Goal: Task Accomplishment & Management: Complete application form

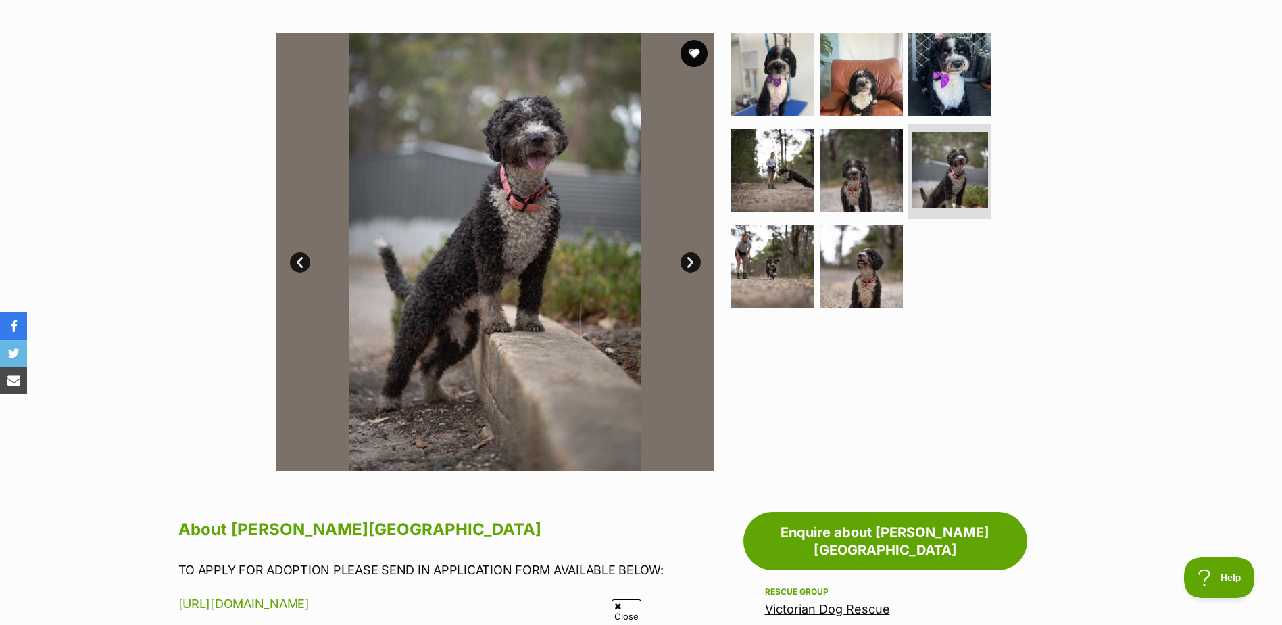
scroll to position [135, 0]
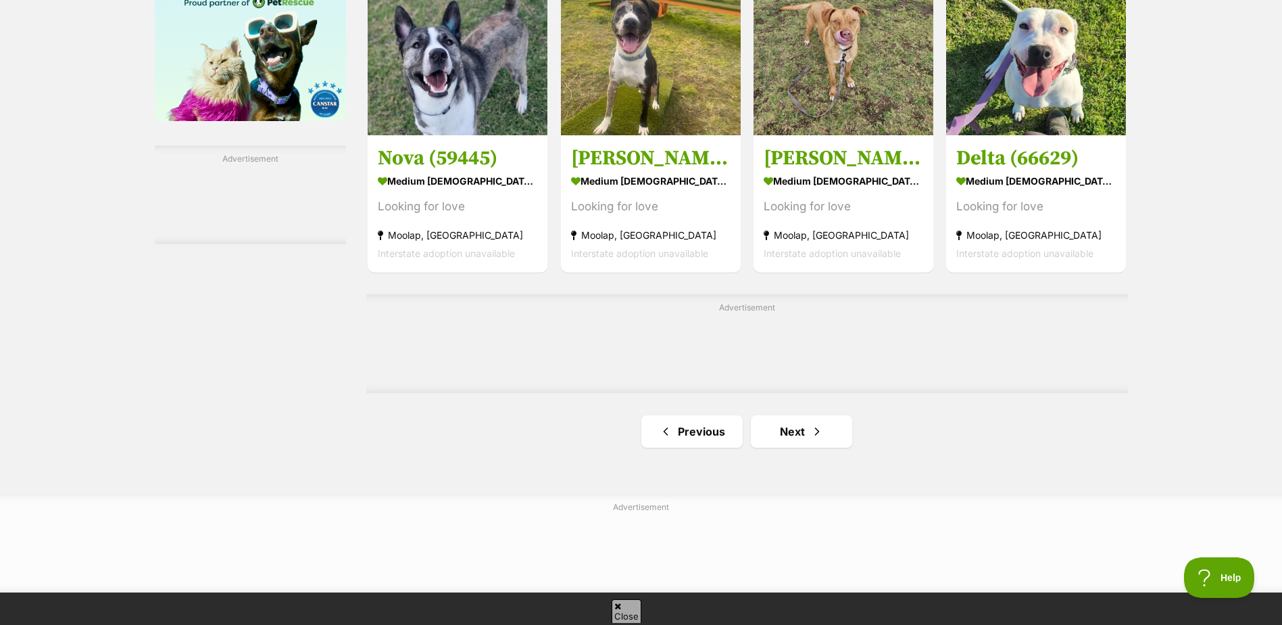
scroll to position [2163, 0]
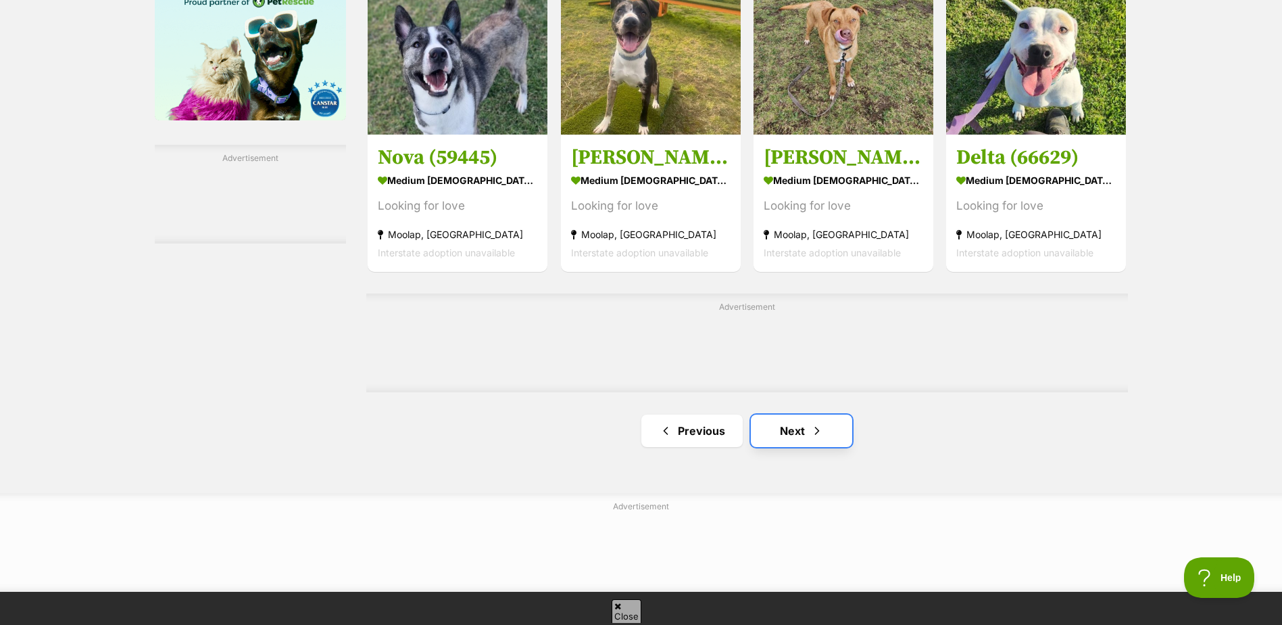
click at [784, 431] on link "Next" at bounding box center [801, 430] width 101 height 32
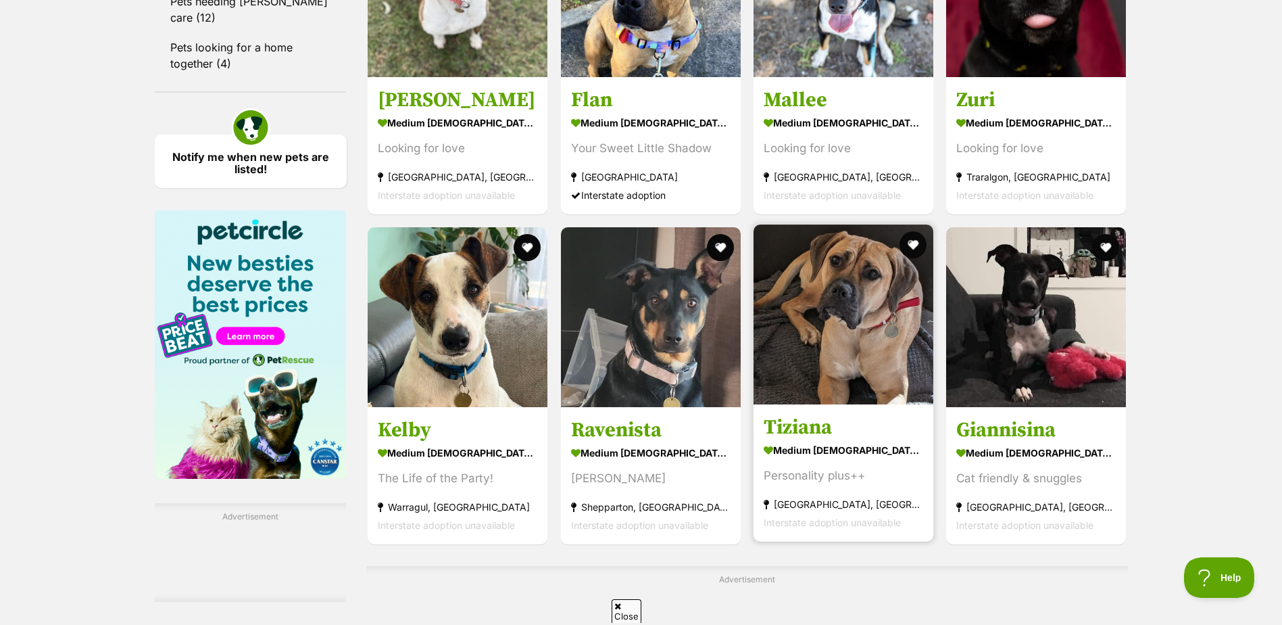
scroll to position [1825, 0]
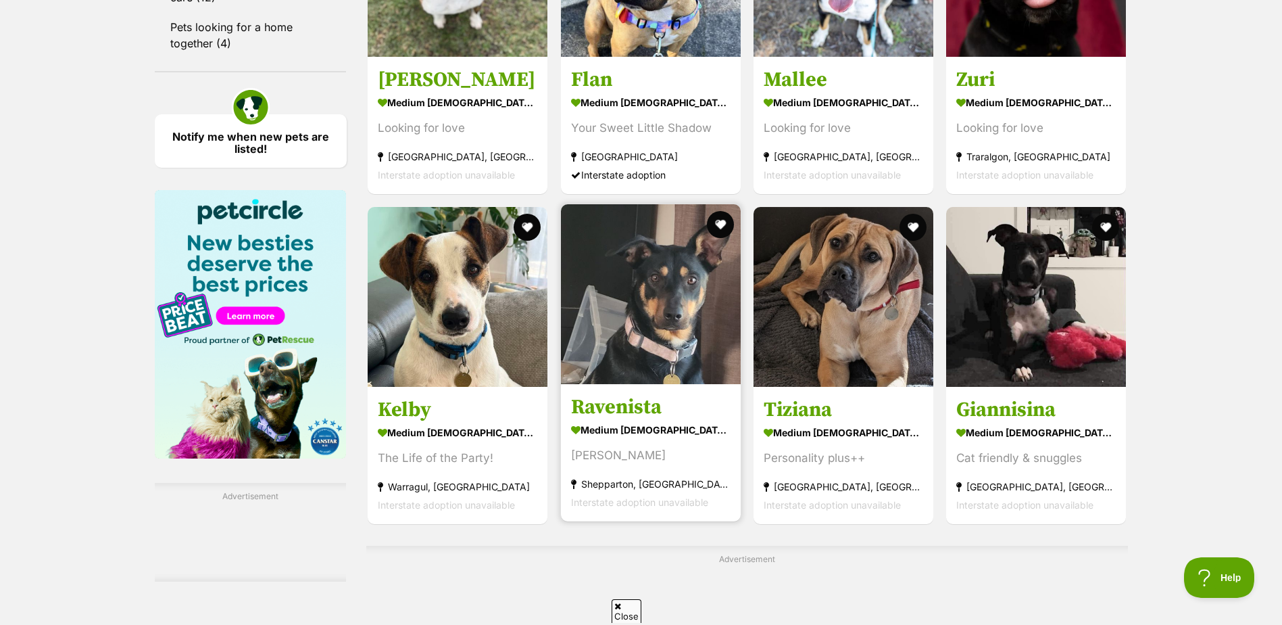
click at [654, 341] on img at bounding box center [651, 294] width 180 height 180
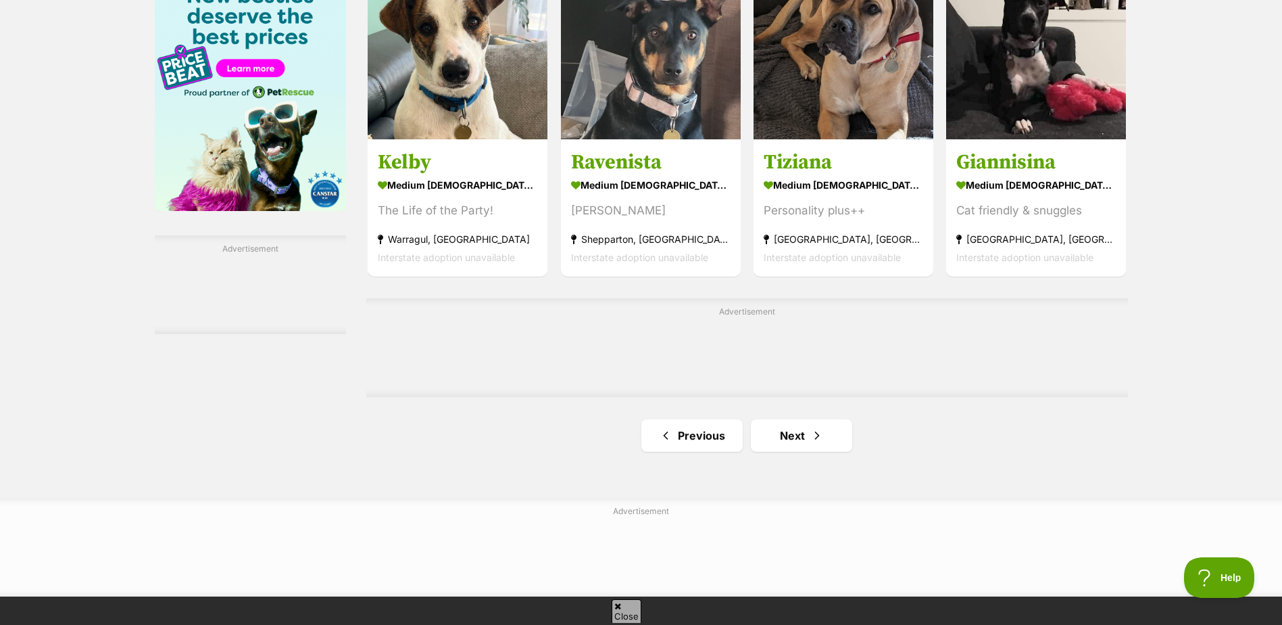
scroll to position [2096, 0]
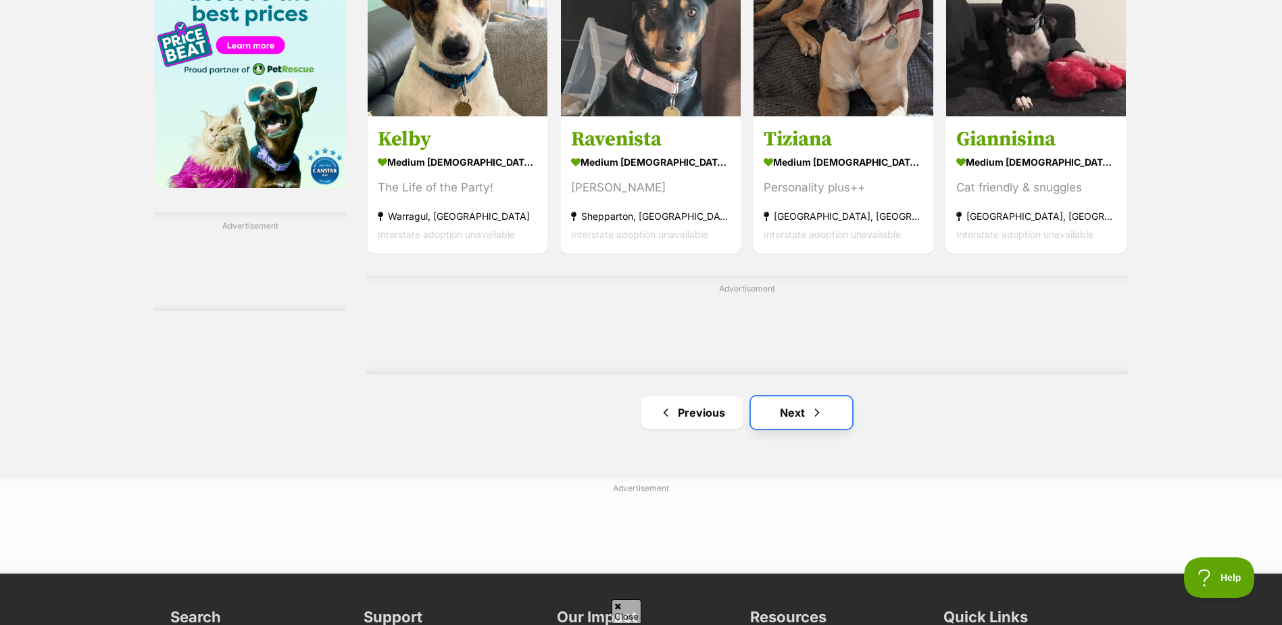
click at [802, 416] on link "Next" at bounding box center [801, 412] width 101 height 32
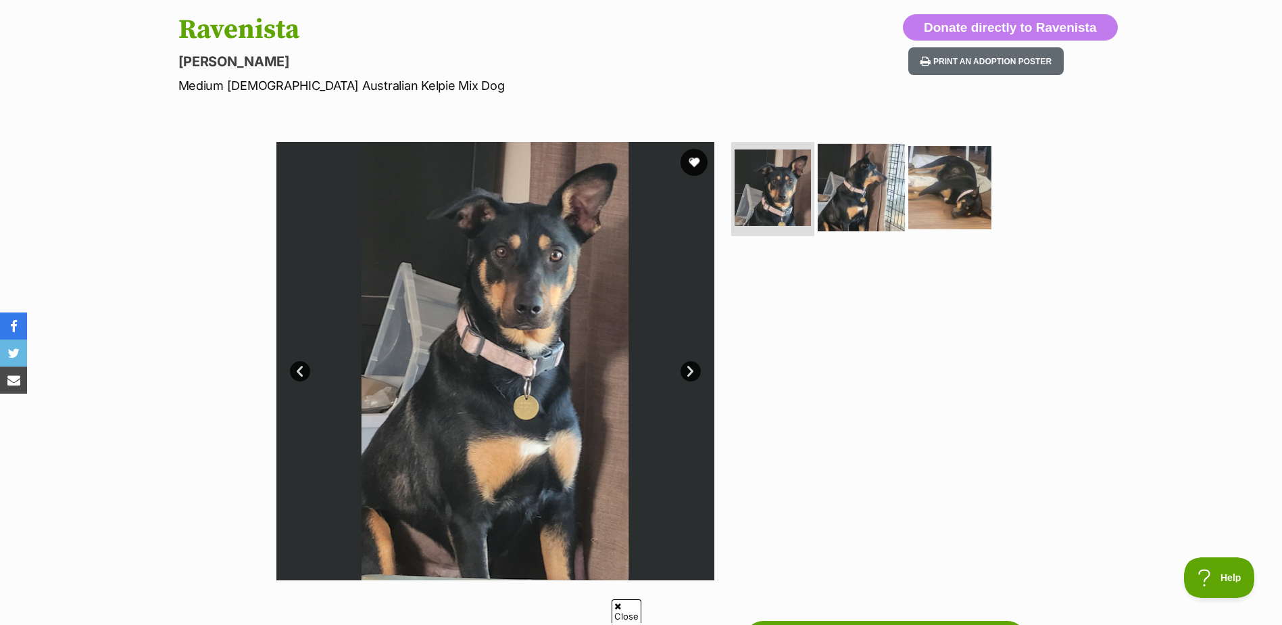
scroll to position [135, 0]
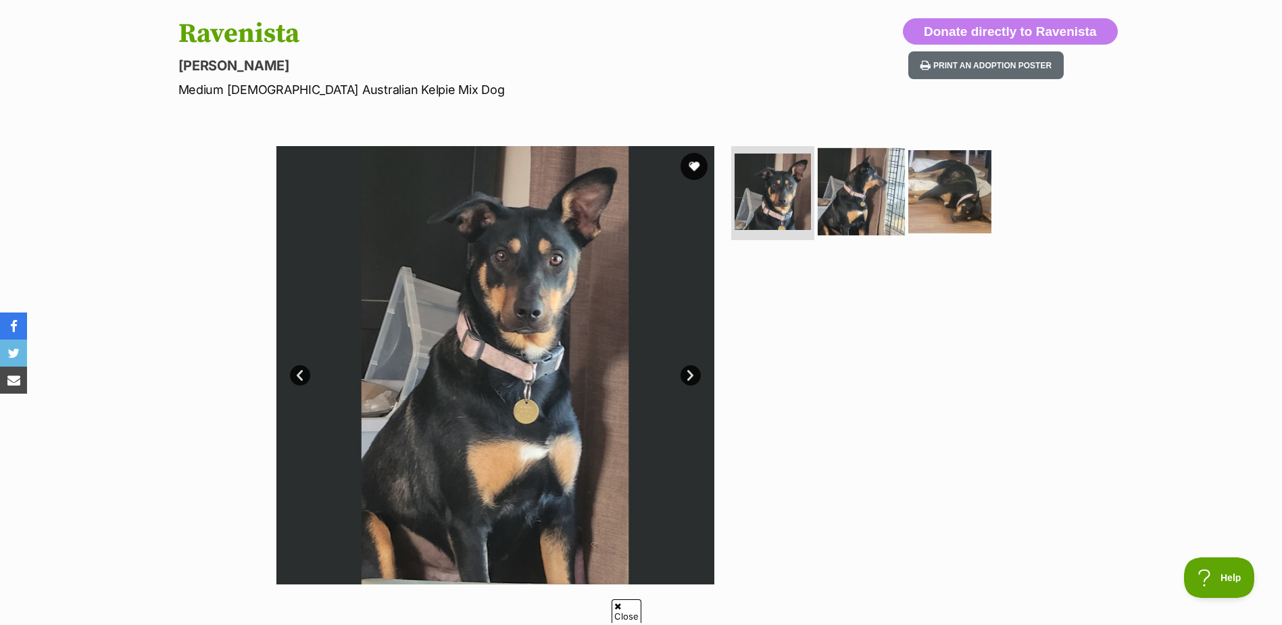
click at [863, 195] on img at bounding box center [861, 190] width 87 height 87
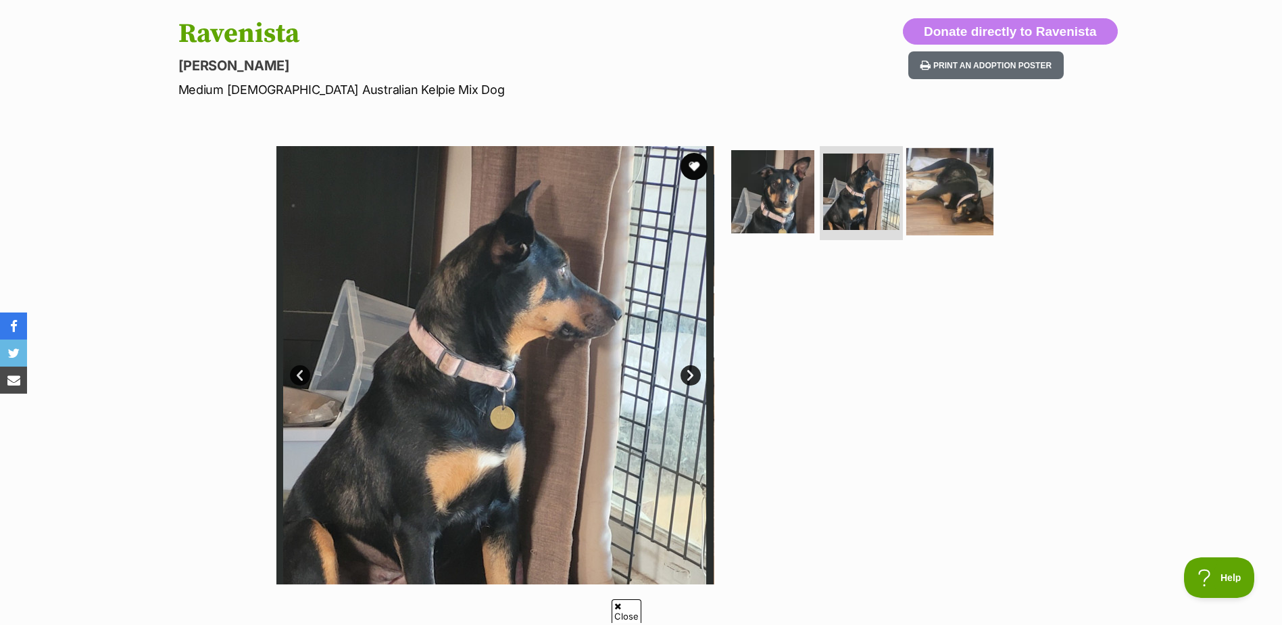
click at [938, 183] on img at bounding box center [950, 190] width 87 height 87
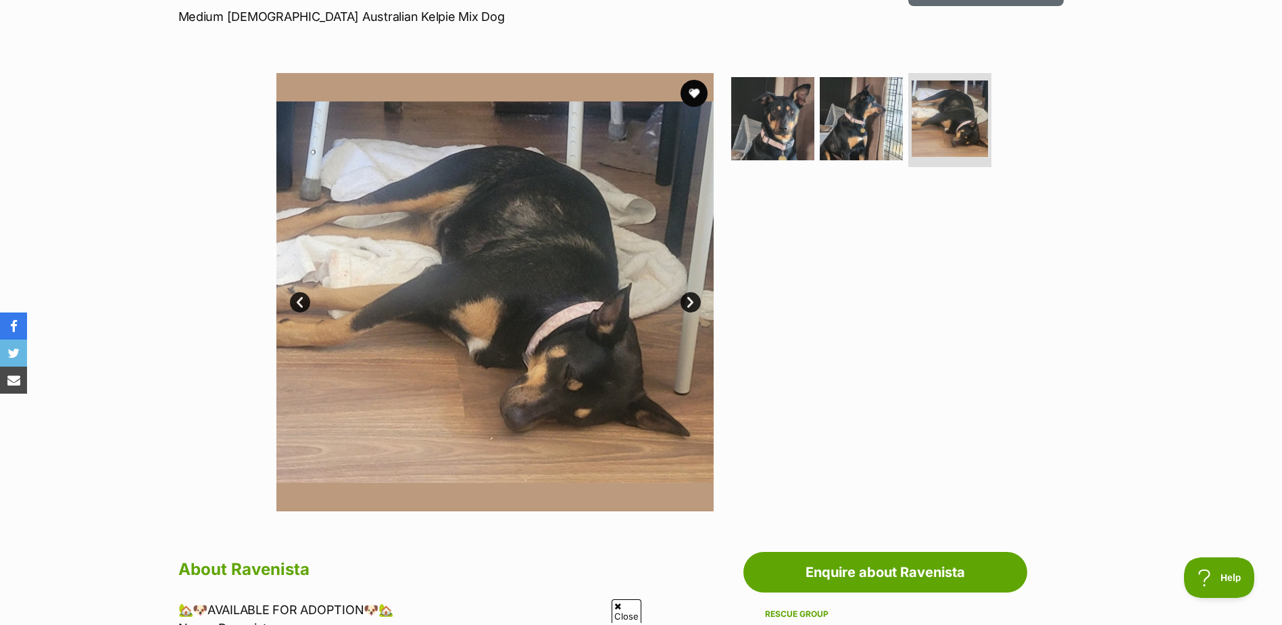
scroll to position [203, 0]
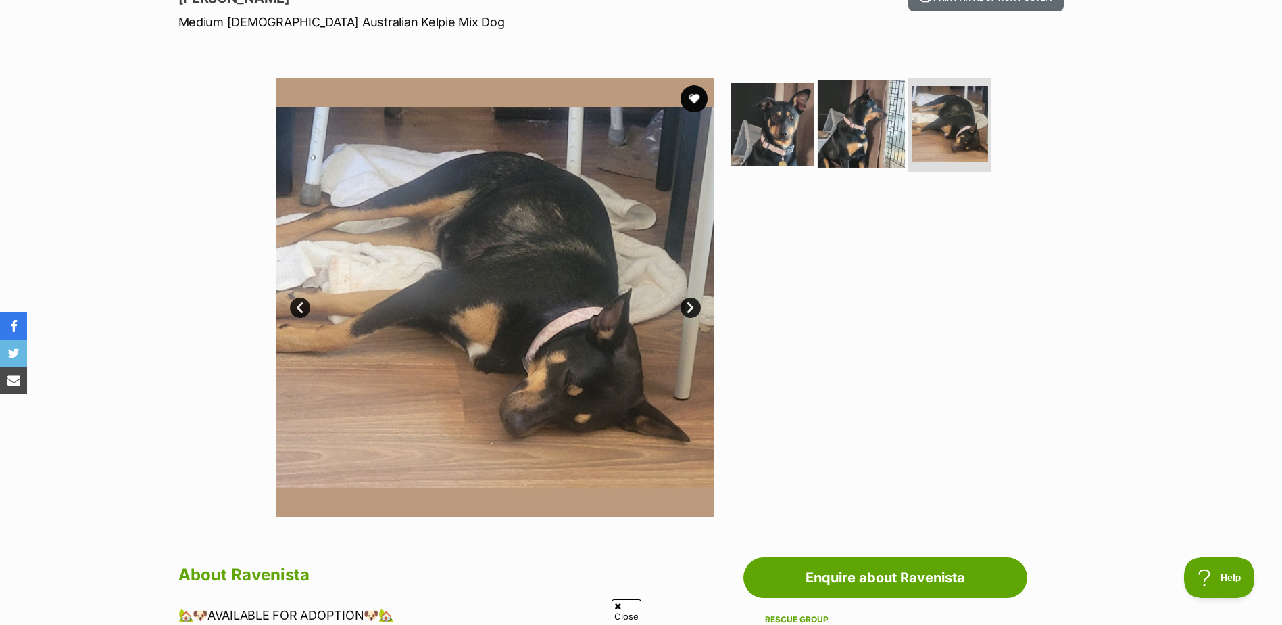
click at [866, 114] on img at bounding box center [861, 123] width 87 height 87
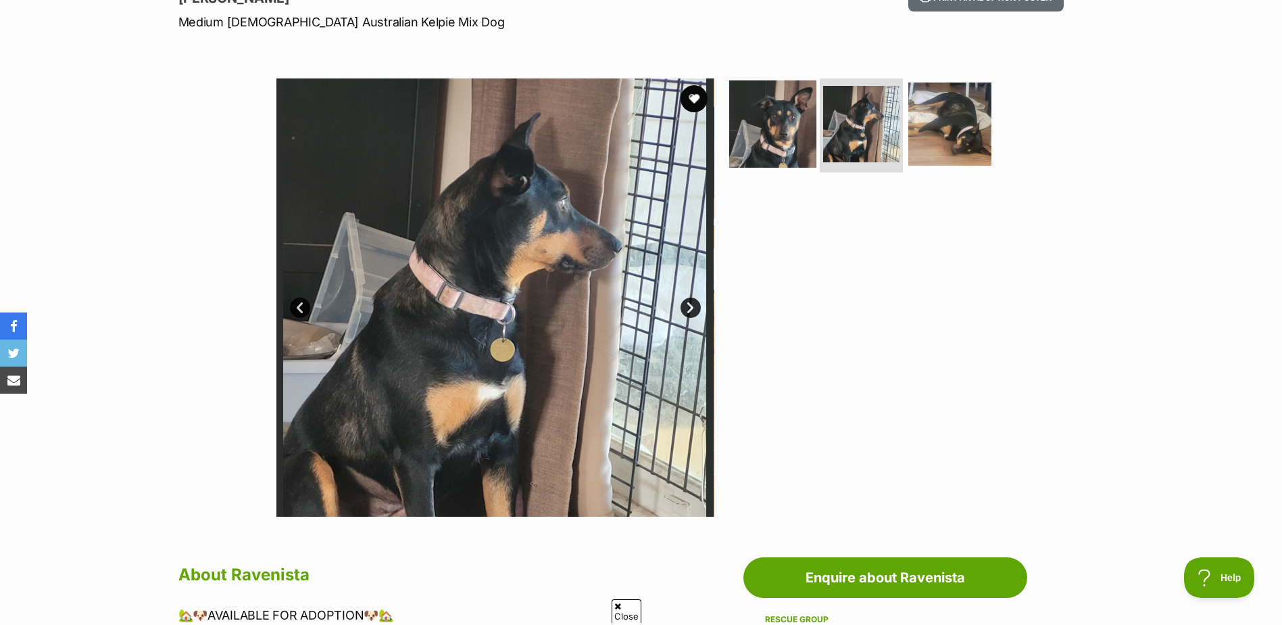
click at [792, 136] on img at bounding box center [772, 123] width 87 height 87
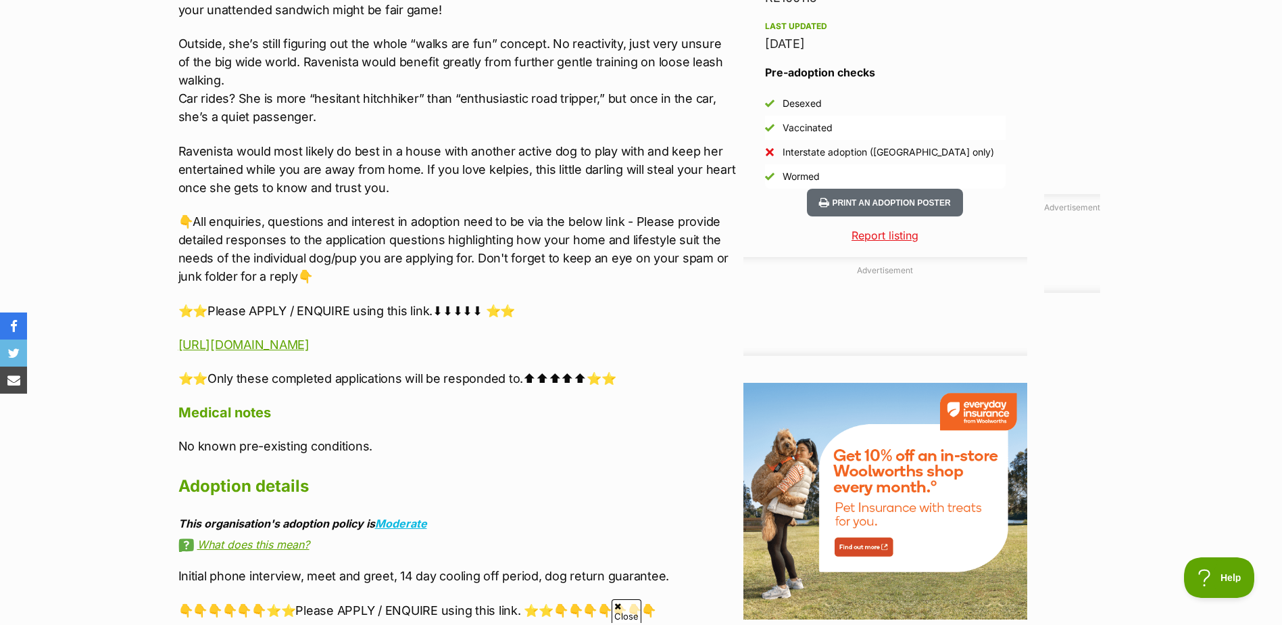
scroll to position [1420, 0]
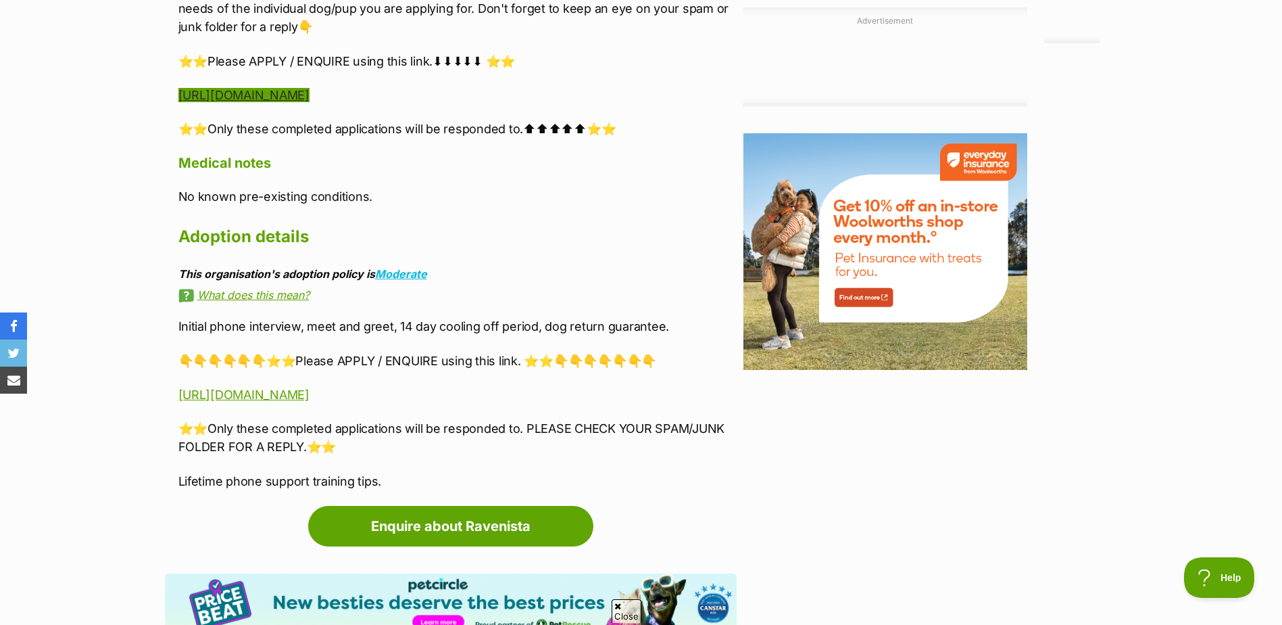
click at [310, 94] on link "https://www.startingoverdogrescue.org.au/adoption-application-form/" at bounding box center [243, 95] width 131 height 14
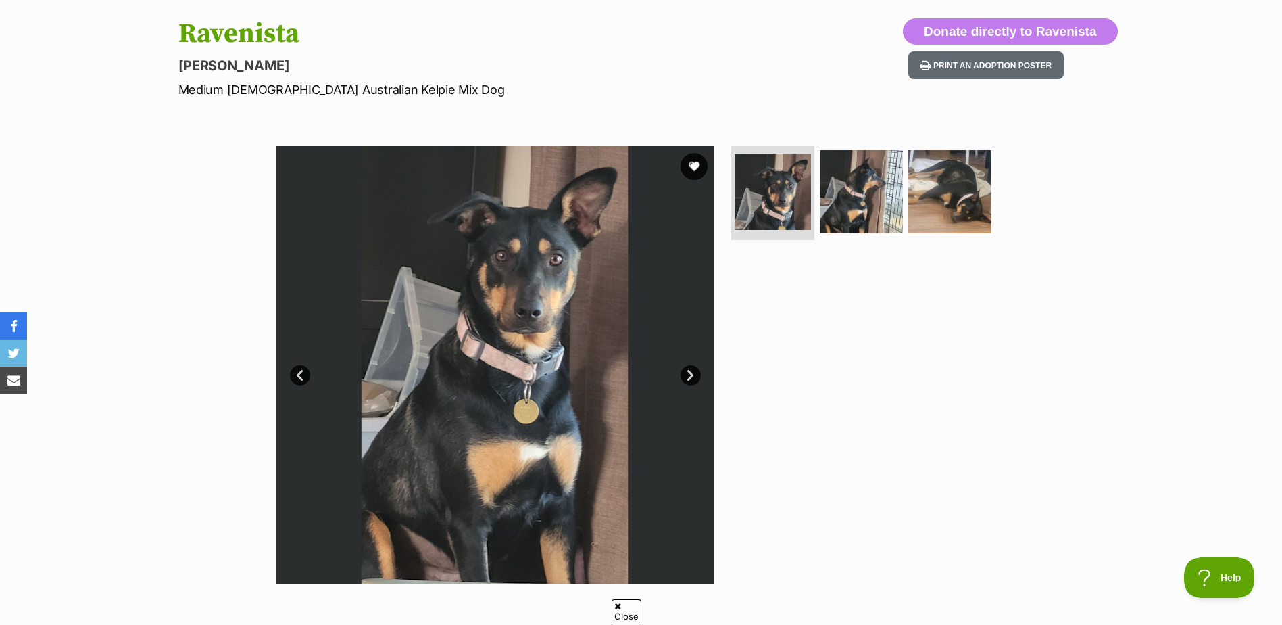
scroll to position [203, 0]
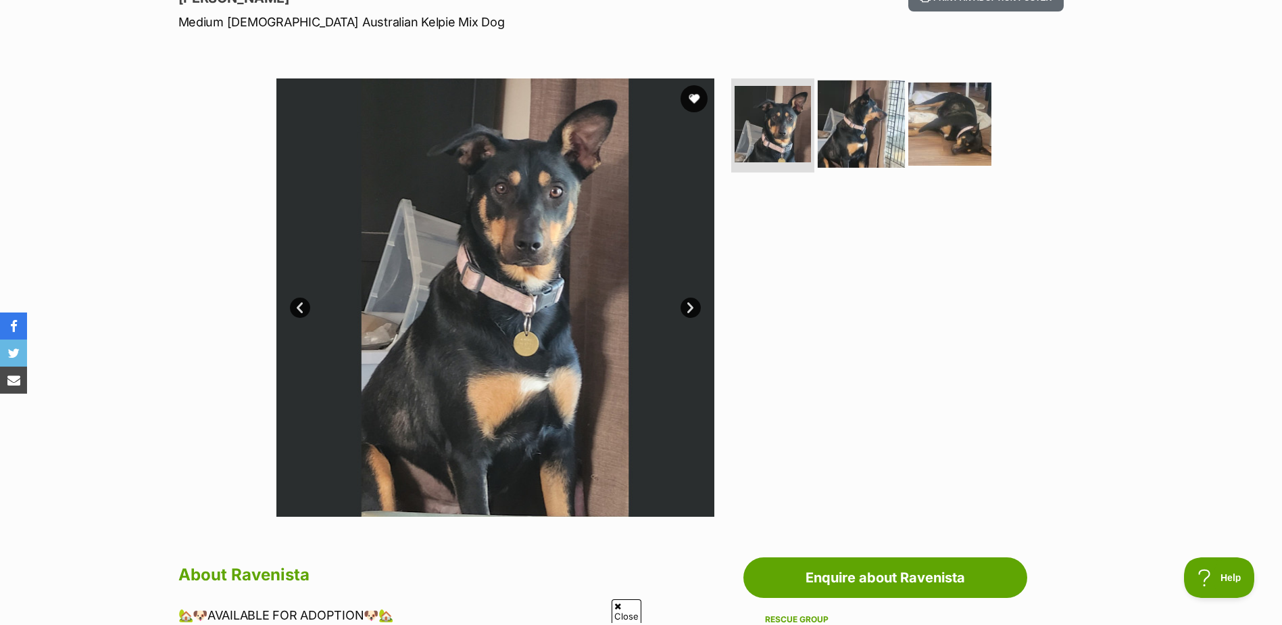
click at [871, 147] on img at bounding box center [861, 123] width 87 height 87
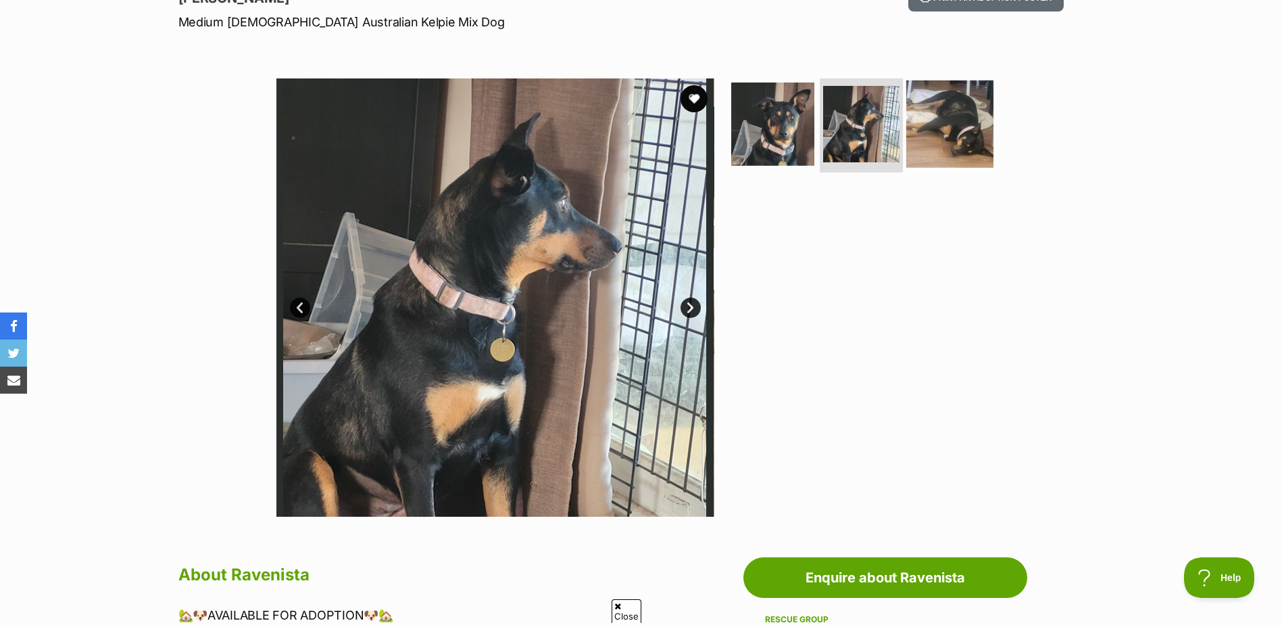
click at [969, 128] on img at bounding box center [950, 123] width 87 height 87
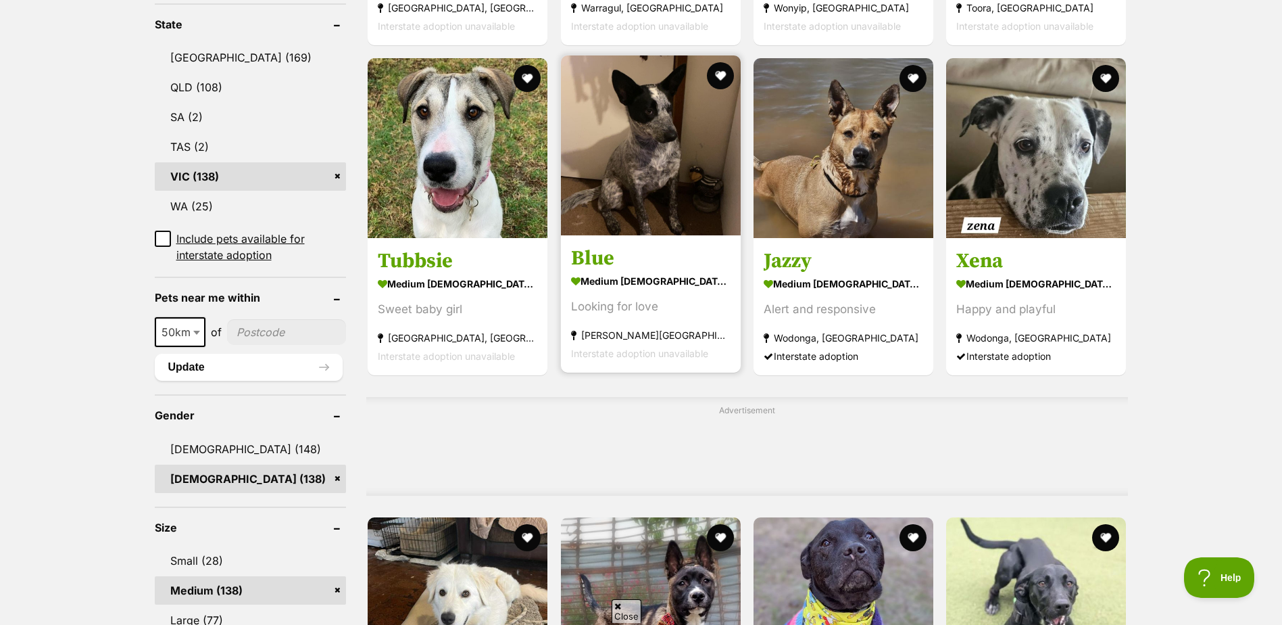
scroll to position [608, 0]
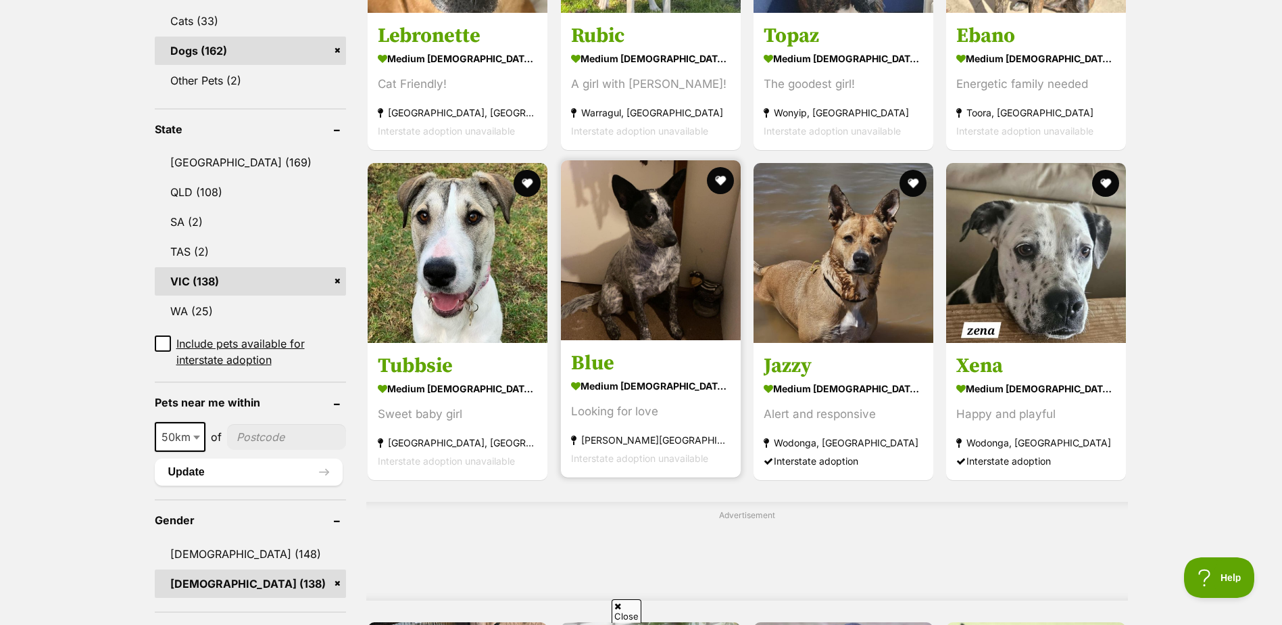
click at [634, 262] on img at bounding box center [651, 250] width 180 height 180
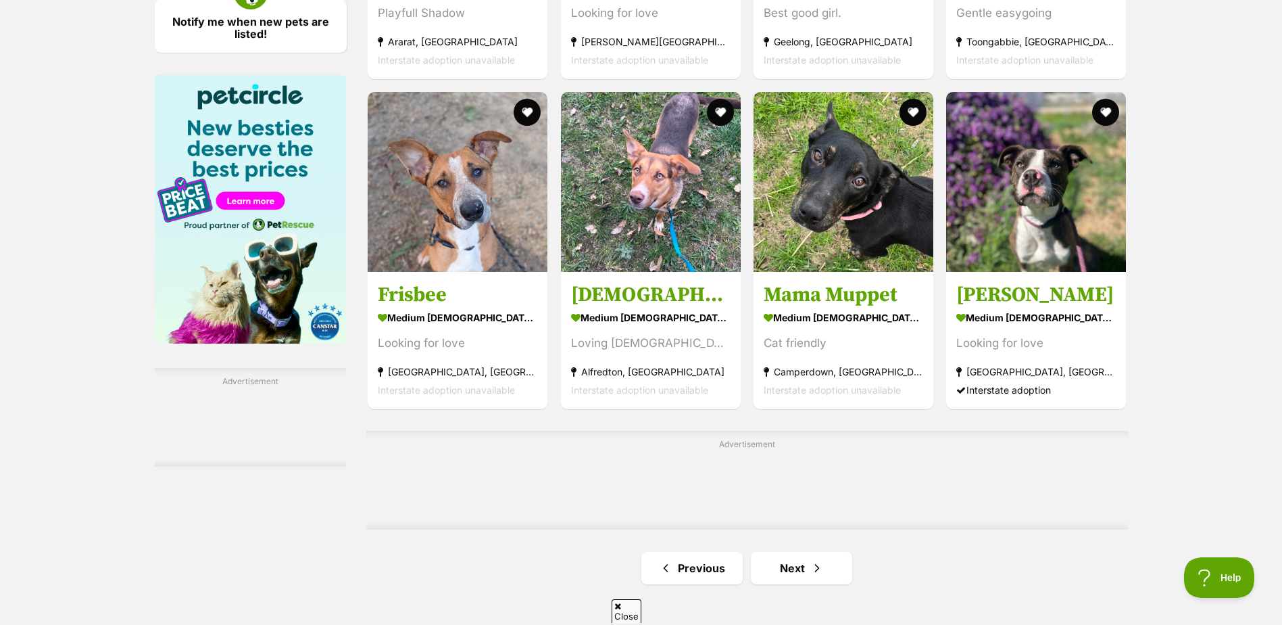
scroll to position [2028, 0]
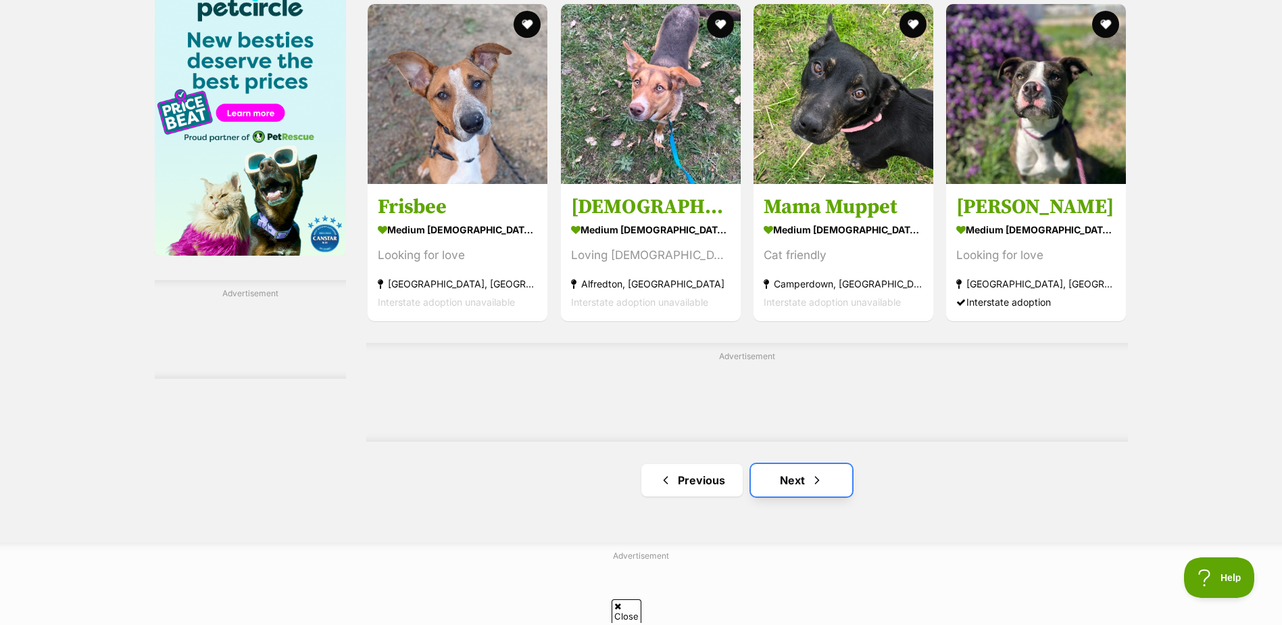
click at [798, 474] on link "Next" at bounding box center [801, 480] width 101 height 32
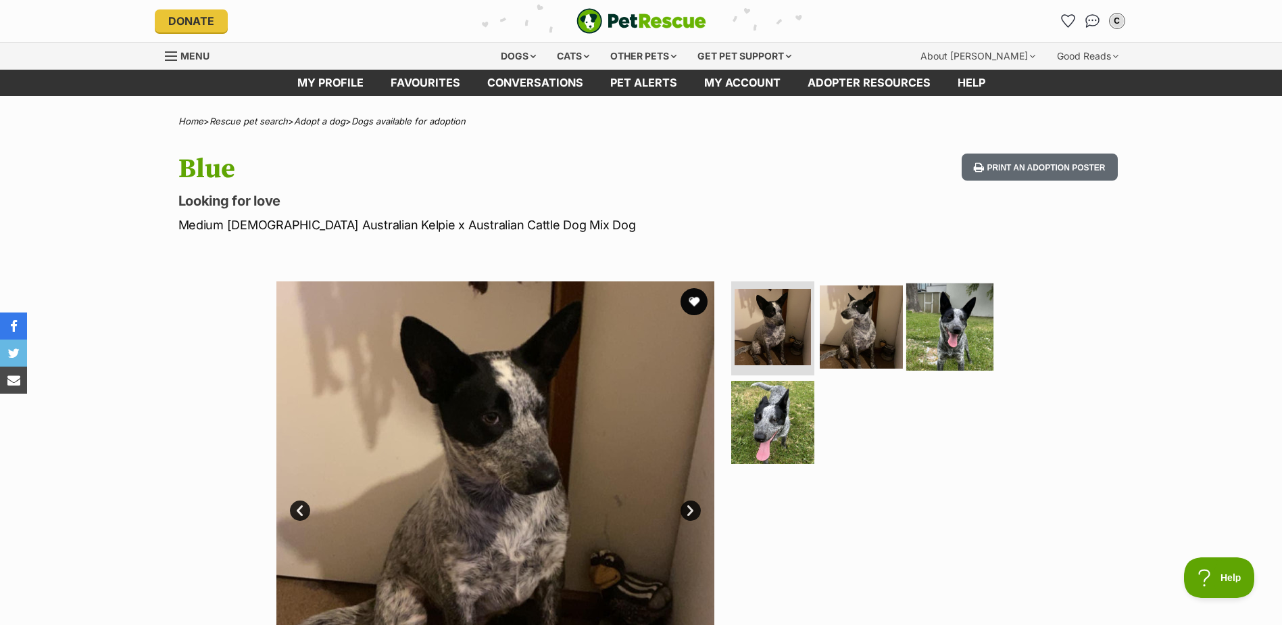
click at [949, 320] on img at bounding box center [950, 326] width 87 height 87
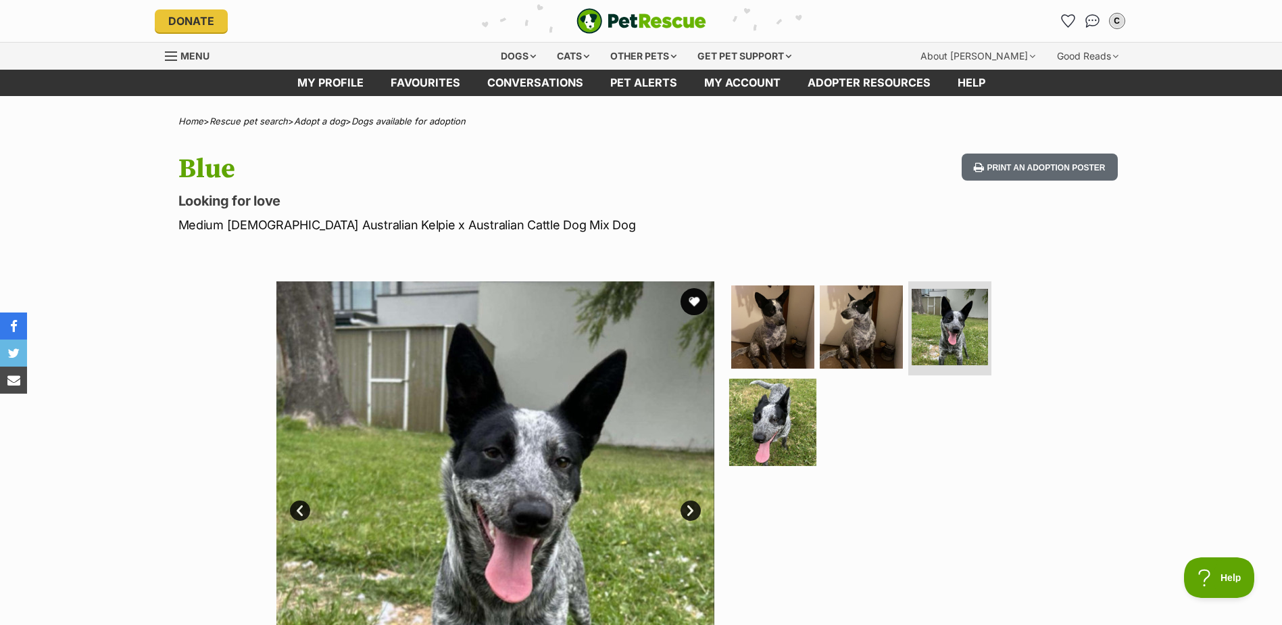
click at [791, 412] on img at bounding box center [772, 422] width 87 height 87
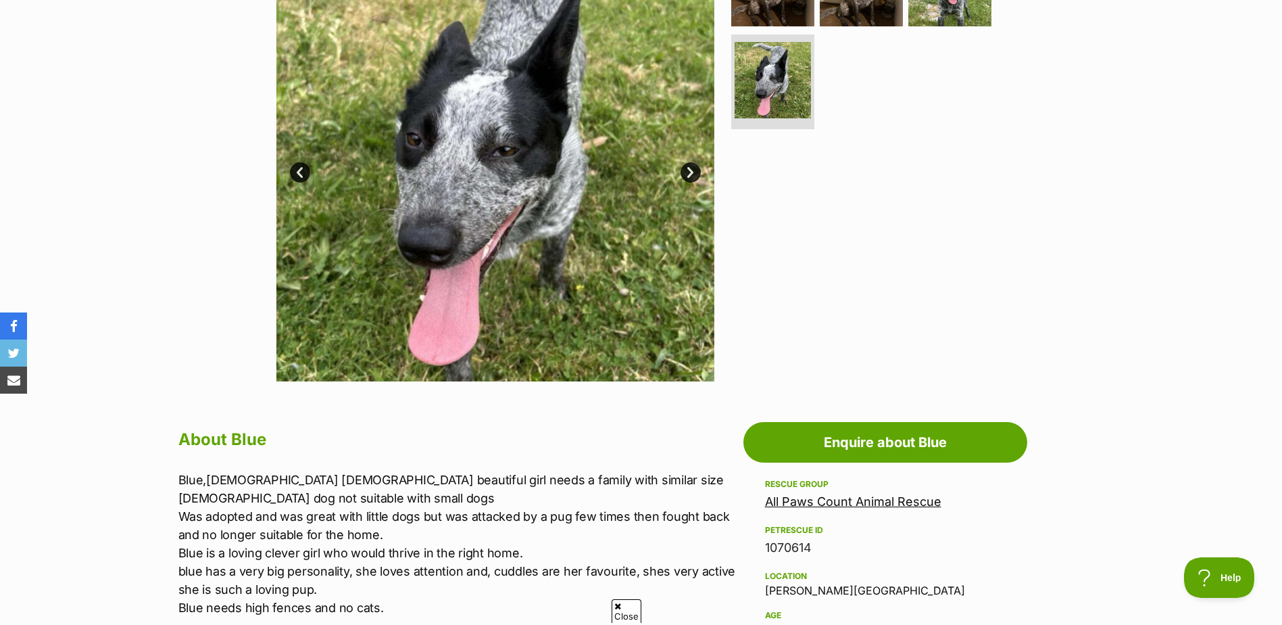
scroll to position [541, 0]
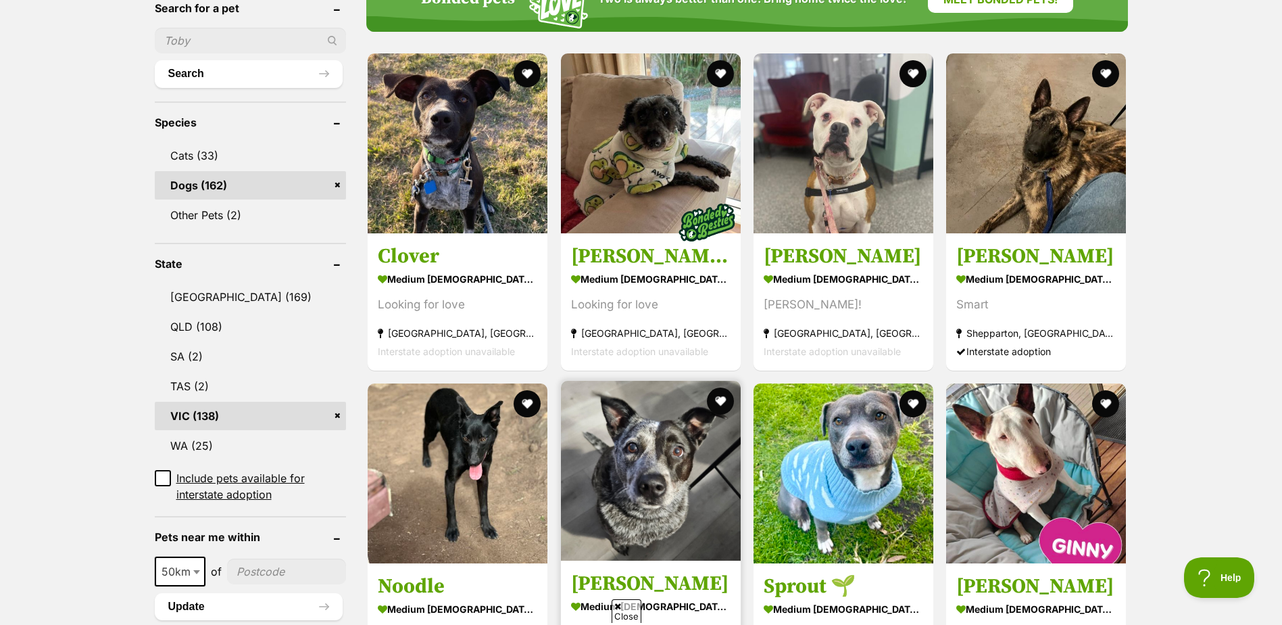
scroll to position [473, 0]
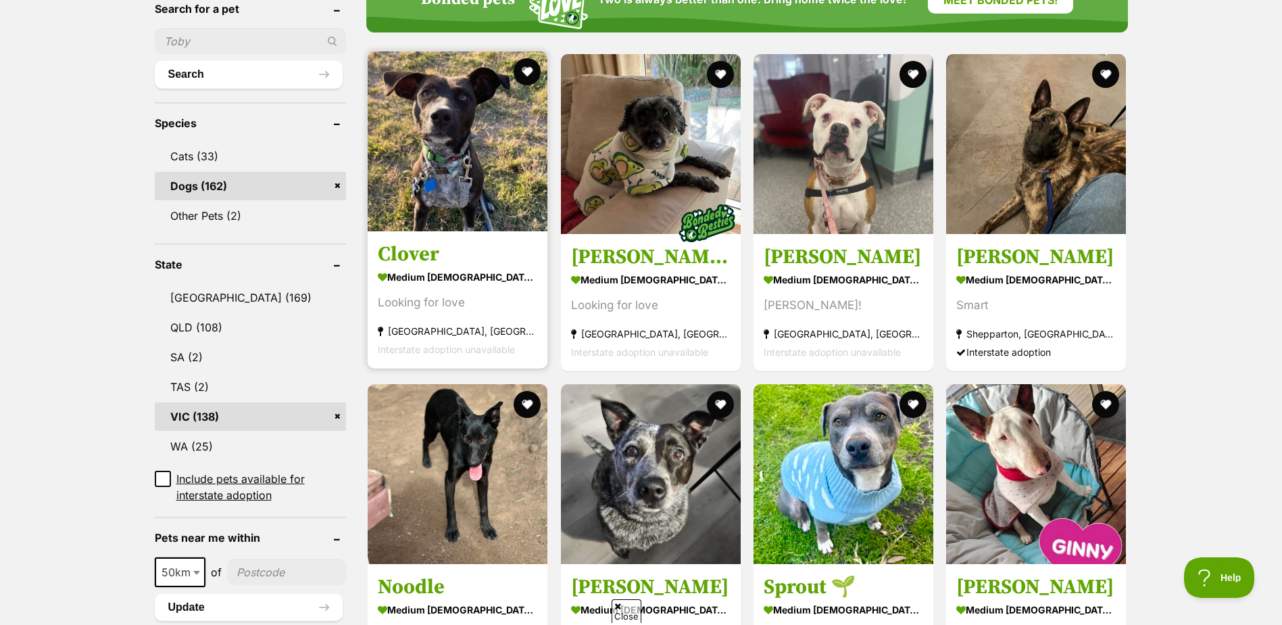
click at [456, 164] on img at bounding box center [458, 141] width 180 height 180
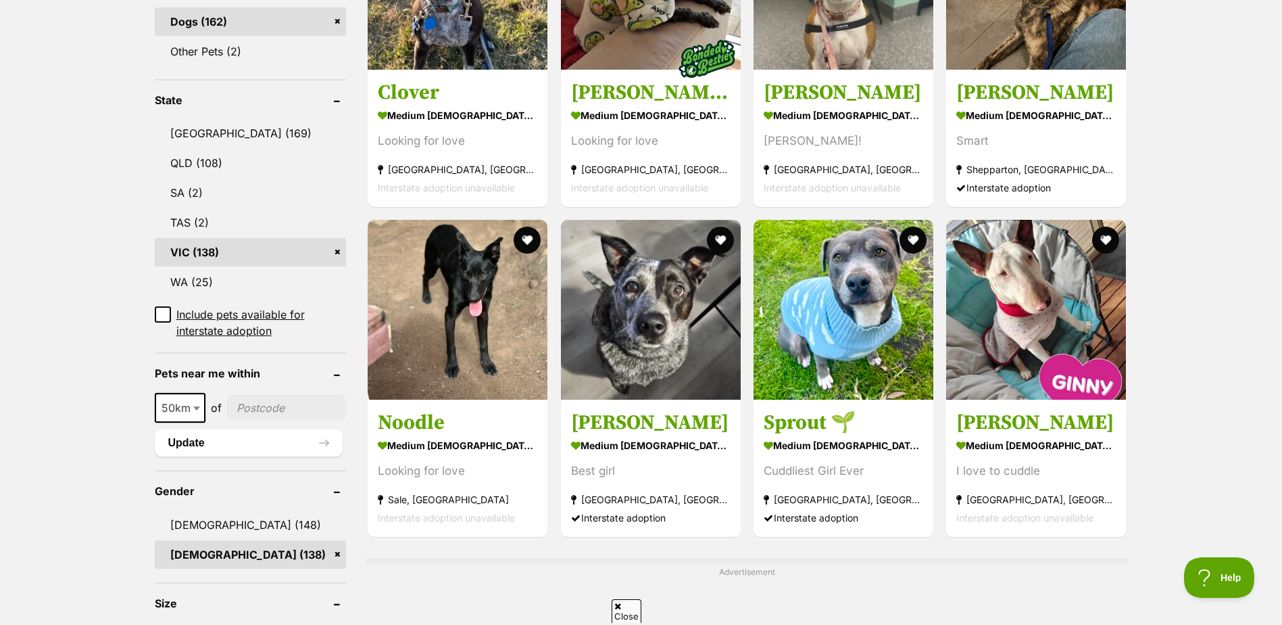
scroll to position [676, 0]
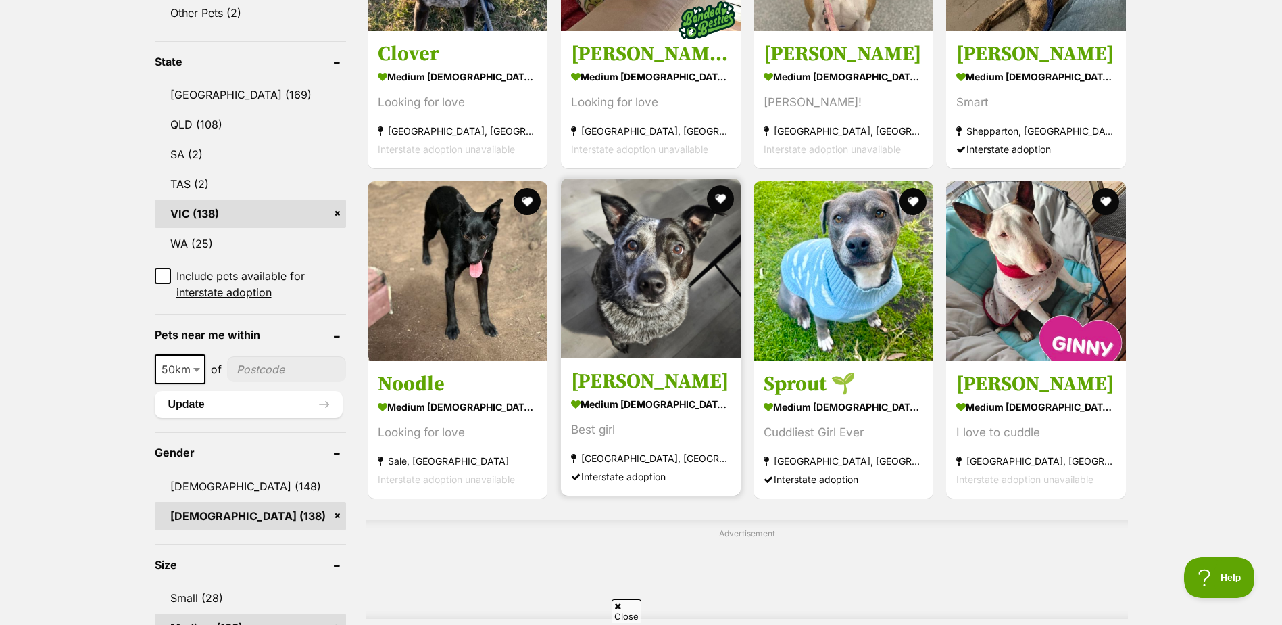
click at [650, 297] on img at bounding box center [651, 268] width 180 height 180
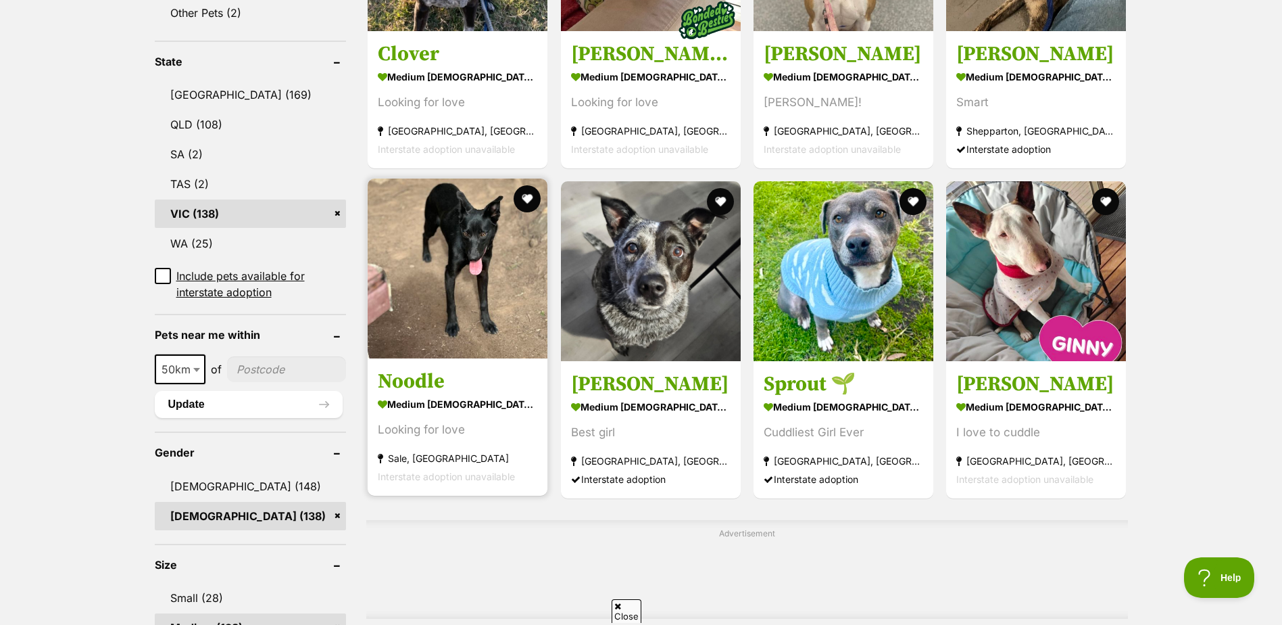
click at [469, 306] on img at bounding box center [458, 268] width 180 height 180
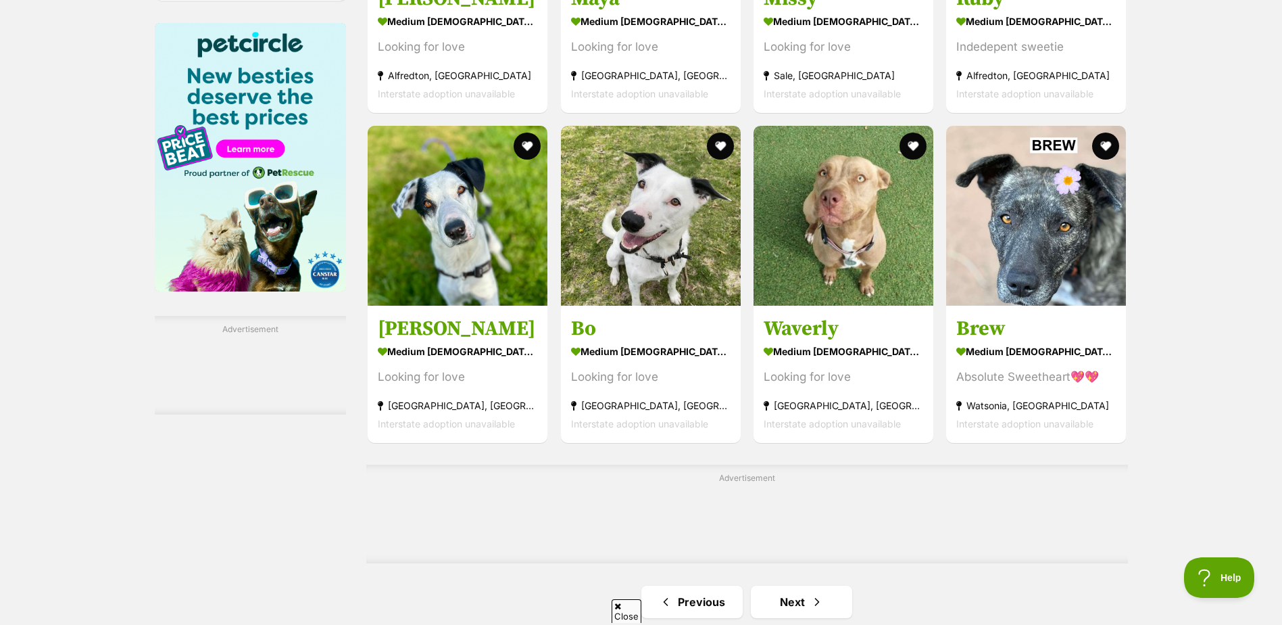
scroll to position [2028, 0]
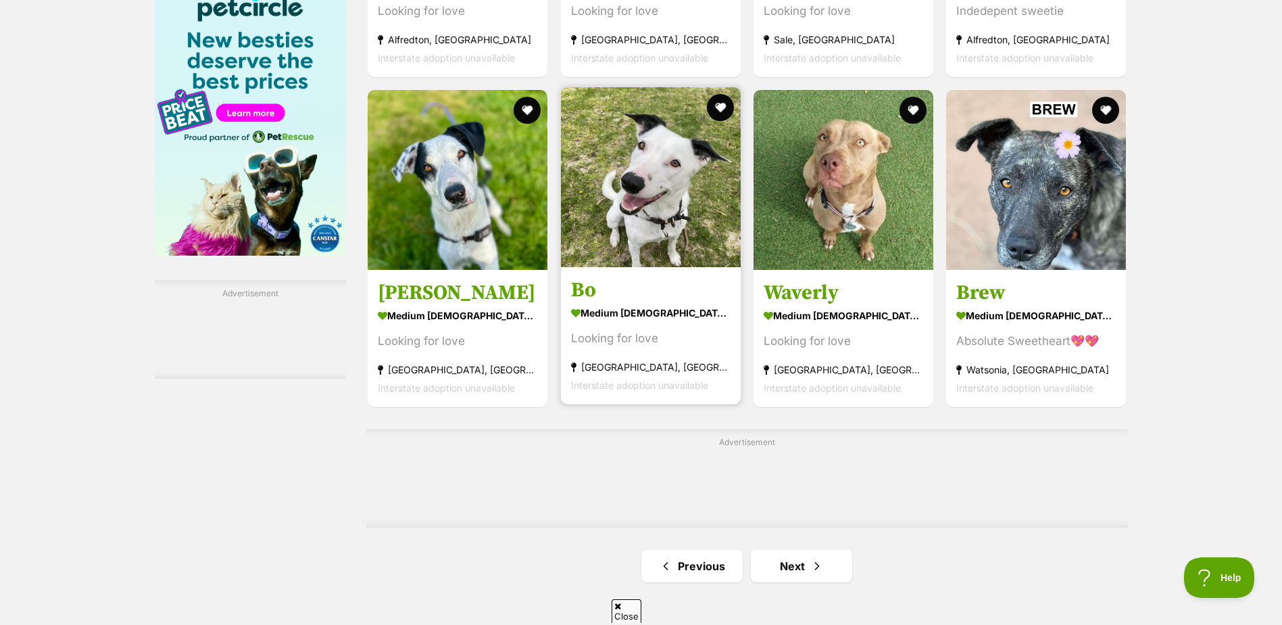
click at [652, 188] on img at bounding box center [651, 177] width 180 height 180
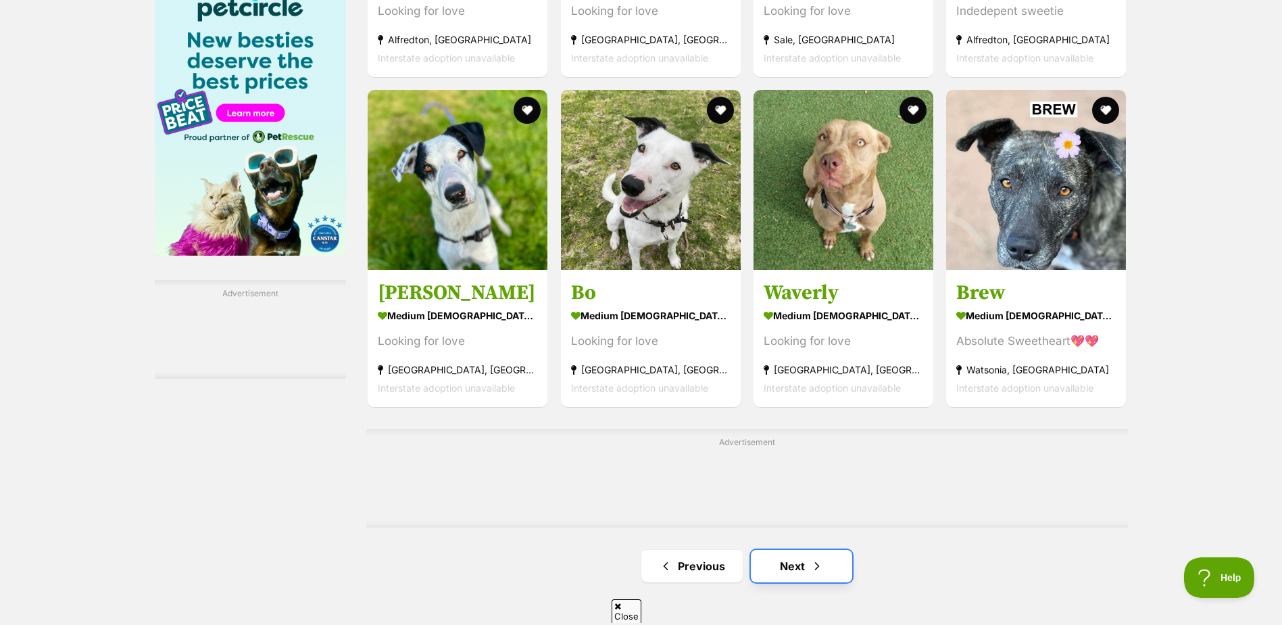
click at [807, 573] on link "Next" at bounding box center [801, 566] width 101 height 32
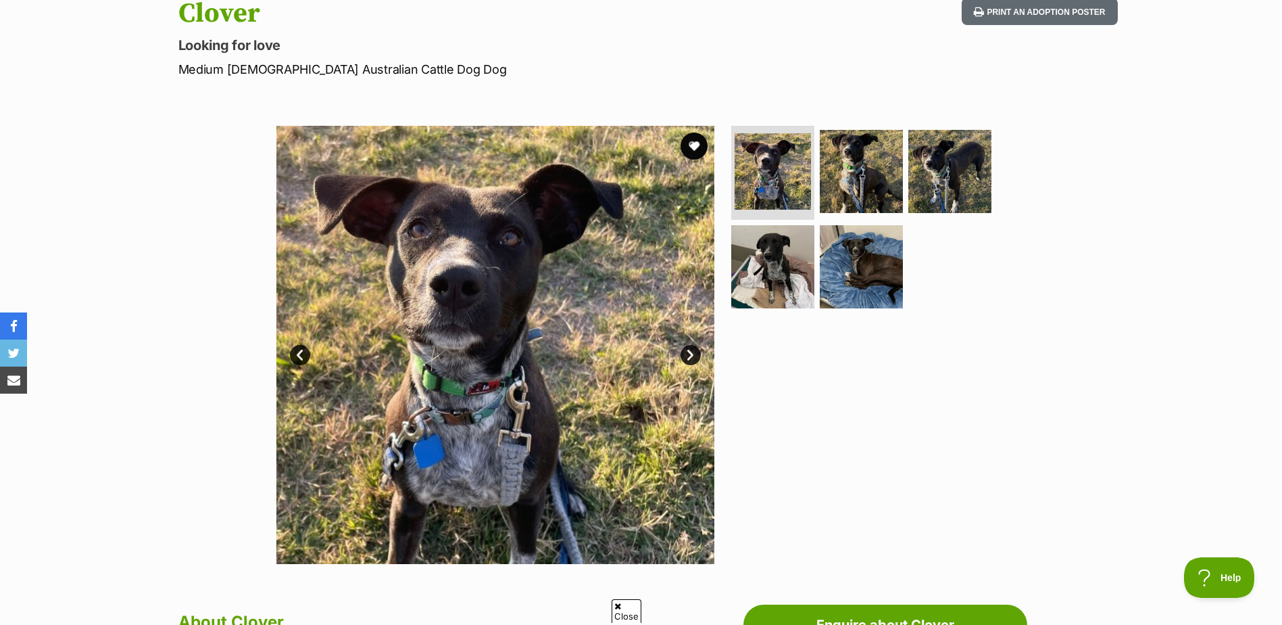
scroll to position [270, 0]
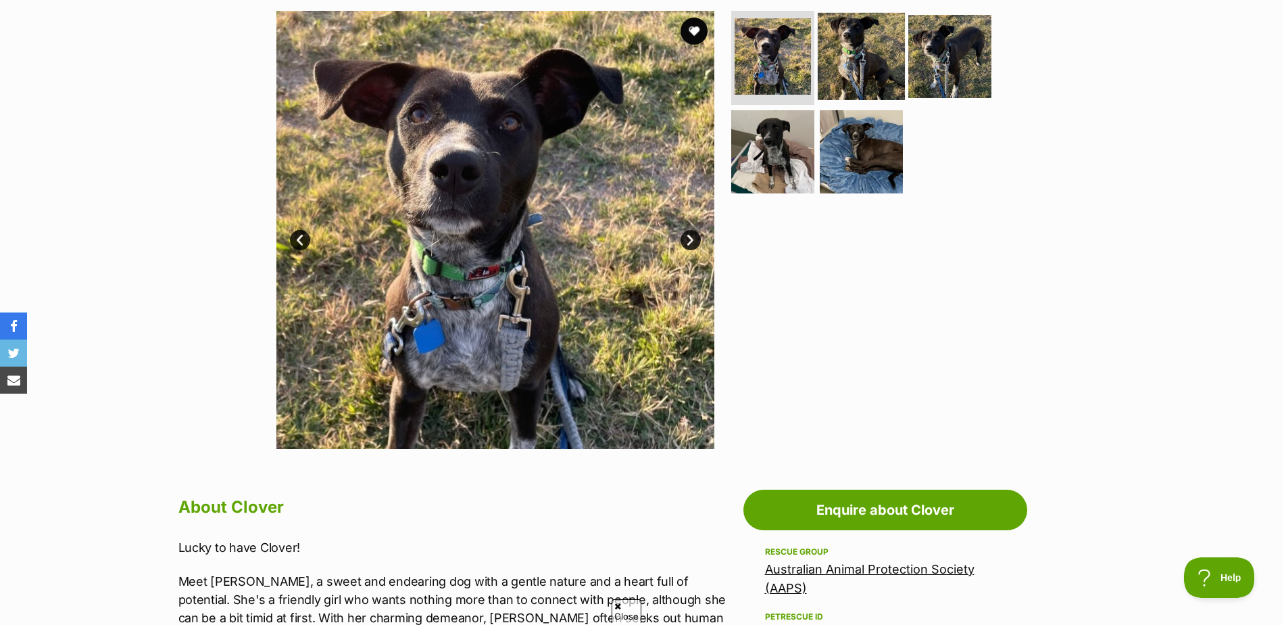
click at [871, 61] on img at bounding box center [861, 55] width 87 height 87
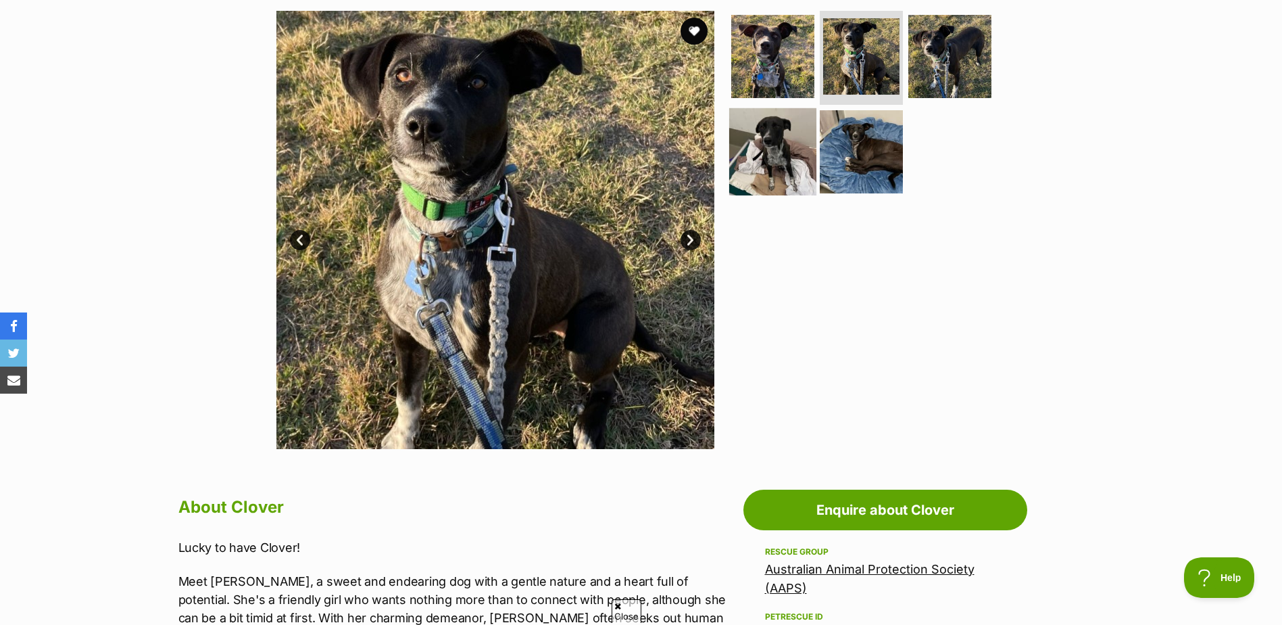
click at [792, 155] on img at bounding box center [772, 151] width 87 height 87
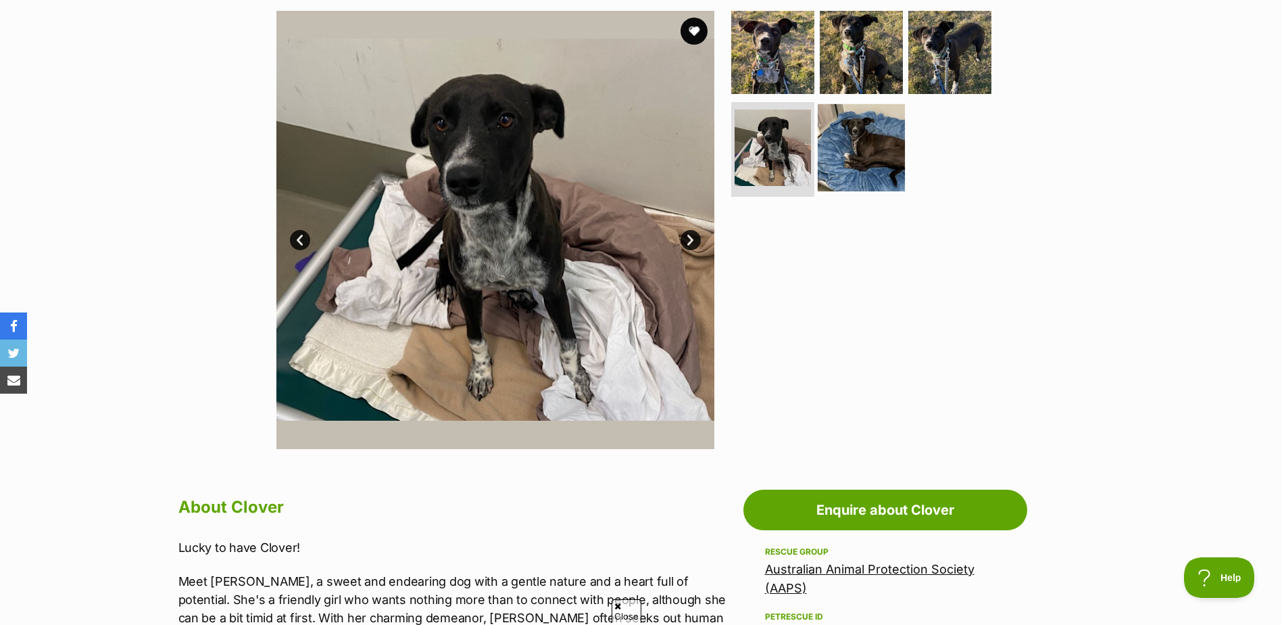
click at [871, 153] on img at bounding box center [861, 147] width 87 height 87
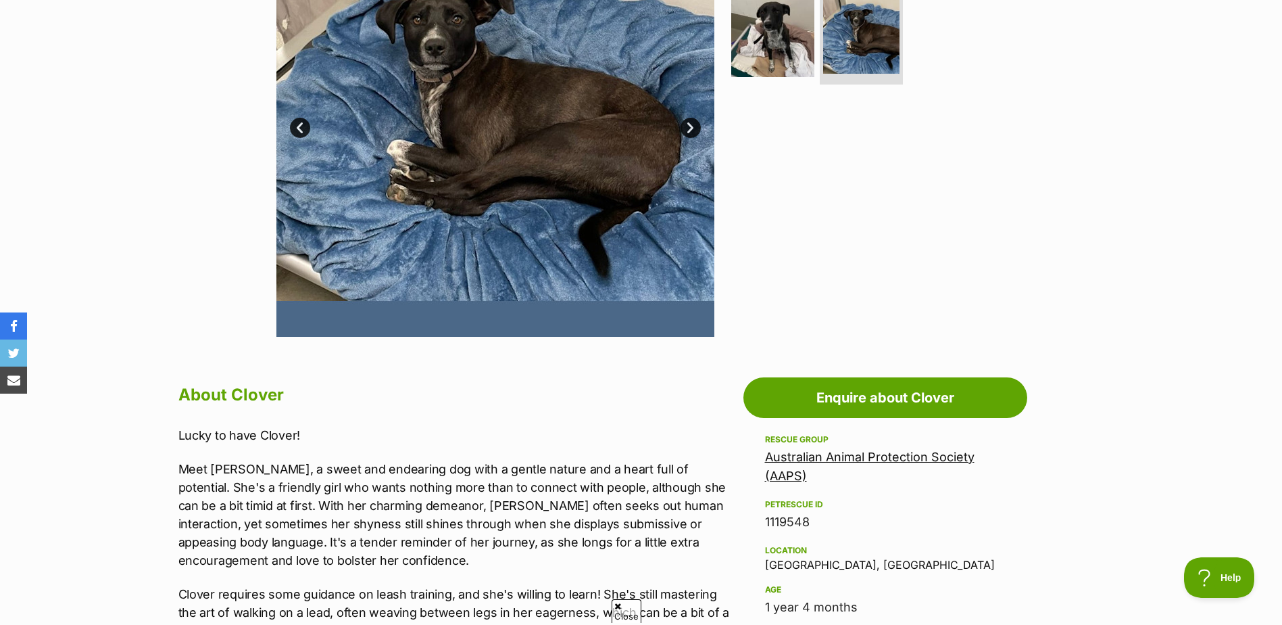
scroll to position [541, 0]
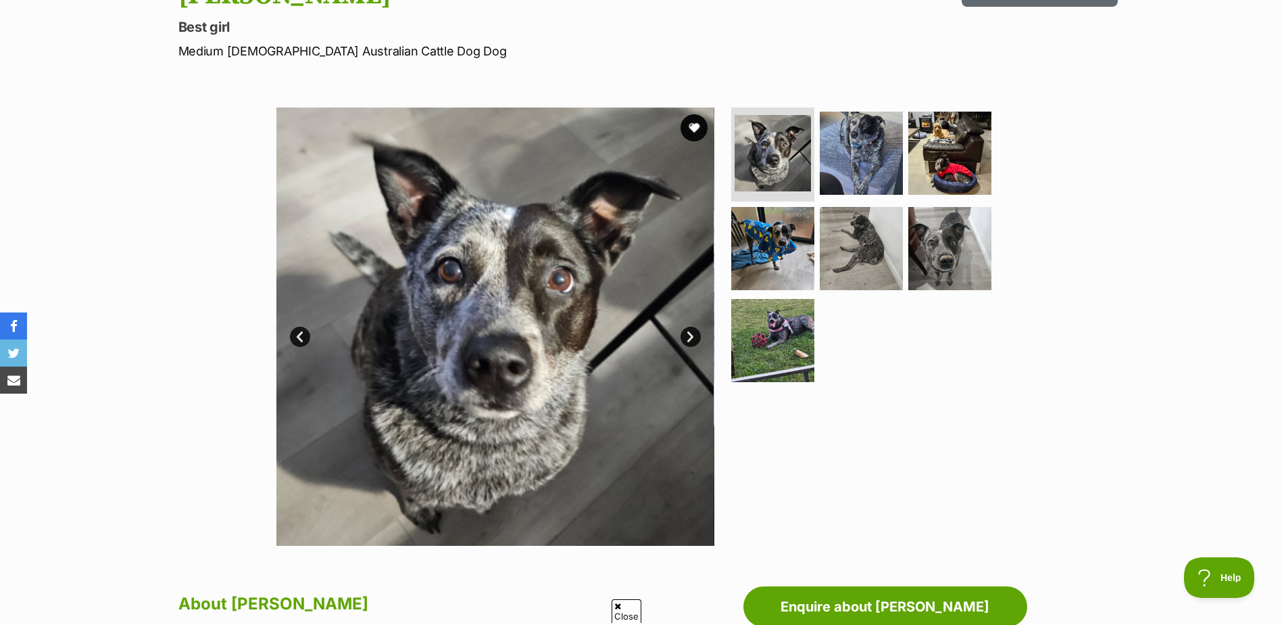
scroll to position [135, 0]
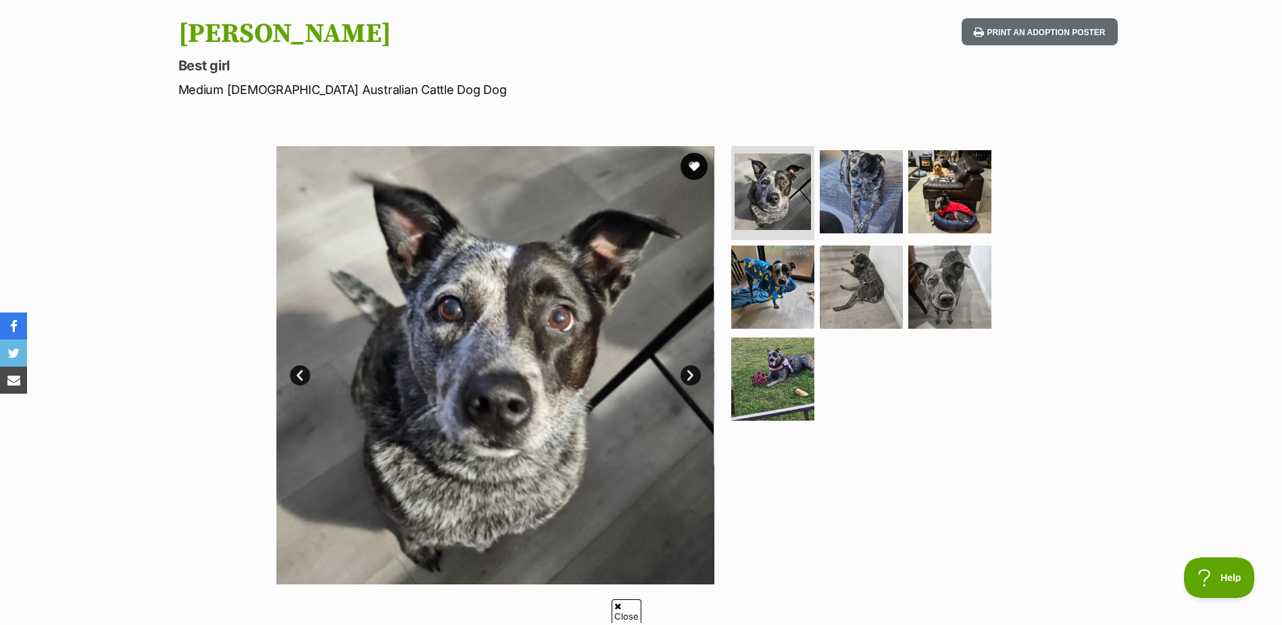
drag, startPoint x: 509, startPoint y: 28, endPoint x: 512, endPoint y: 17, distance: 11.1
drag, startPoint x: 512, startPoint y: 17, endPoint x: 873, endPoint y: 358, distance: 496.4
click at [873, 358] on ul at bounding box center [867, 287] width 277 height 283
click at [773, 373] on img at bounding box center [772, 378] width 87 height 87
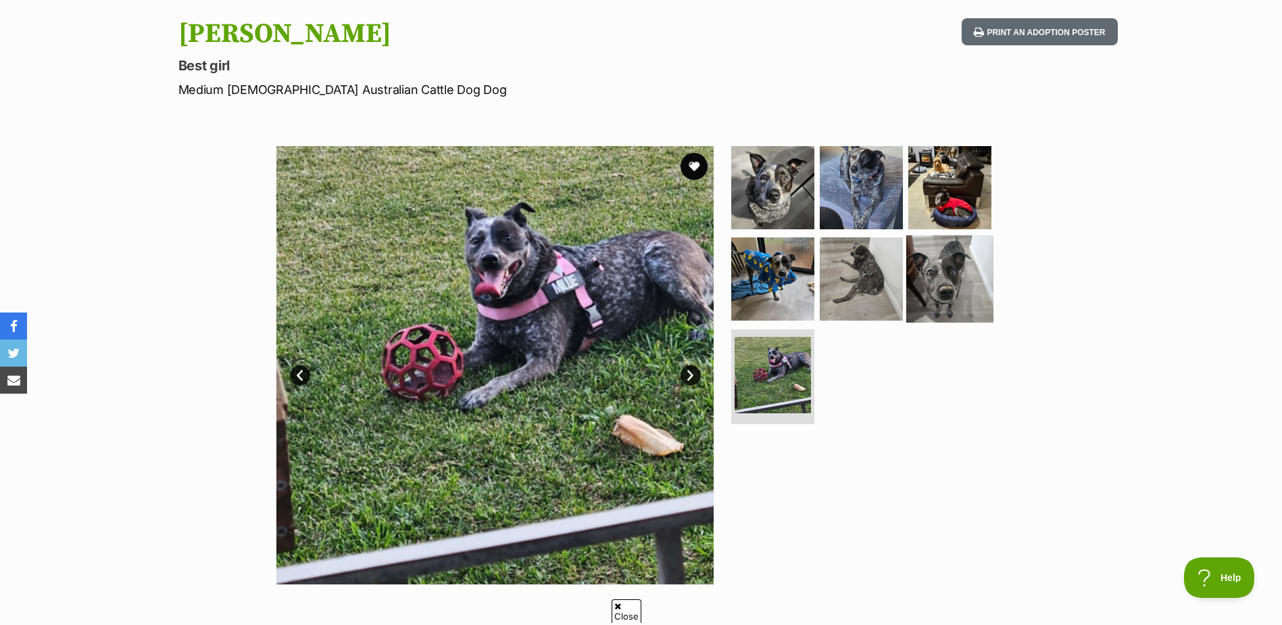
click at [932, 293] on img at bounding box center [950, 278] width 87 height 87
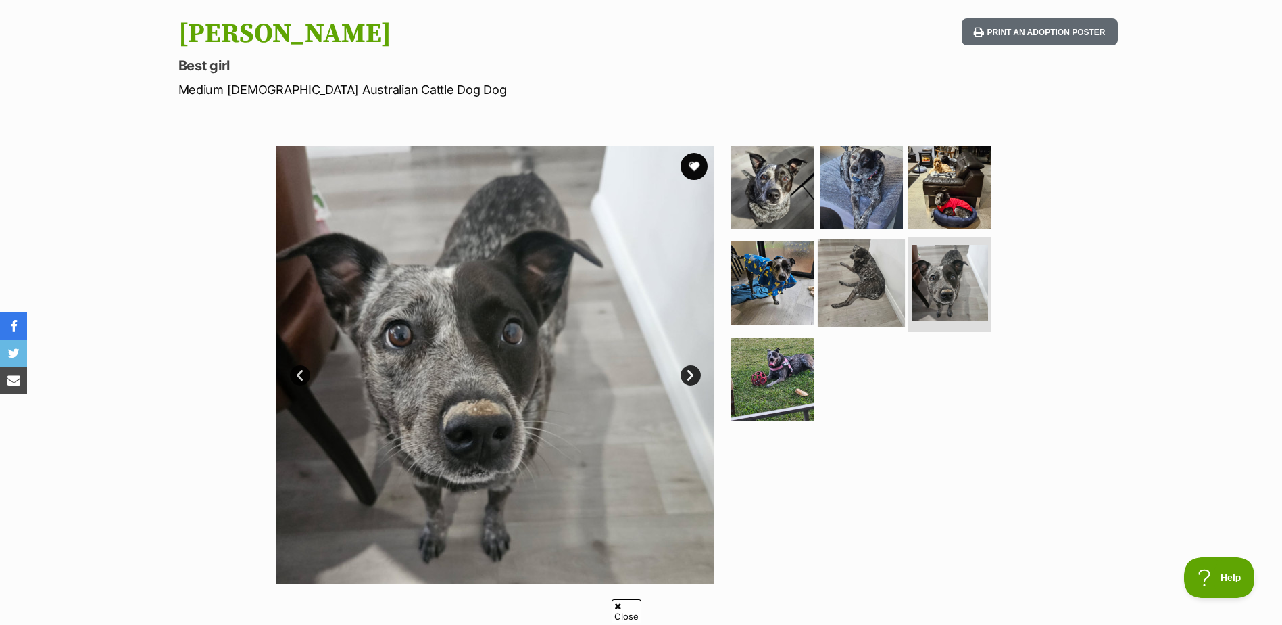
click at [857, 279] on img at bounding box center [861, 282] width 87 height 87
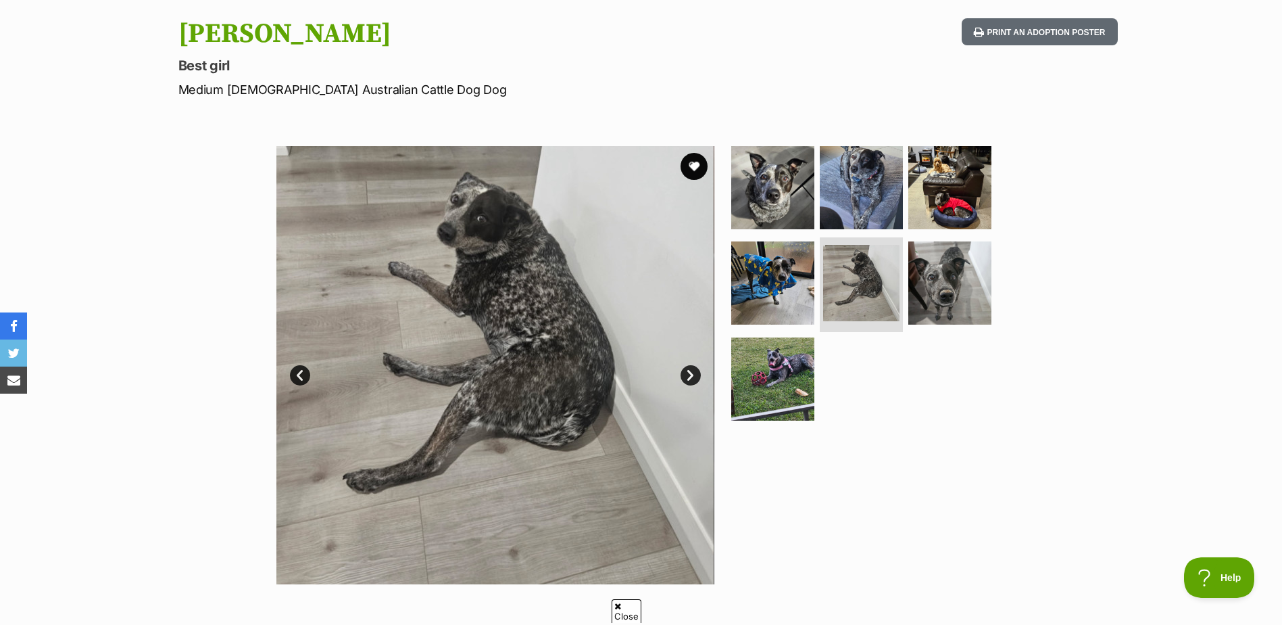
click at [725, 260] on section "Available 5 of 7 images 5 of 7 images 5 of 7 images 5 of 7 images 5 of 7 images…" at bounding box center [641, 355] width 771 height 458
click at [771, 274] on img at bounding box center [772, 282] width 87 height 87
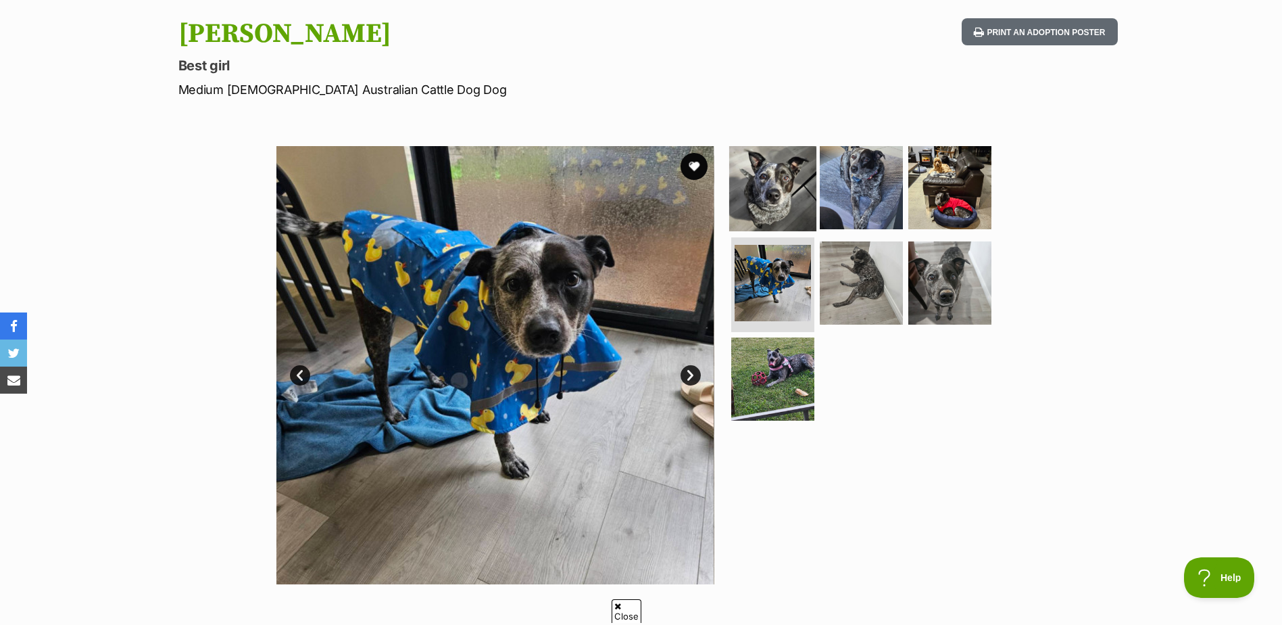
click at [762, 204] on img at bounding box center [772, 186] width 87 height 87
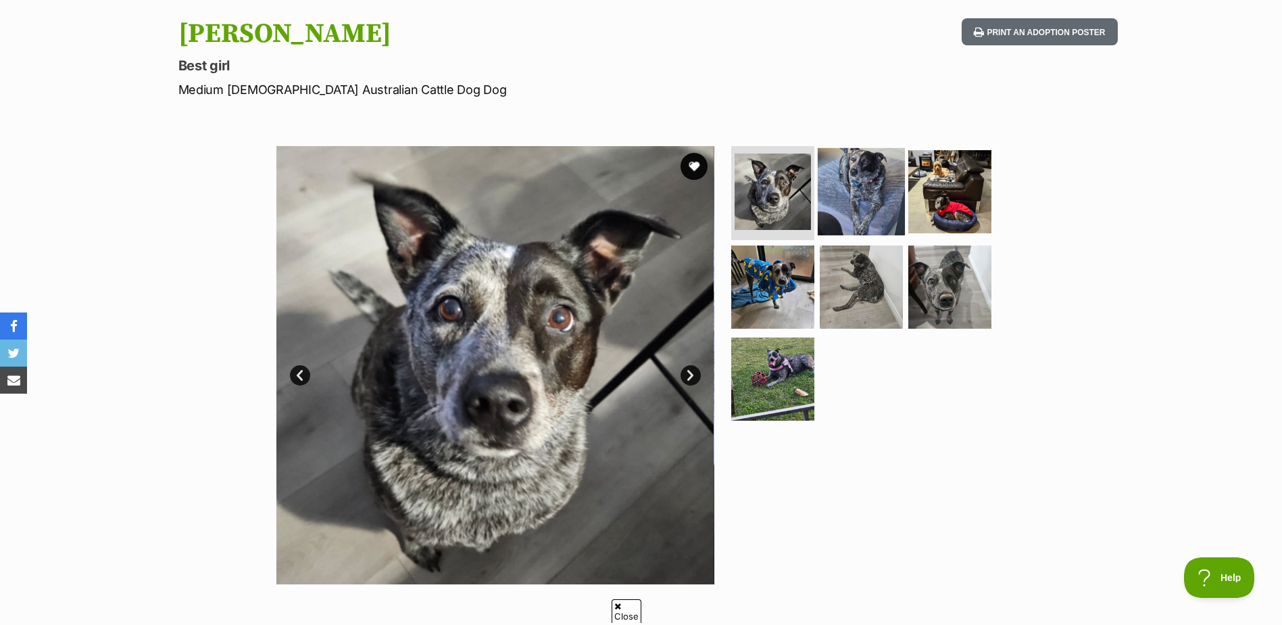
drag, startPoint x: 858, startPoint y: 194, endPoint x: 871, endPoint y: 195, distance: 12.9
click at [859, 194] on img at bounding box center [861, 190] width 87 height 87
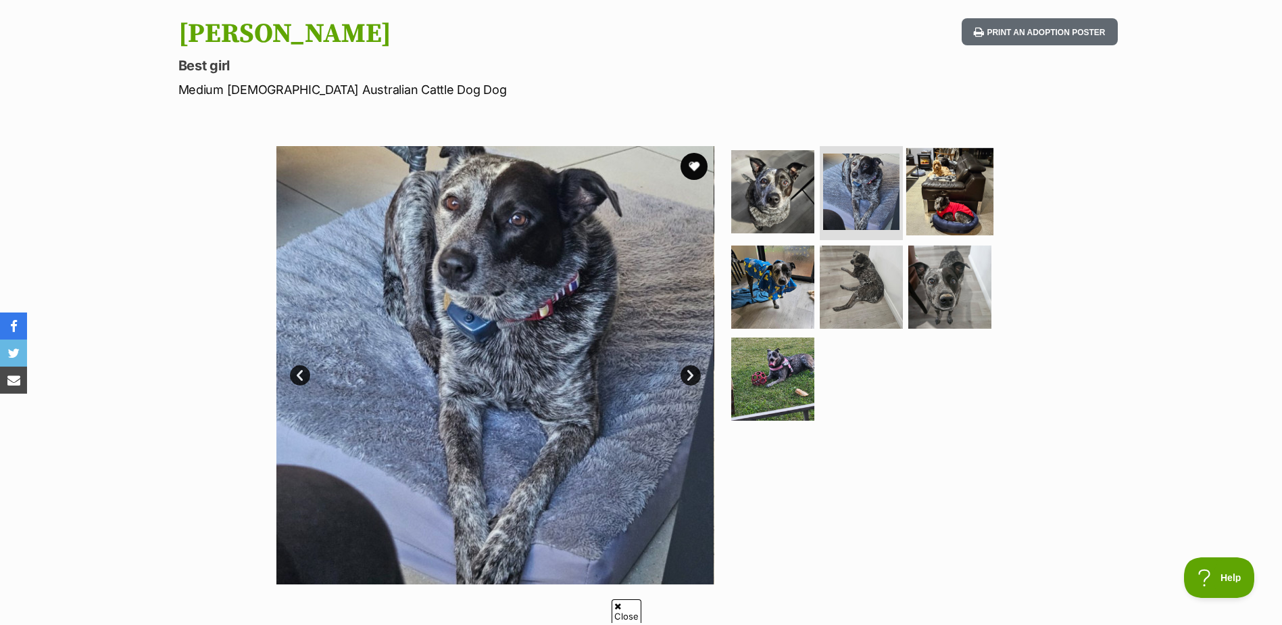
click at [949, 198] on img at bounding box center [950, 190] width 87 height 87
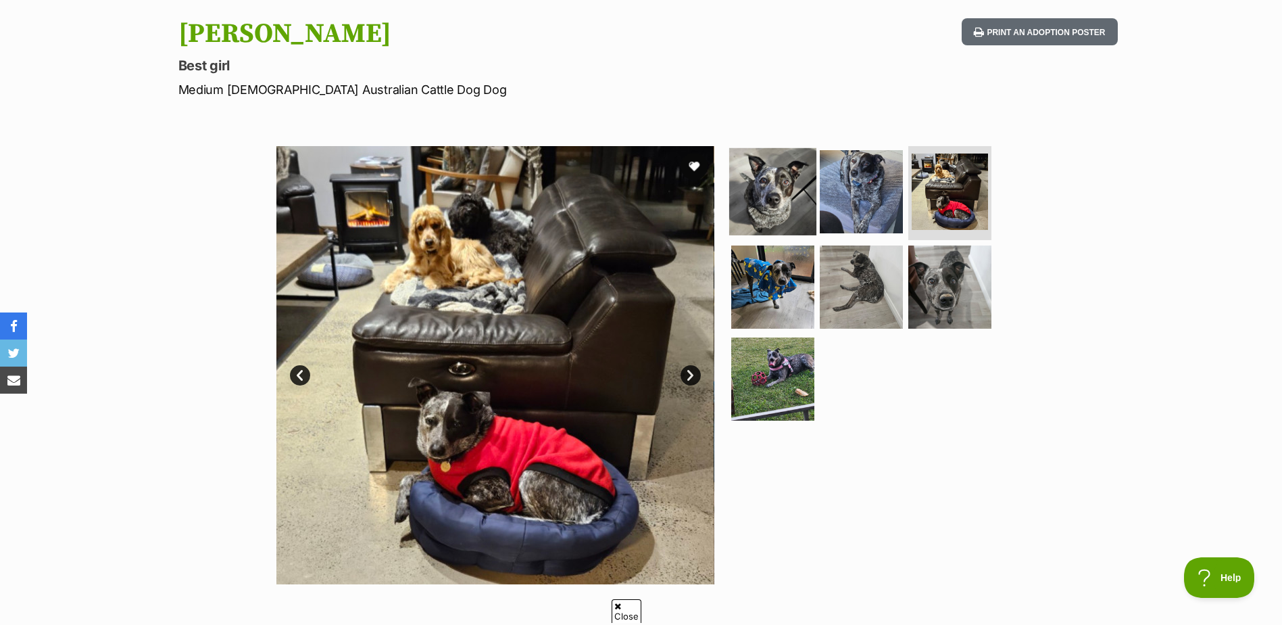
click at [769, 200] on img at bounding box center [772, 190] width 87 height 87
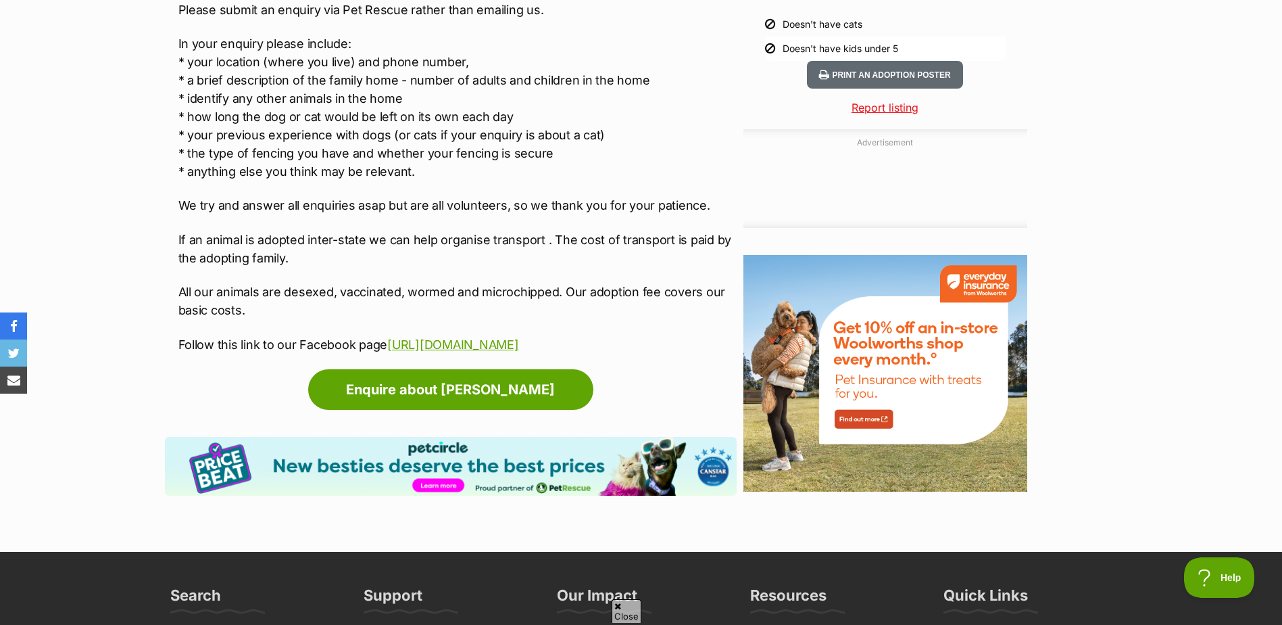
scroll to position [1487, 0]
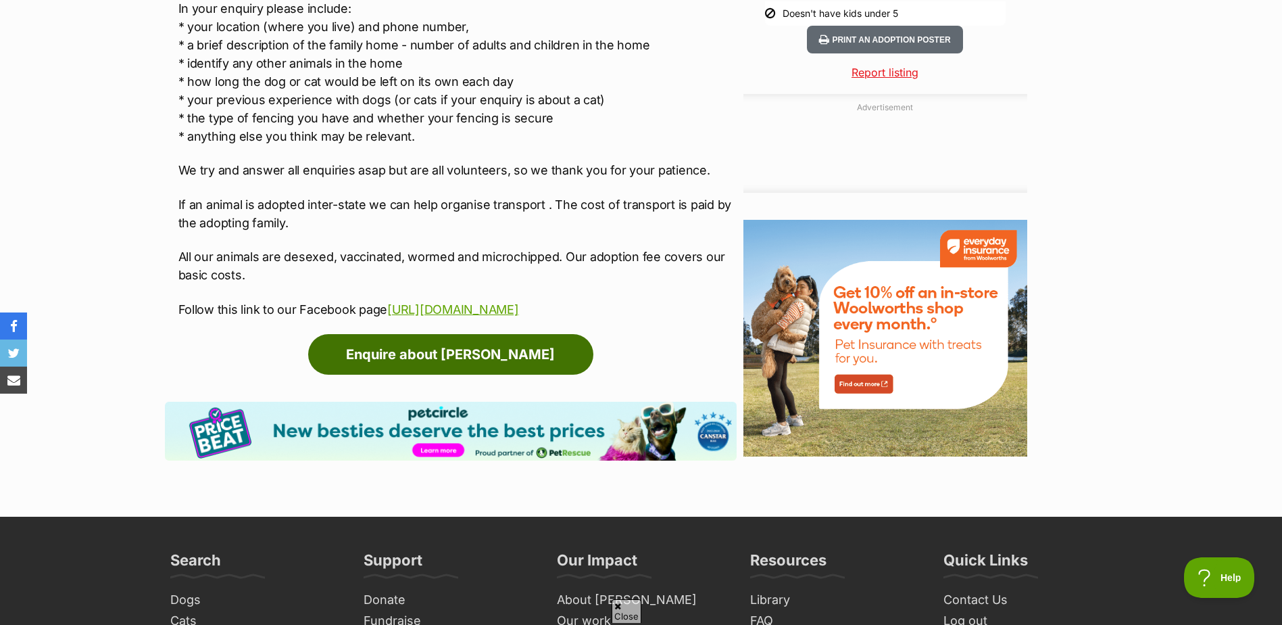
click at [454, 370] on link "Enquire about Millie" at bounding box center [450, 354] width 285 height 41
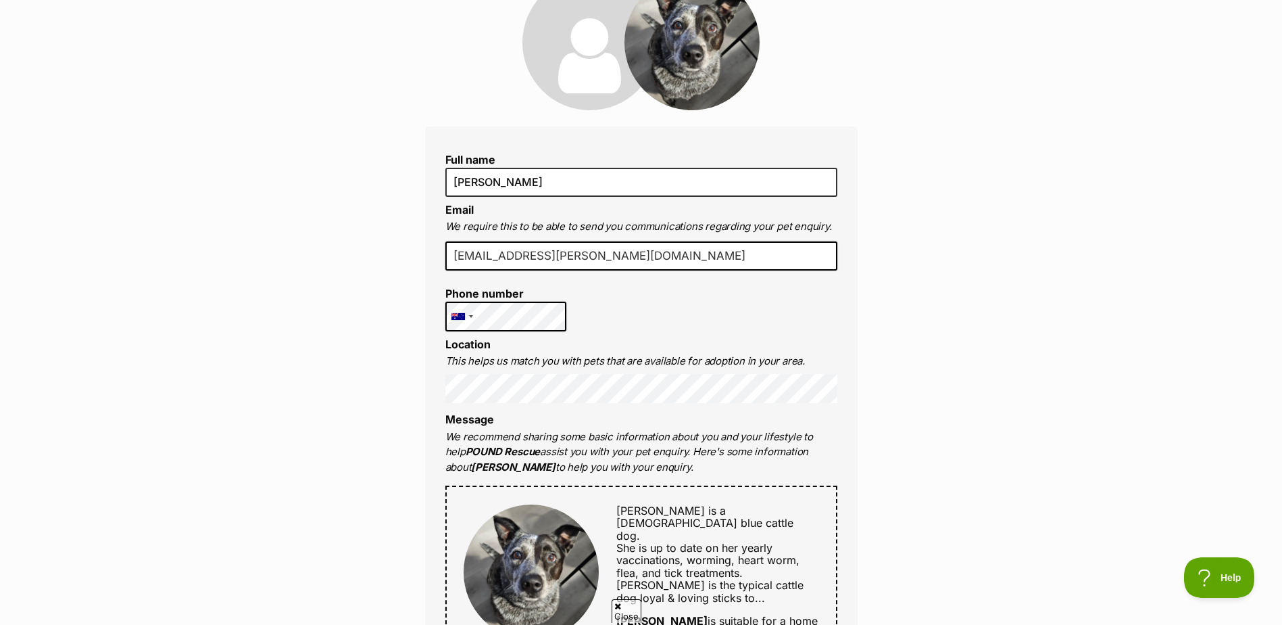
scroll to position [203, 0]
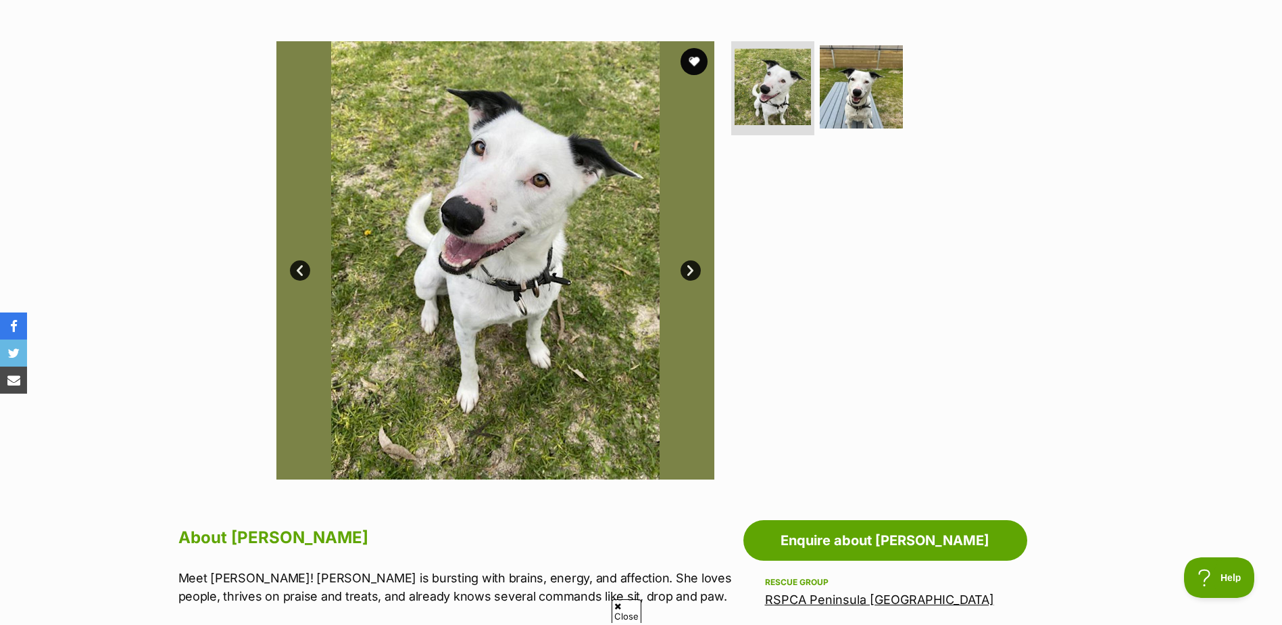
scroll to position [270, 0]
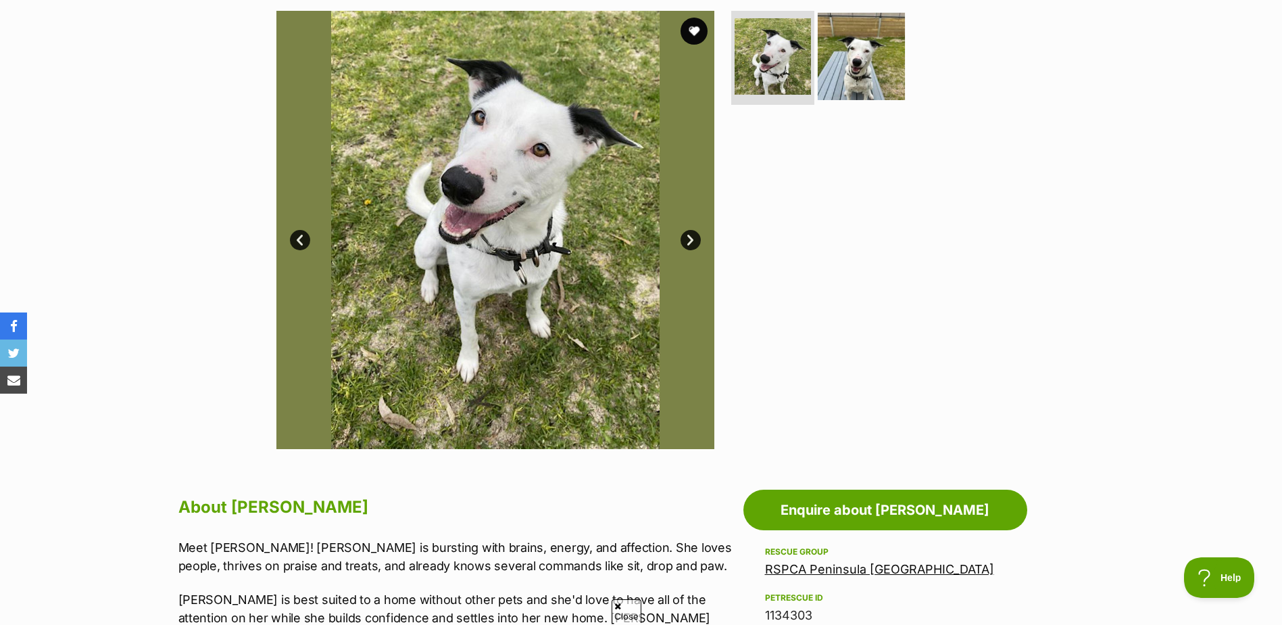
click at [859, 72] on img at bounding box center [861, 55] width 87 height 87
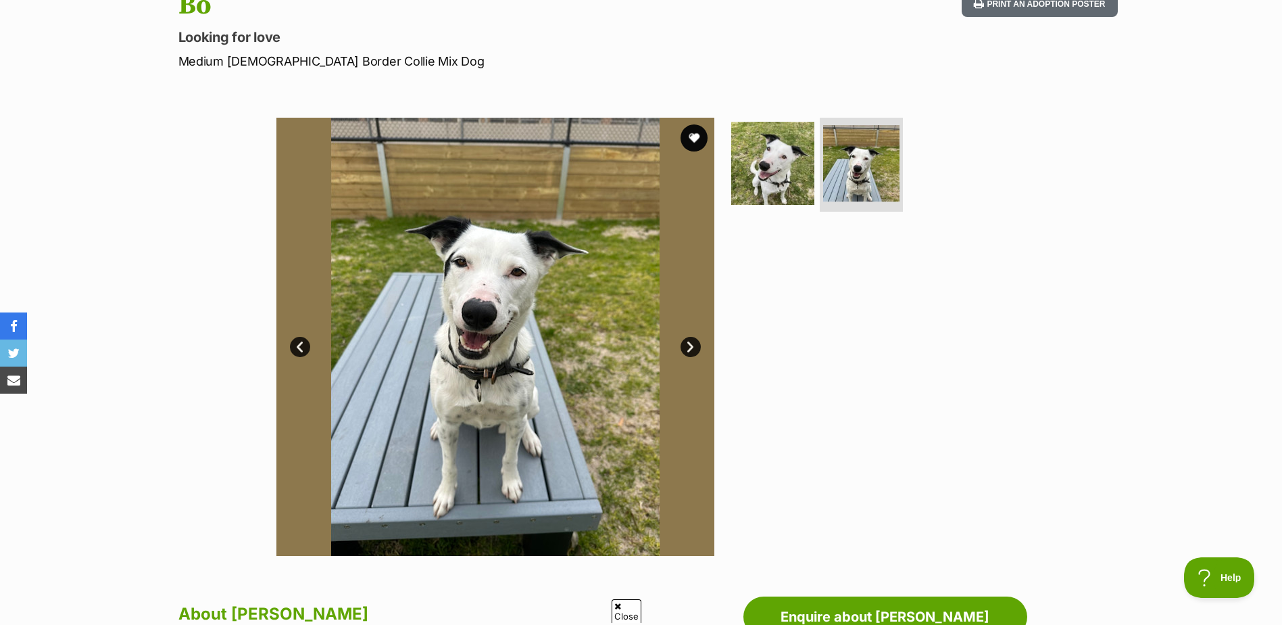
scroll to position [68, 0]
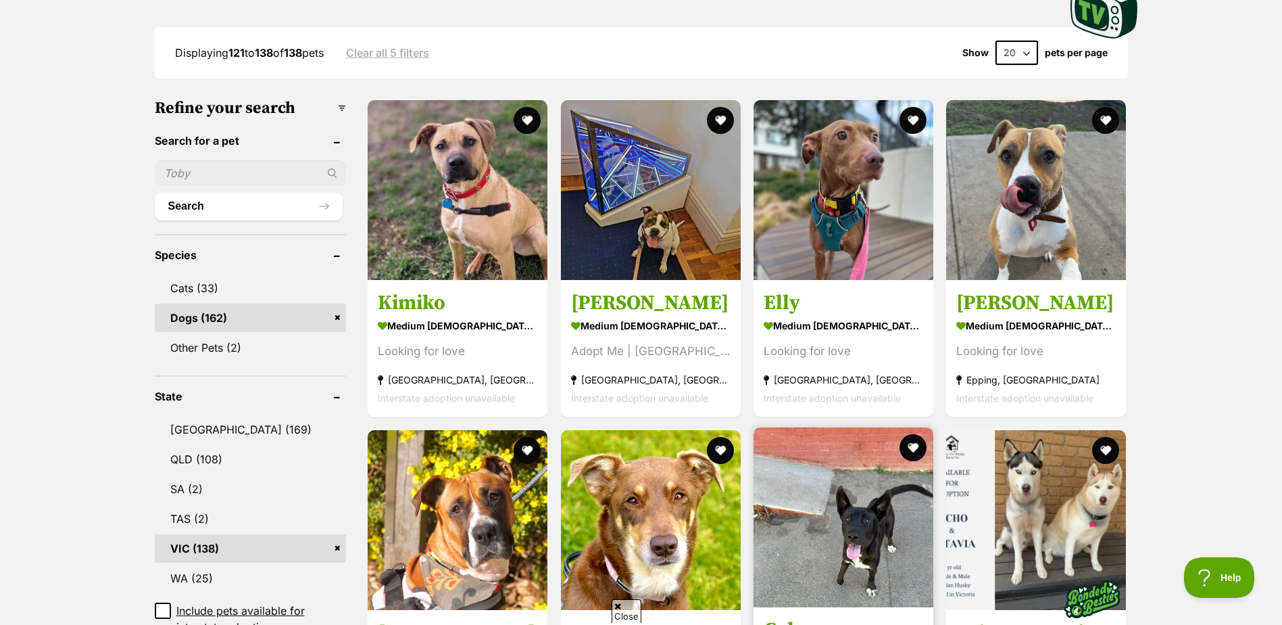
scroll to position [338, 0]
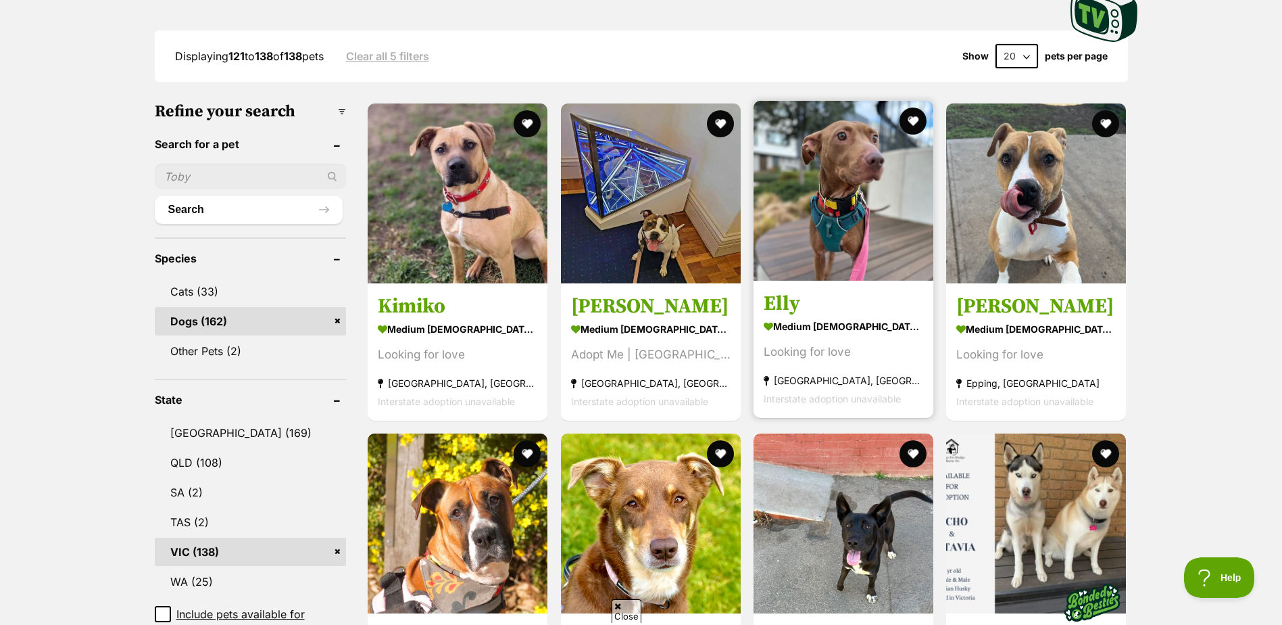
click at [830, 206] on img at bounding box center [844, 191] width 180 height 180
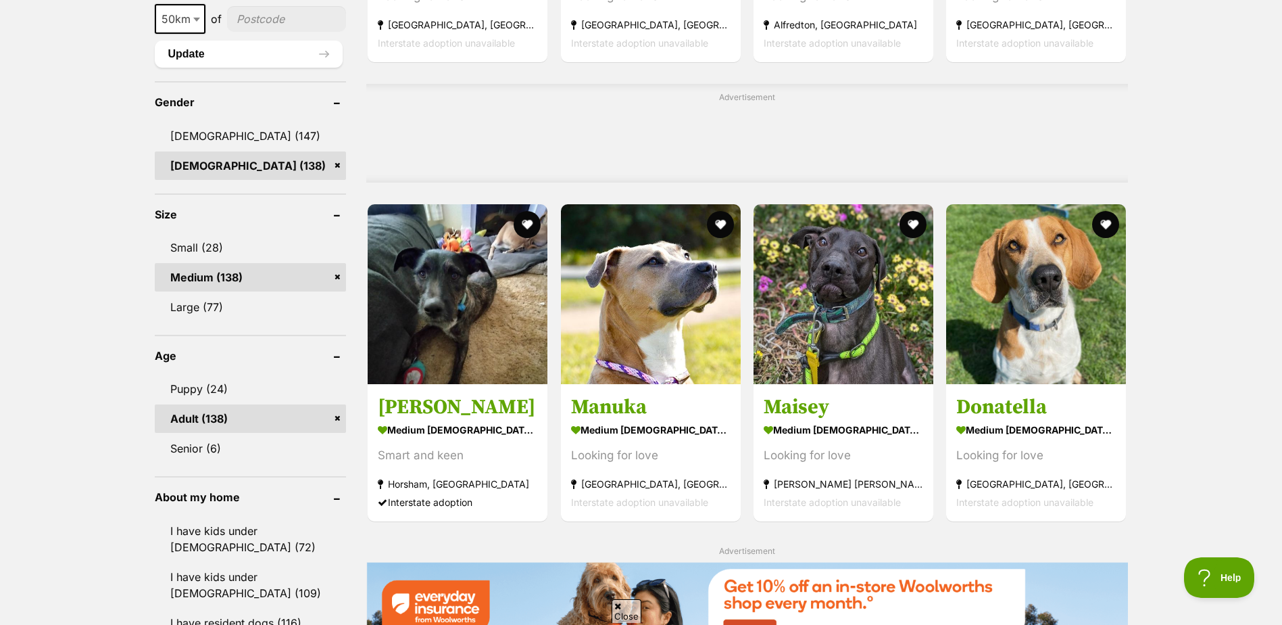
scroll to position [1082, 0]
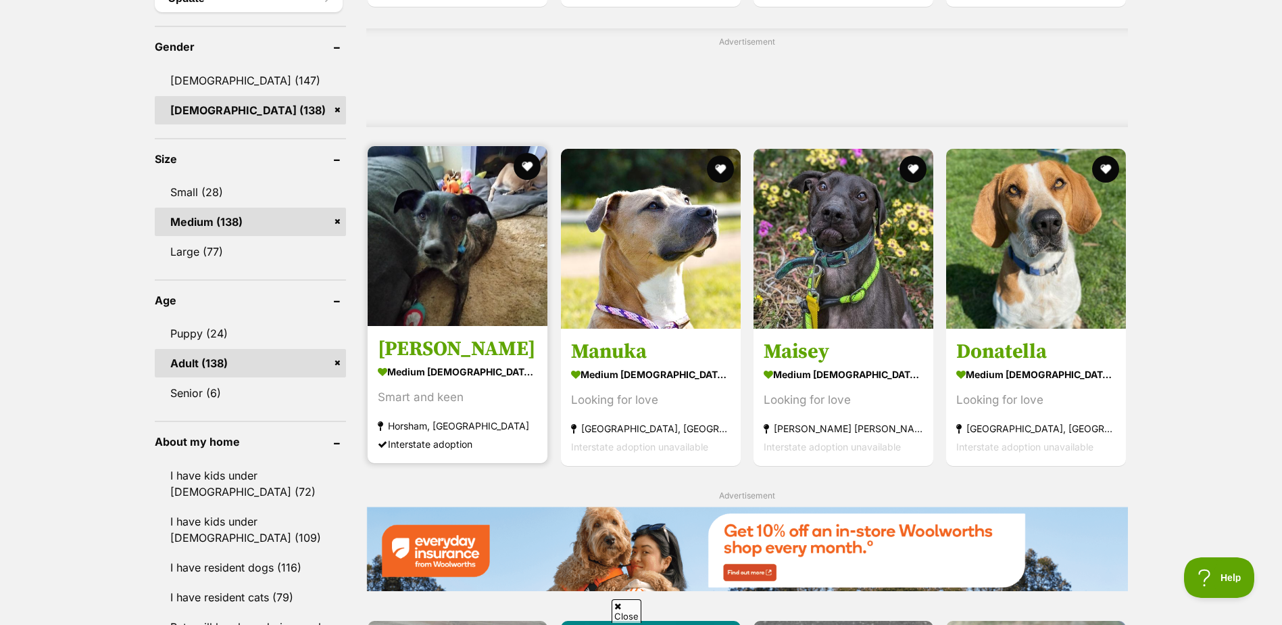
click at [445, 280] on img at bounding box center [458, 236] width 180 height 180
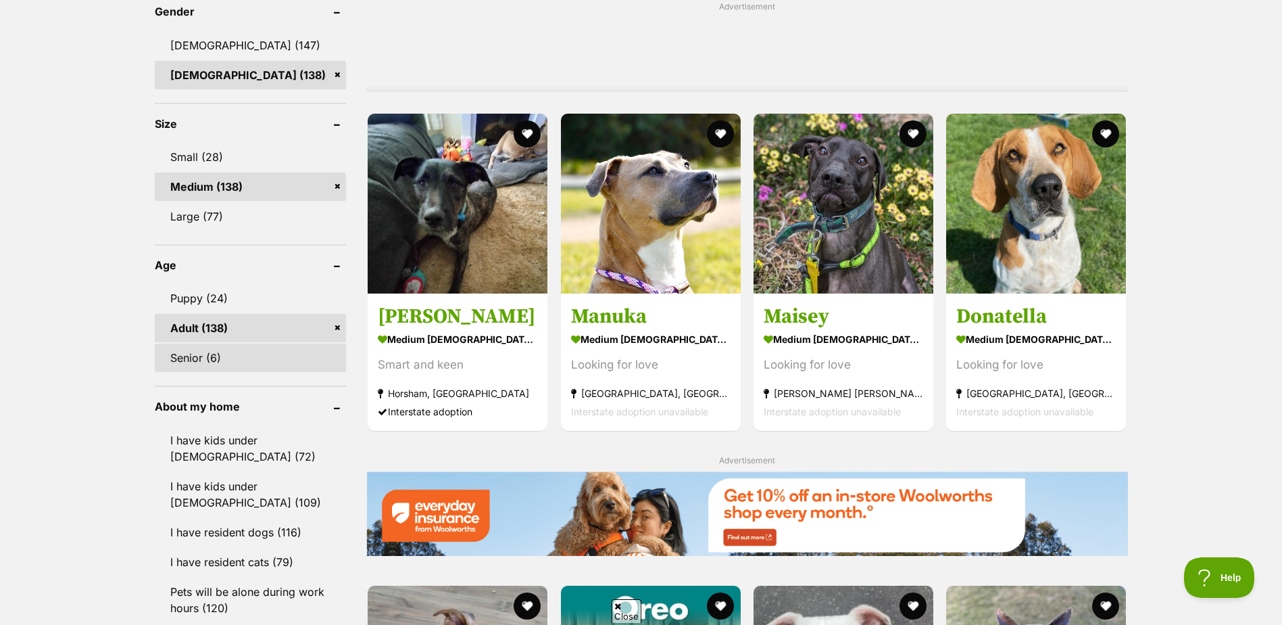
scroll to position [1217, 0]
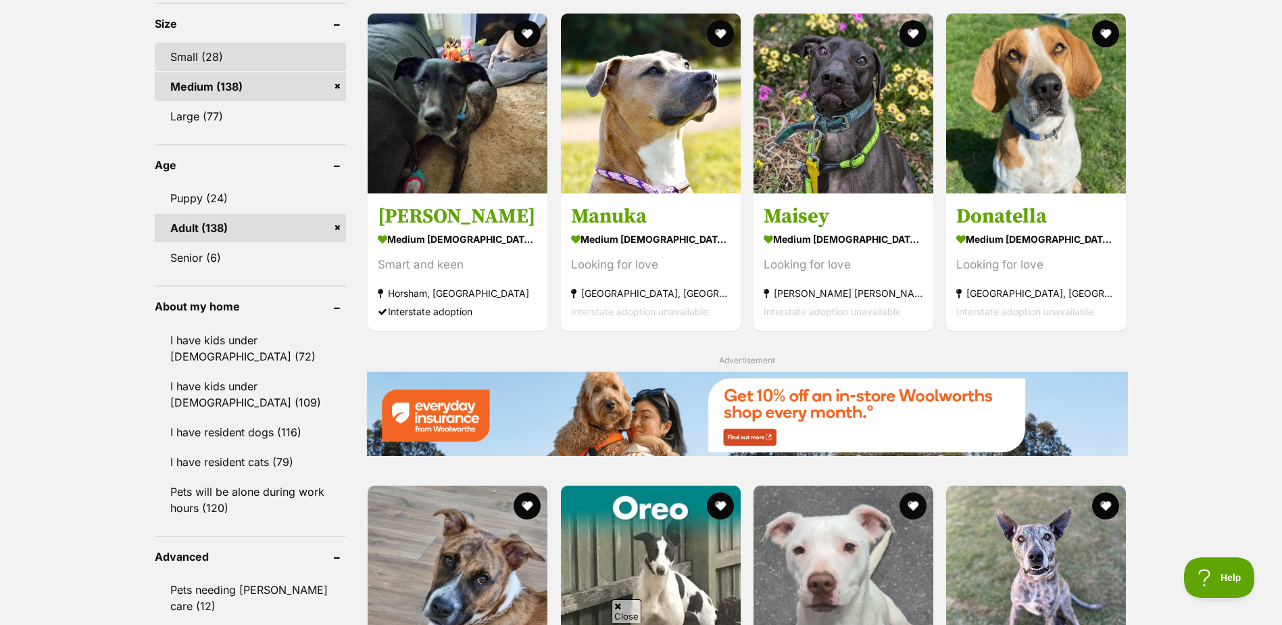
click at [190, 47] on link "Small (28)" at bounding box center [251, 57] width 192 height 28
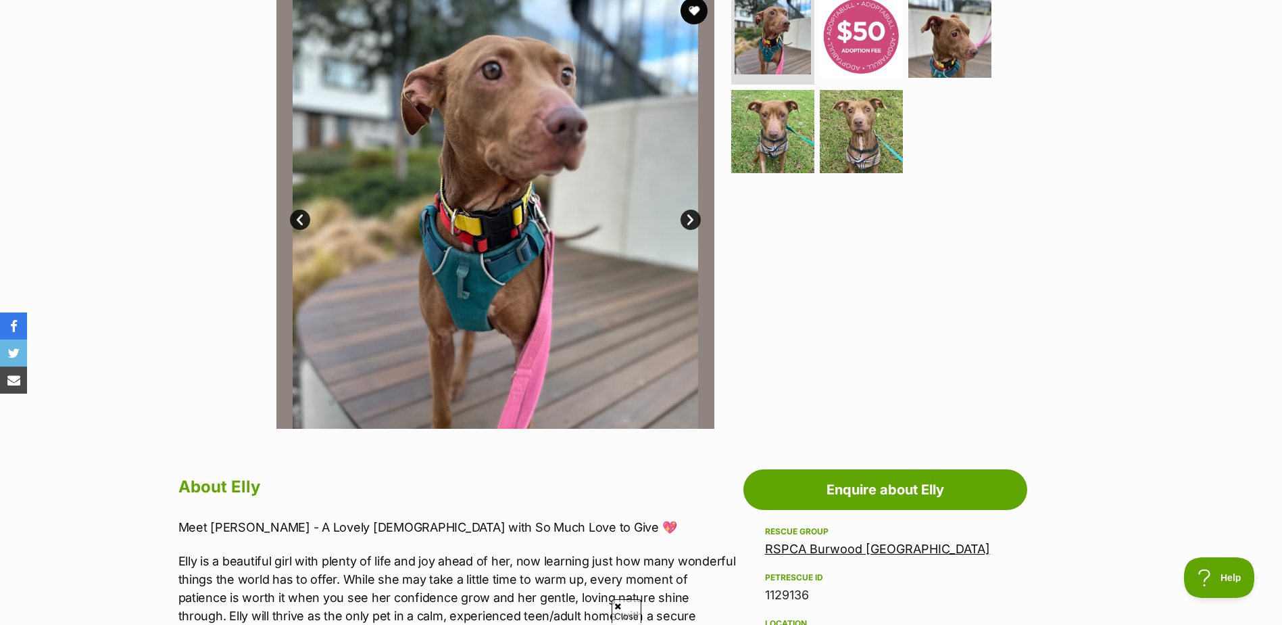
scroll to position [135, 0]
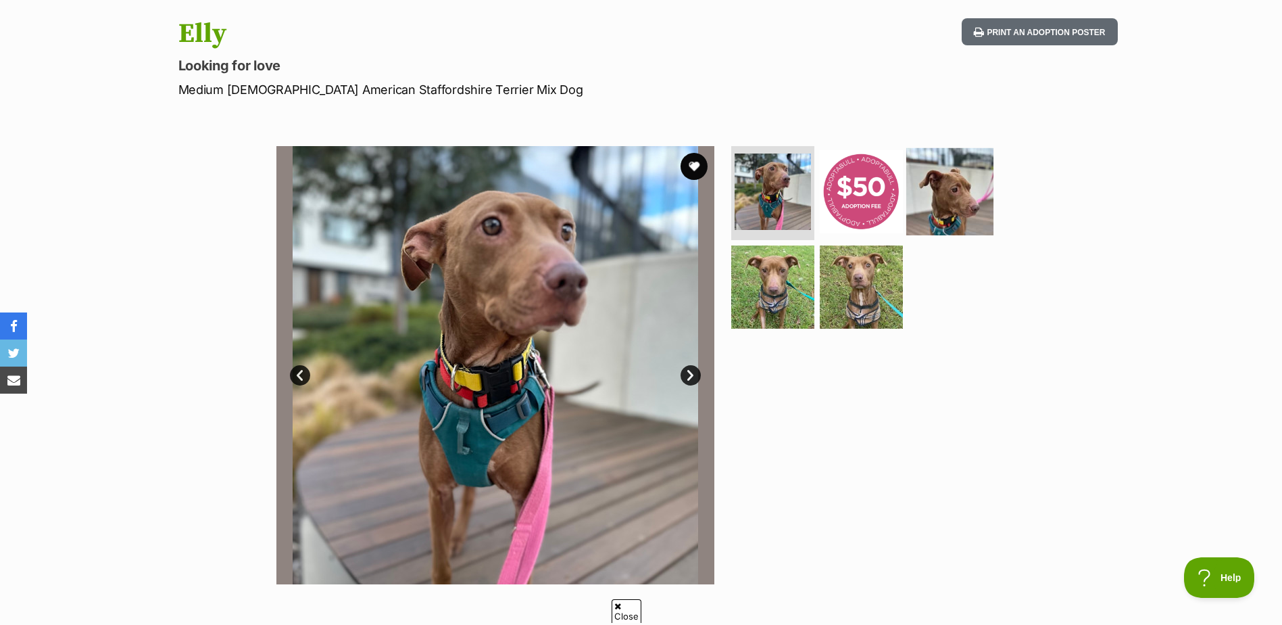
click at [956, 184] on img at bounding box center [950, 190] width 87 height 87
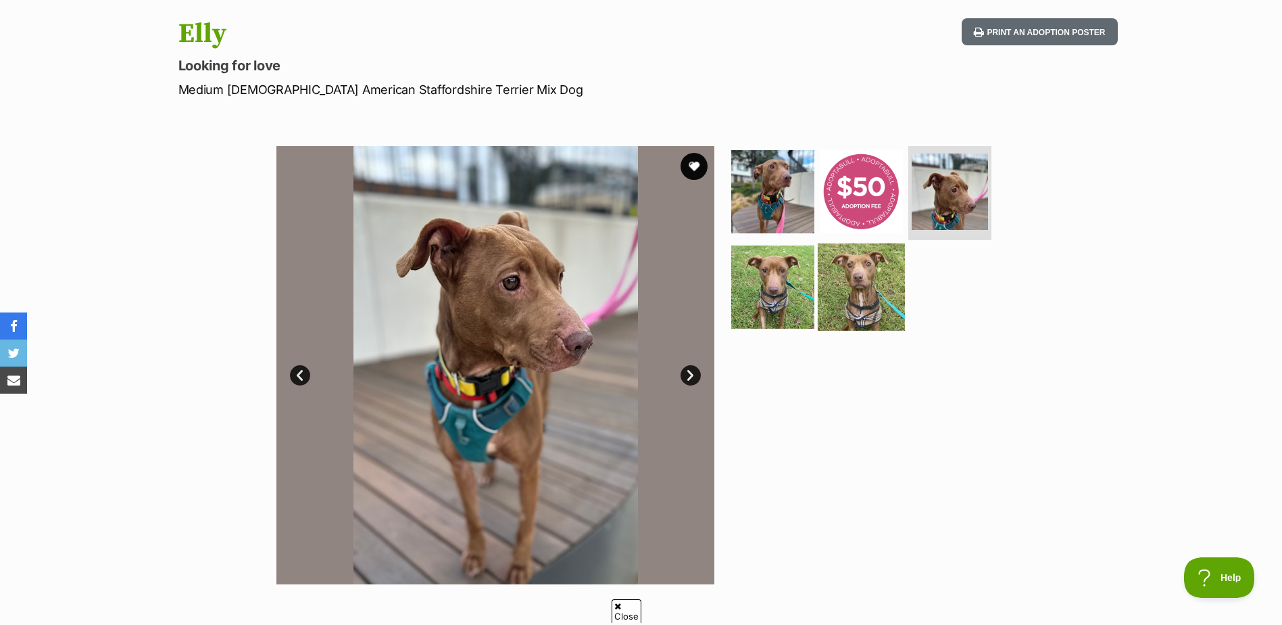
click at [866, 279] on img at bounding box center [861, 286] width 87 height 87
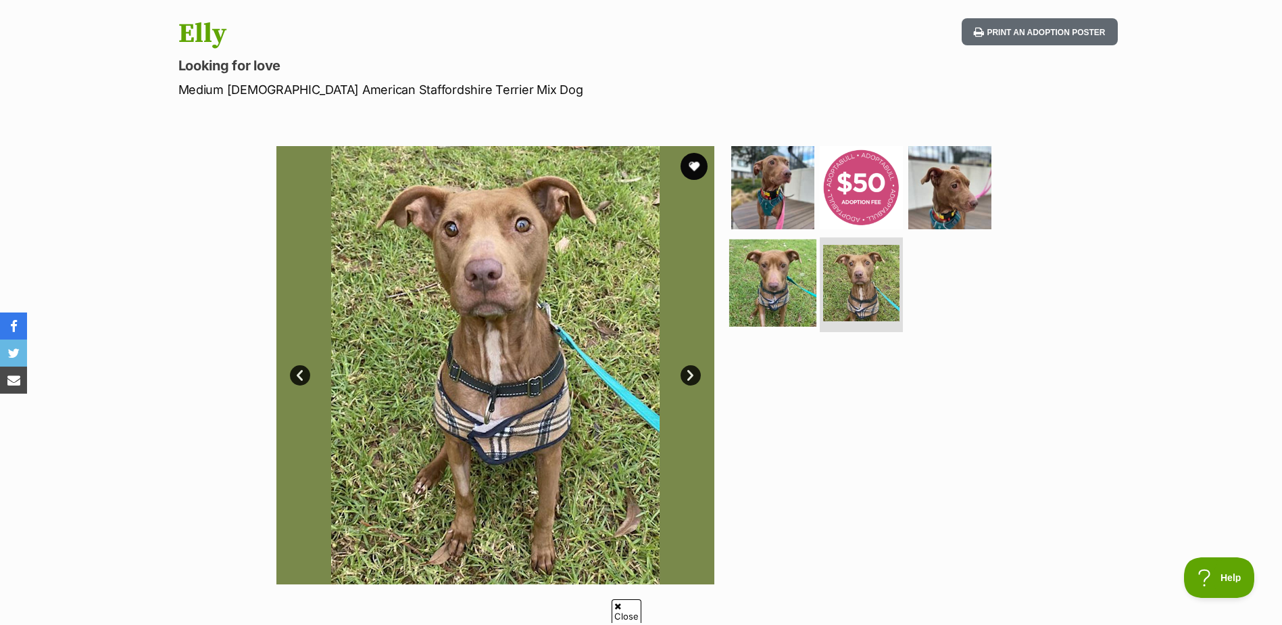
click at [782, 287] on img at bounding box center [772, 282] width 87 height 87
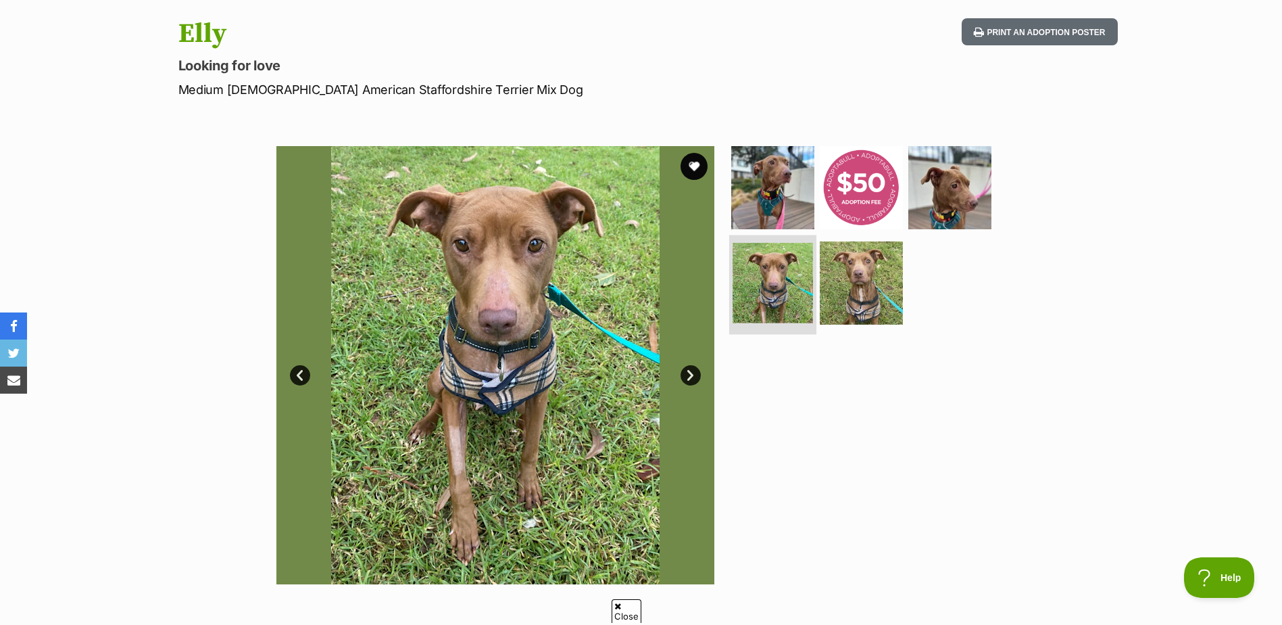
click at [753, 278] on img at bounding box center [773, 283] width 80 height 80
click at [767, 201] on img at bounding box center [772, 186] width 87 height 87
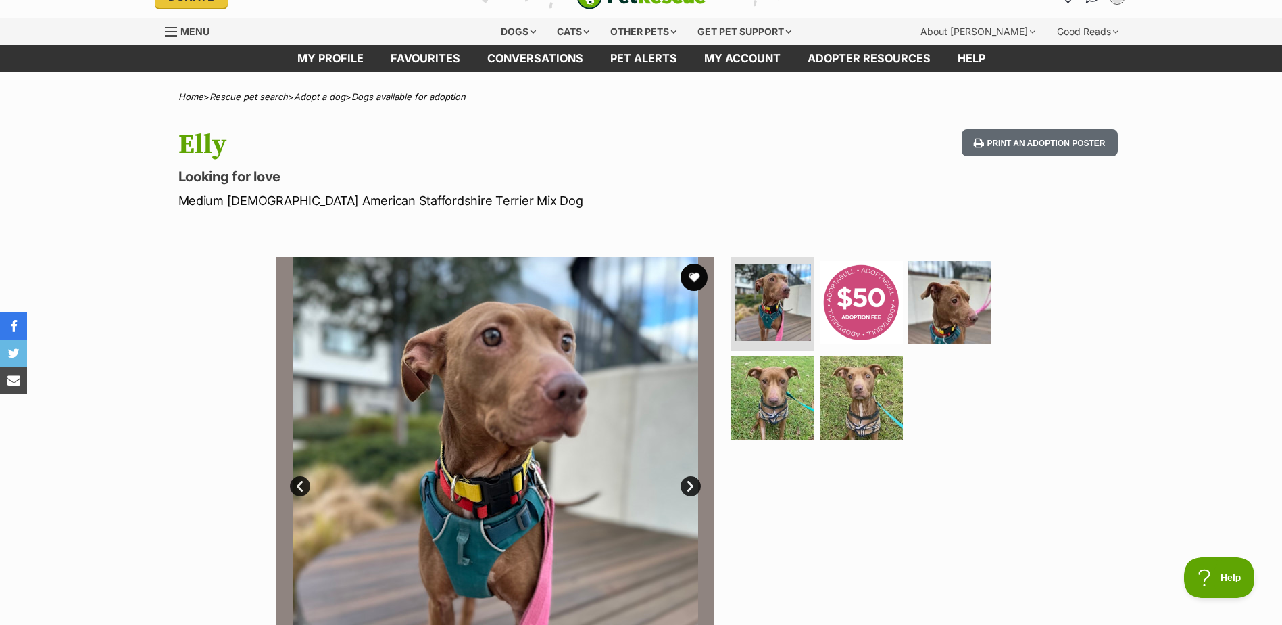
scroll to position [0, 0]
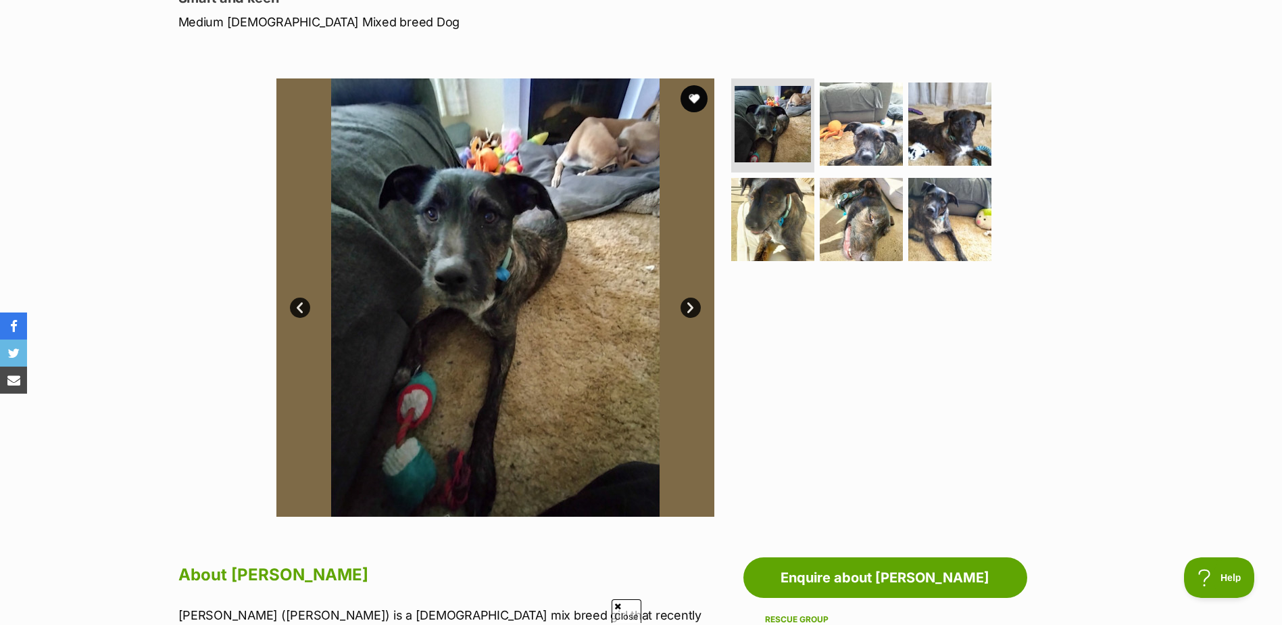
scroll to position [68, 0]
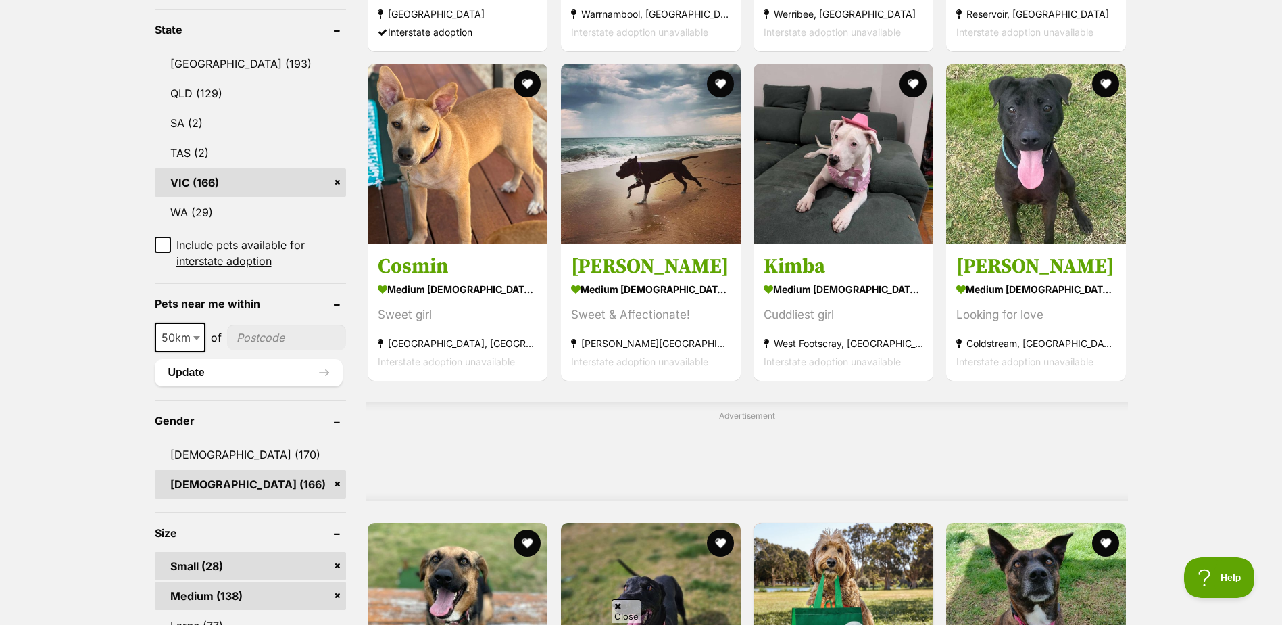
scroll to position [744, 0]
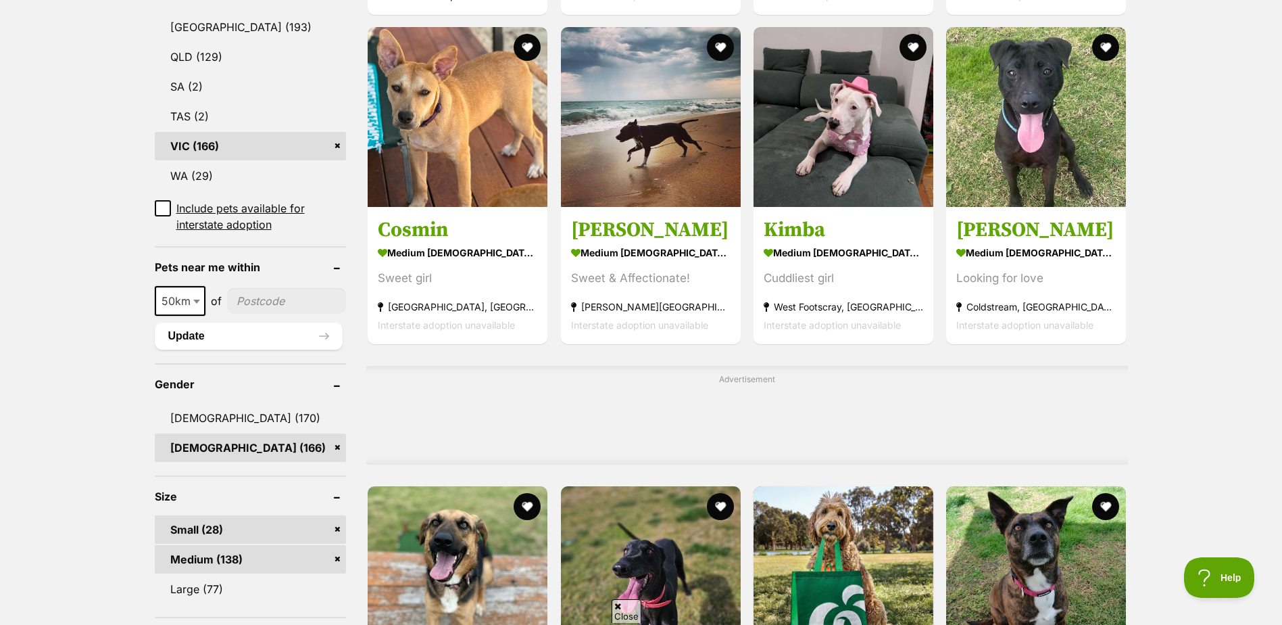
click at [264, 301] on input"] "postcode" at bounding box center [287, 301] width 120 height 26
type input"] "3775"
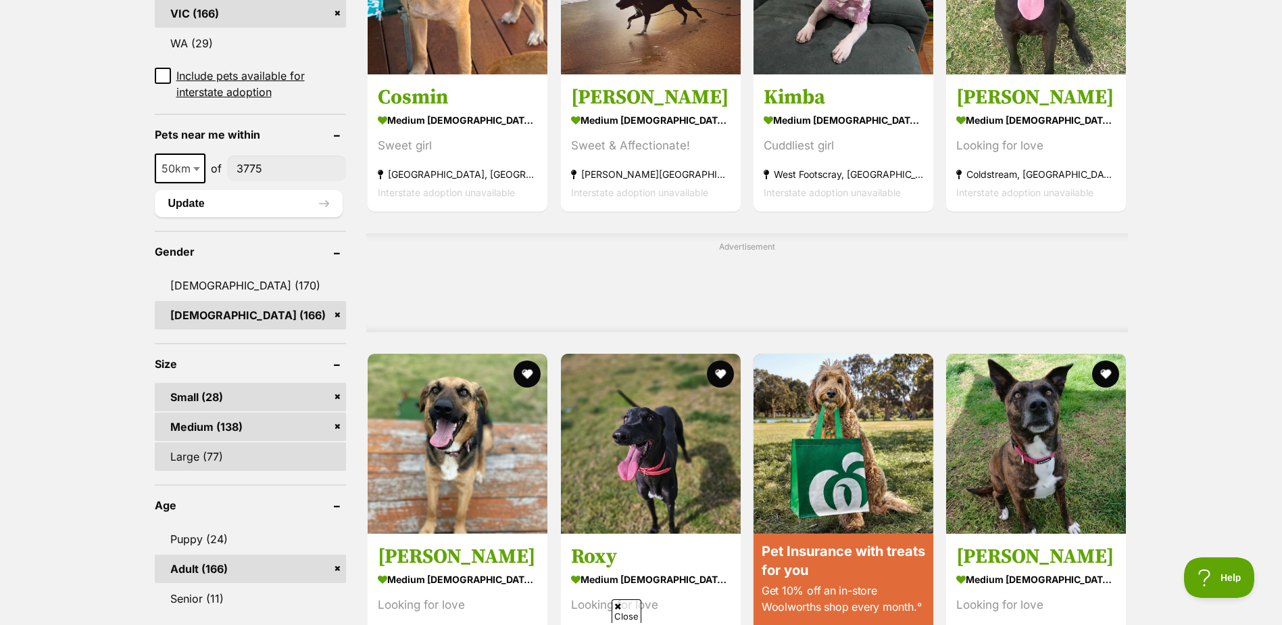
scroll to position [879, 0]
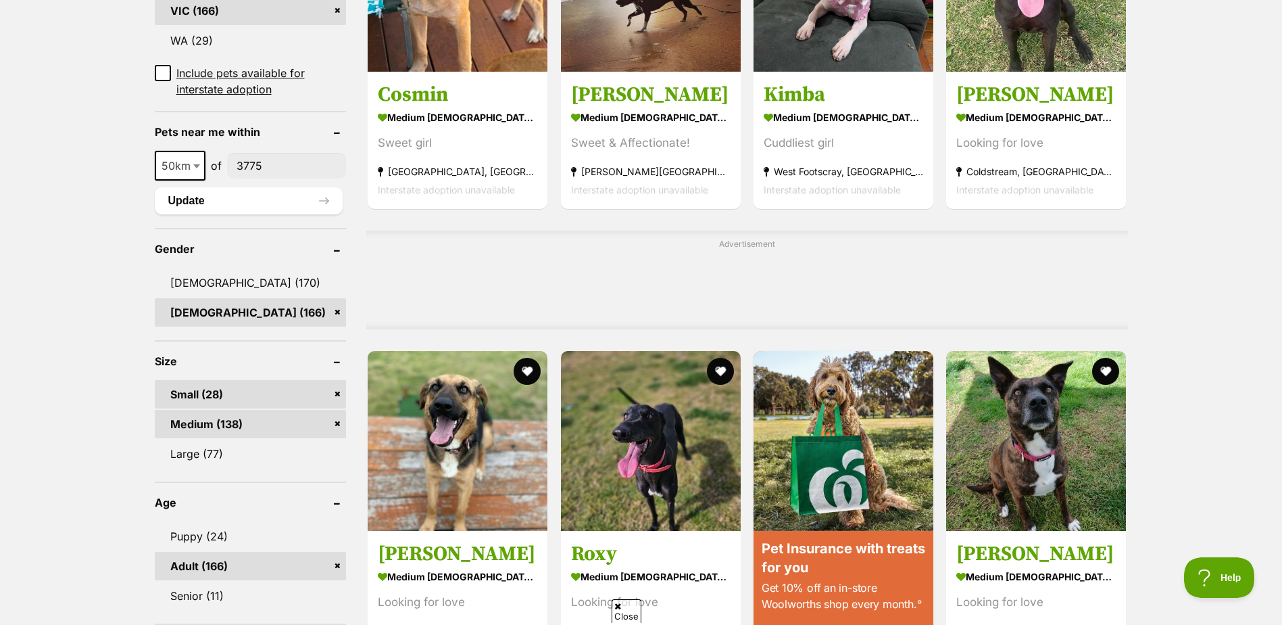
click at [338, 420] on link "Medium (138)" at bounding box center [251, 424] width 192 height 28
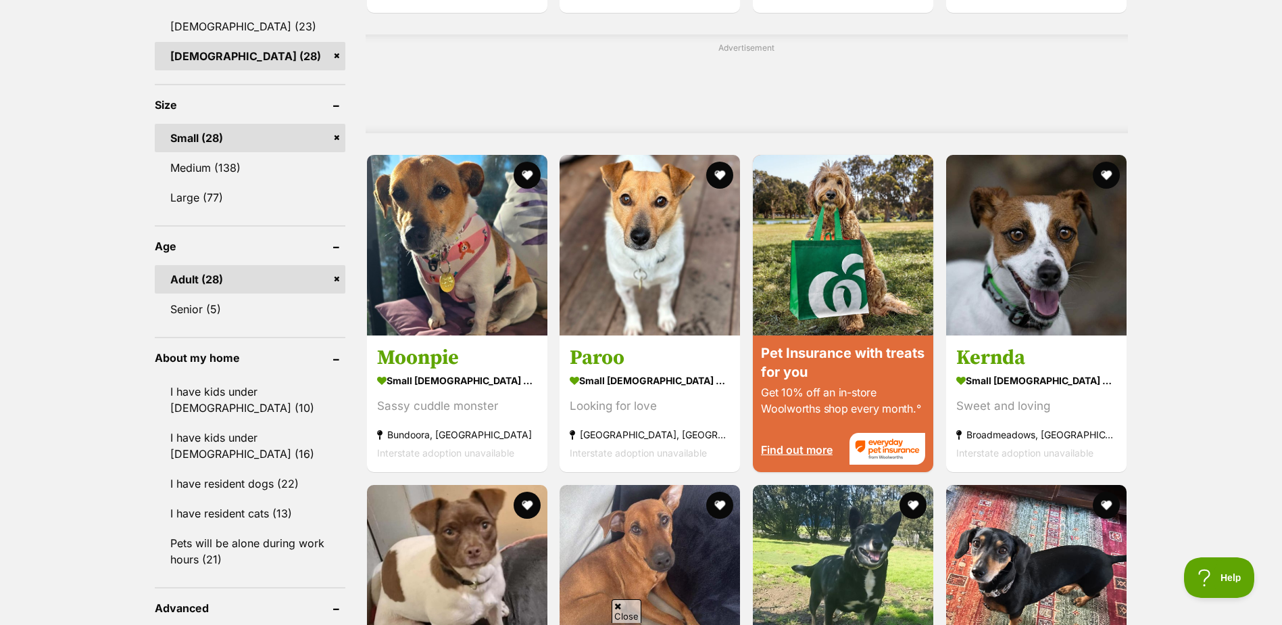
scroll to position [1149, 0]
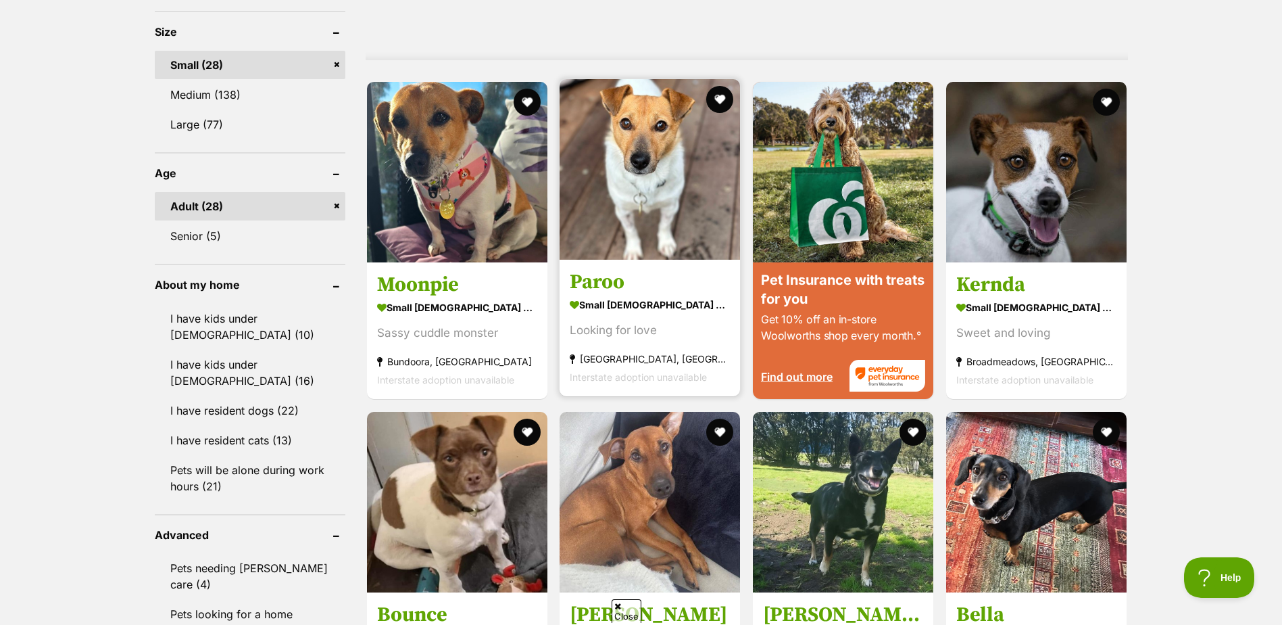
click at [639, 199] on img at bounding box center [650, 169] width 181 height 181
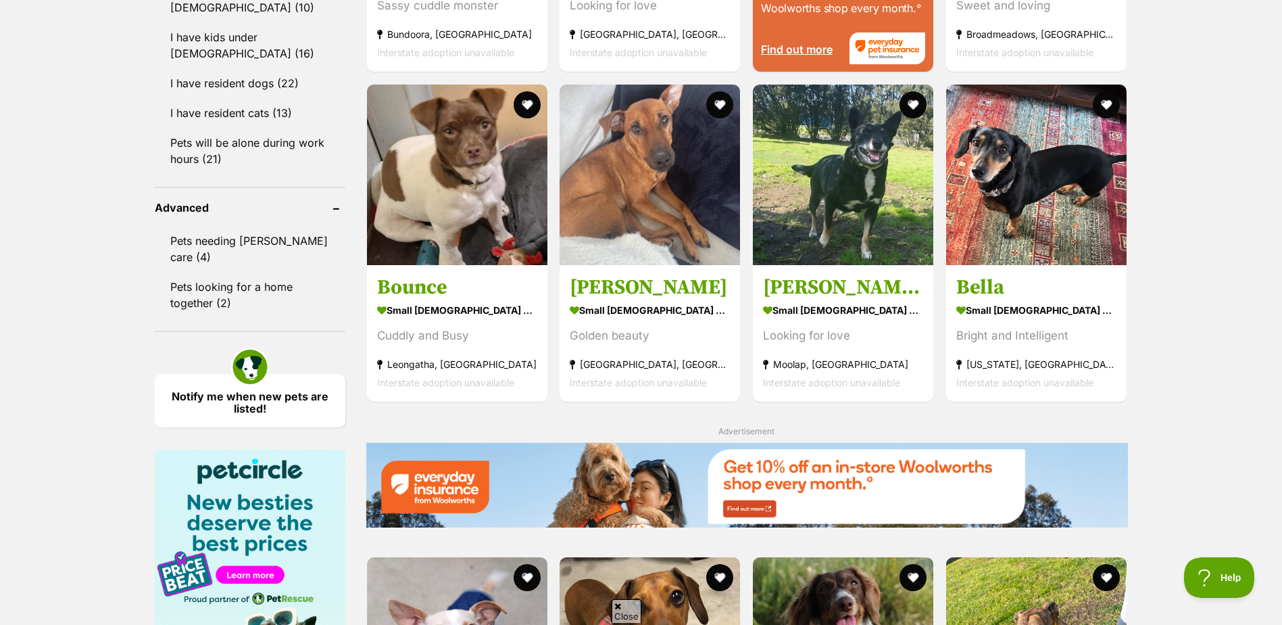
scroll to position [1487, 0]
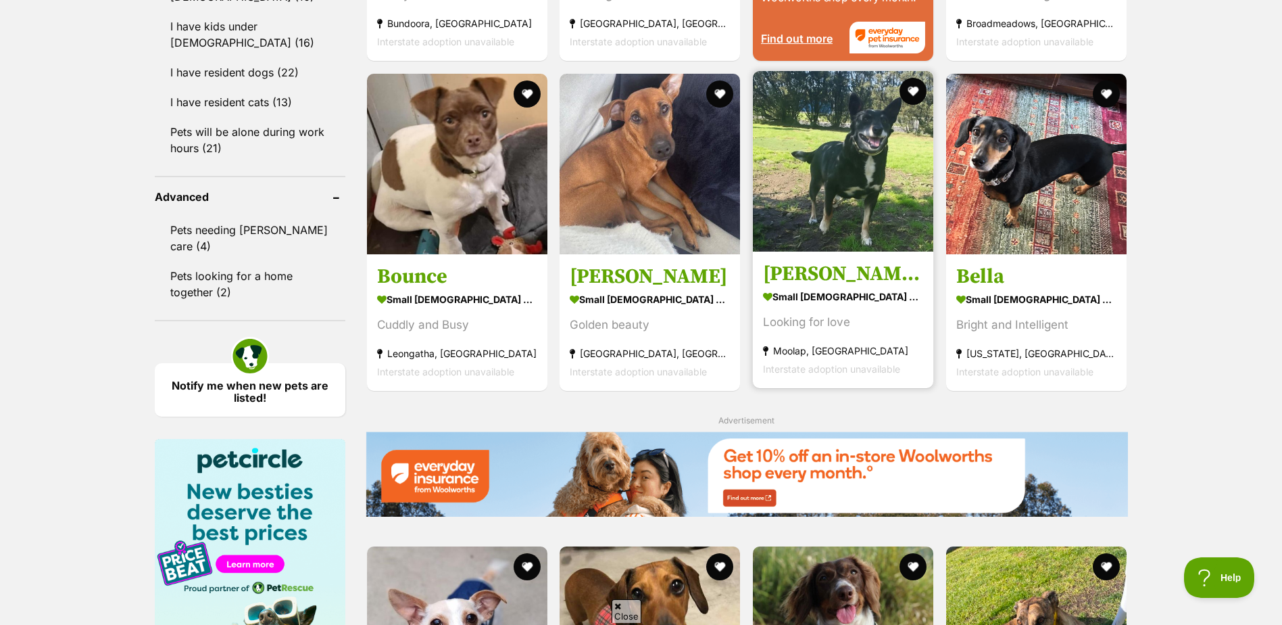
click at [844, 190] on img at bounding box center [843, 161] width 181 height 181
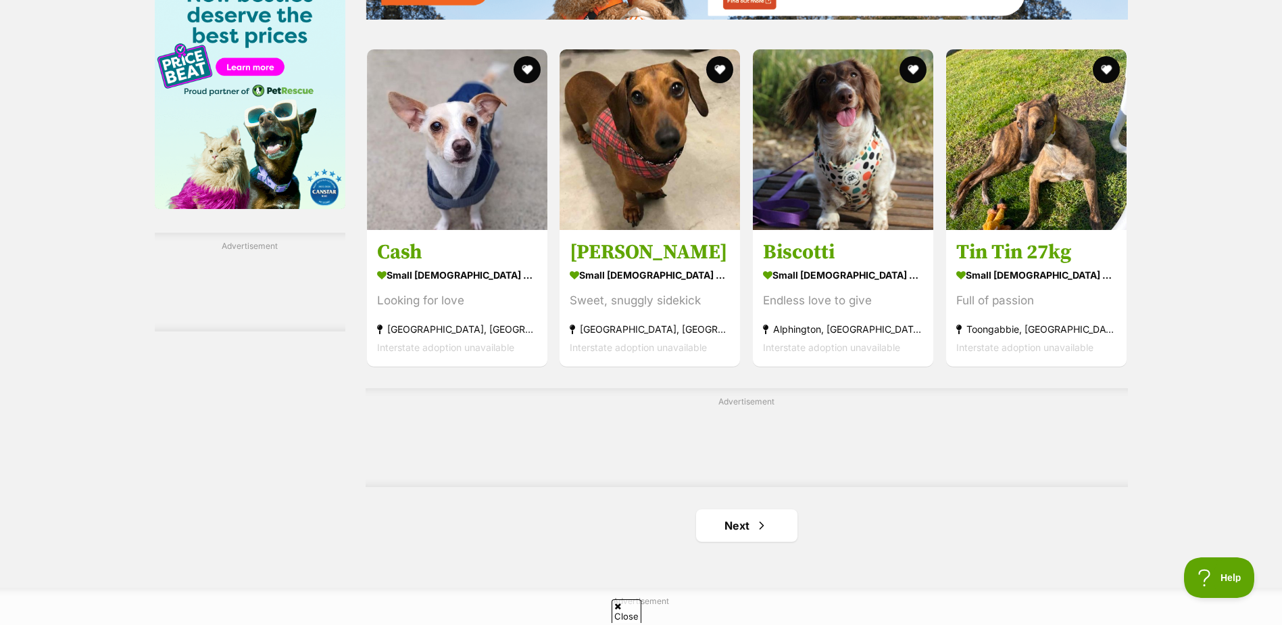
scroll to position [1961, 0]
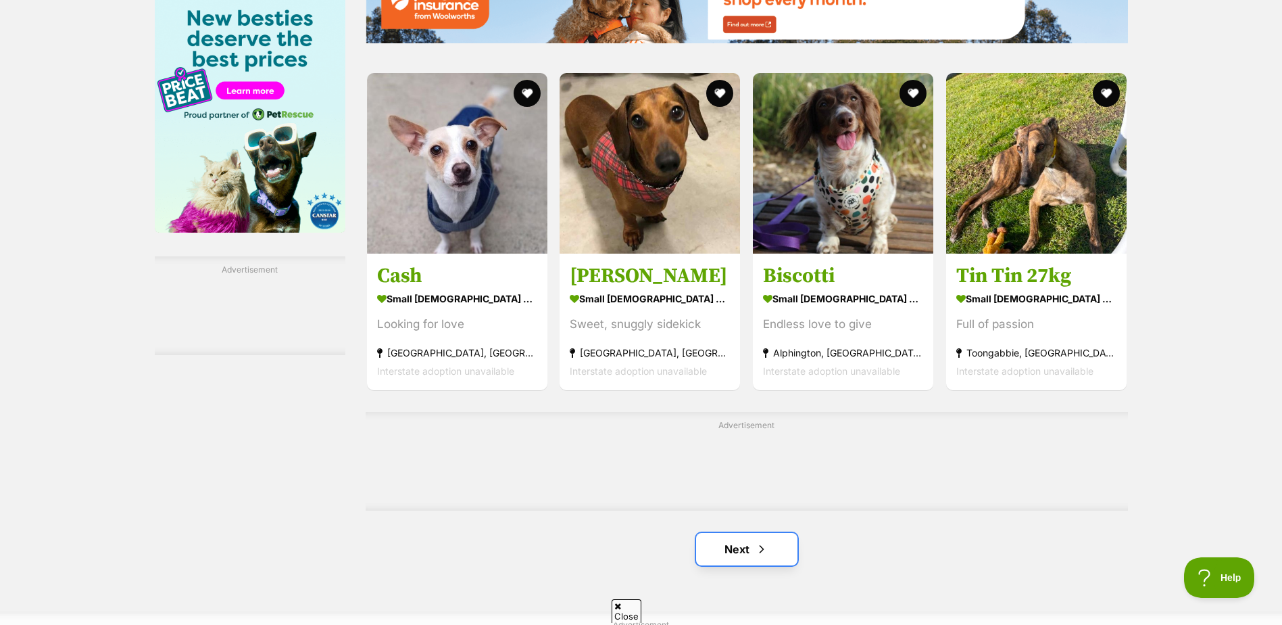
click at [742, 550] on link "Next" at bounding box center [746, 549] width 101 height 32
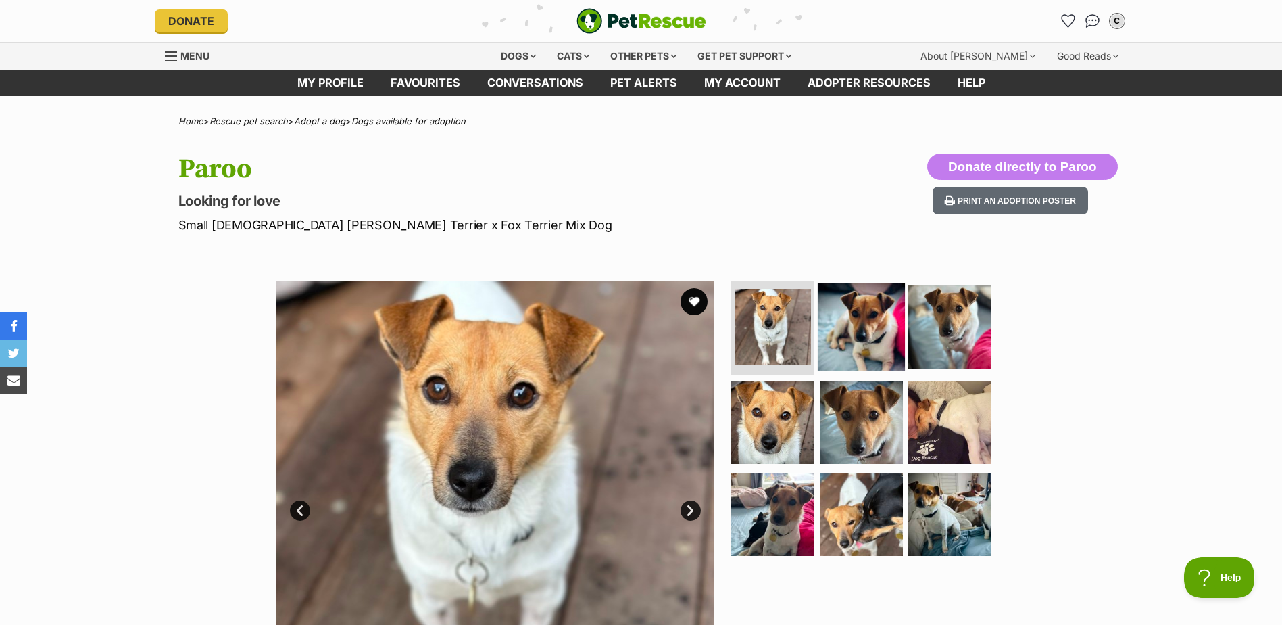
click at [848, 319] on img at bounding box center [861, 326] width 87 height 87
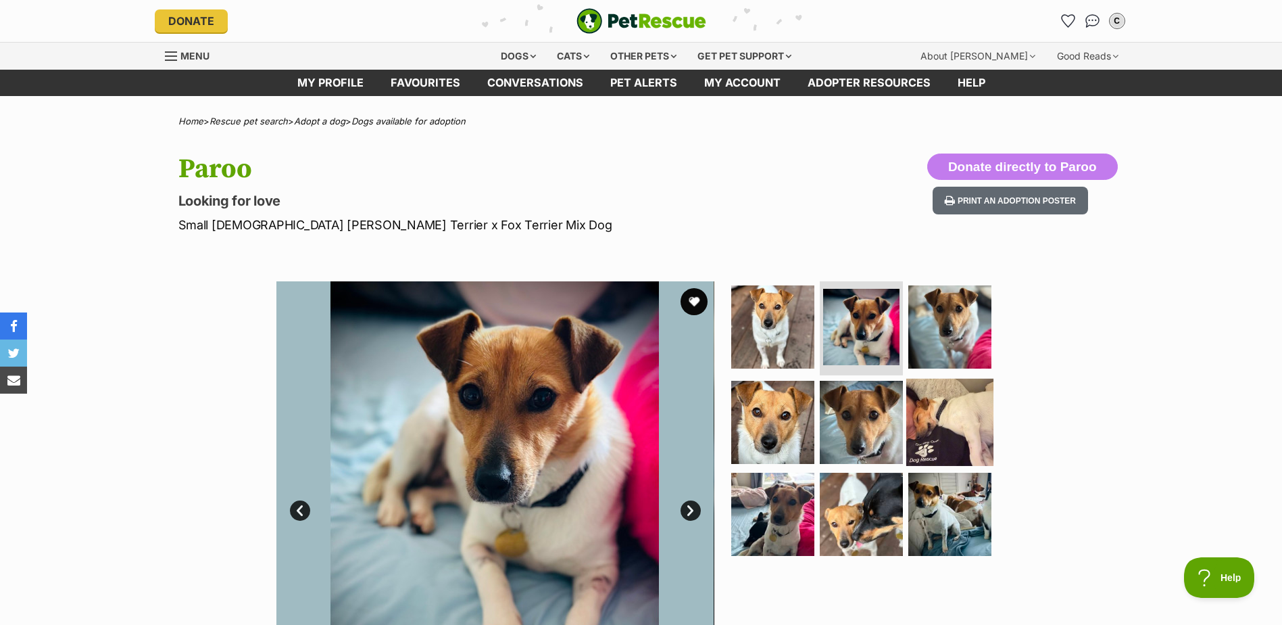
click at [949, 421] on img at bounding box center [950, 422] width 87 height 87
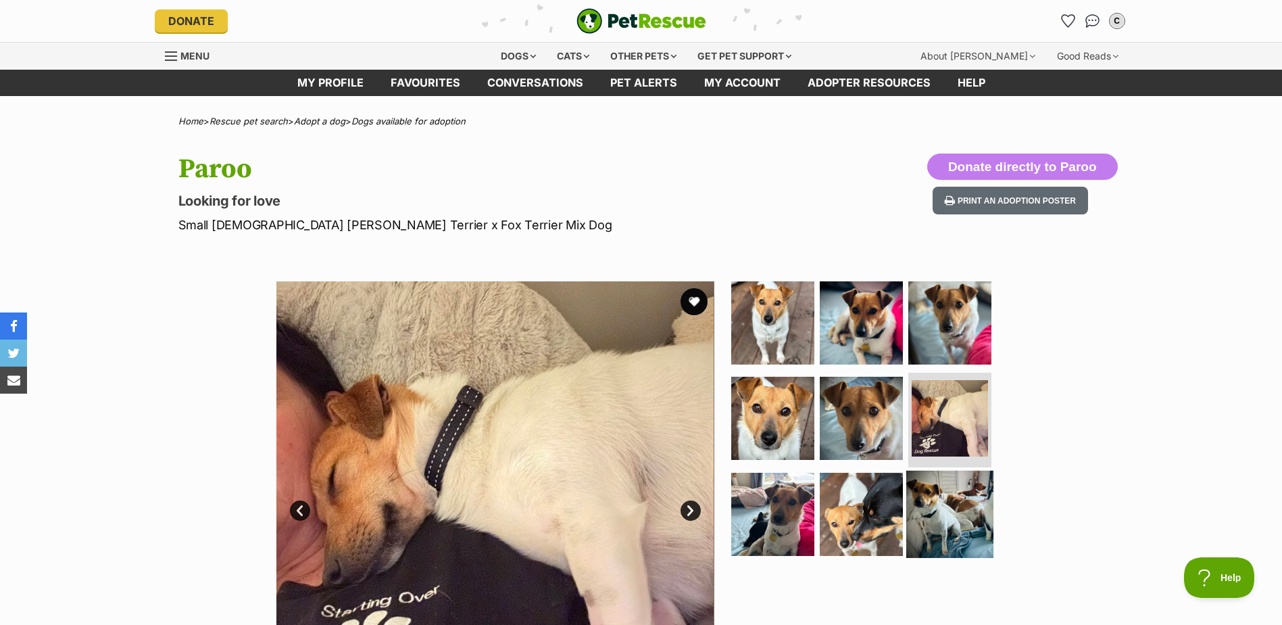
click at [963, 487] on img at bounding box center [950, 514] width 87 height 87
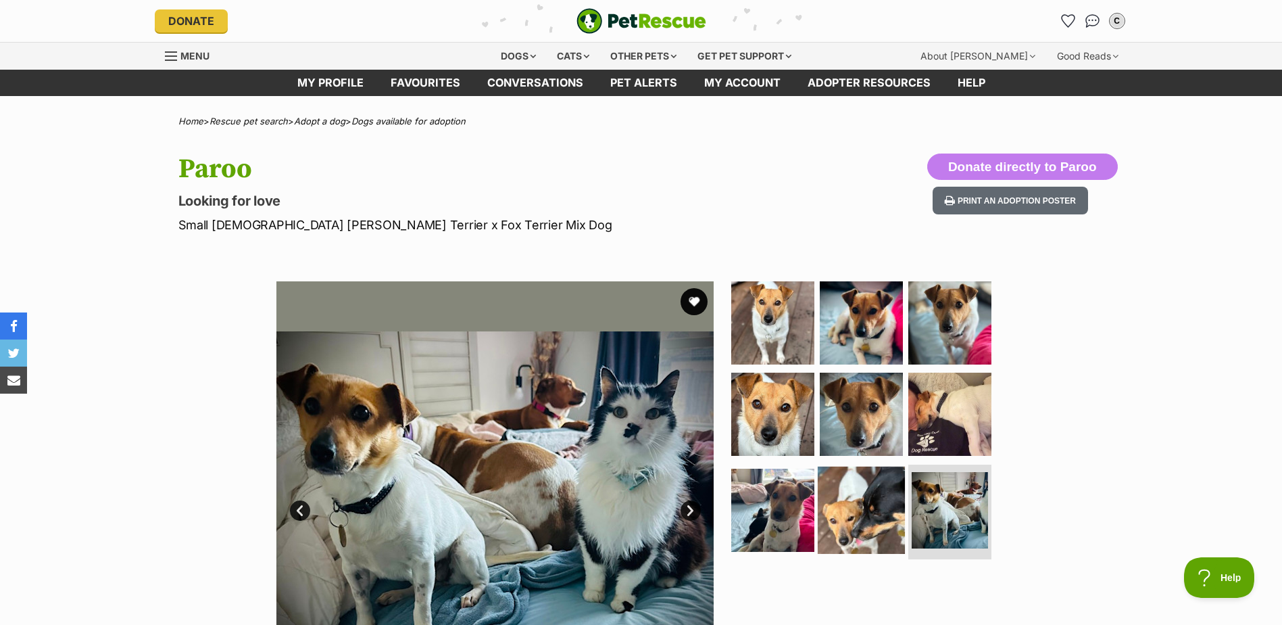
click at [869, 498] on img at bounding box center [861, 509] width 87 height 87
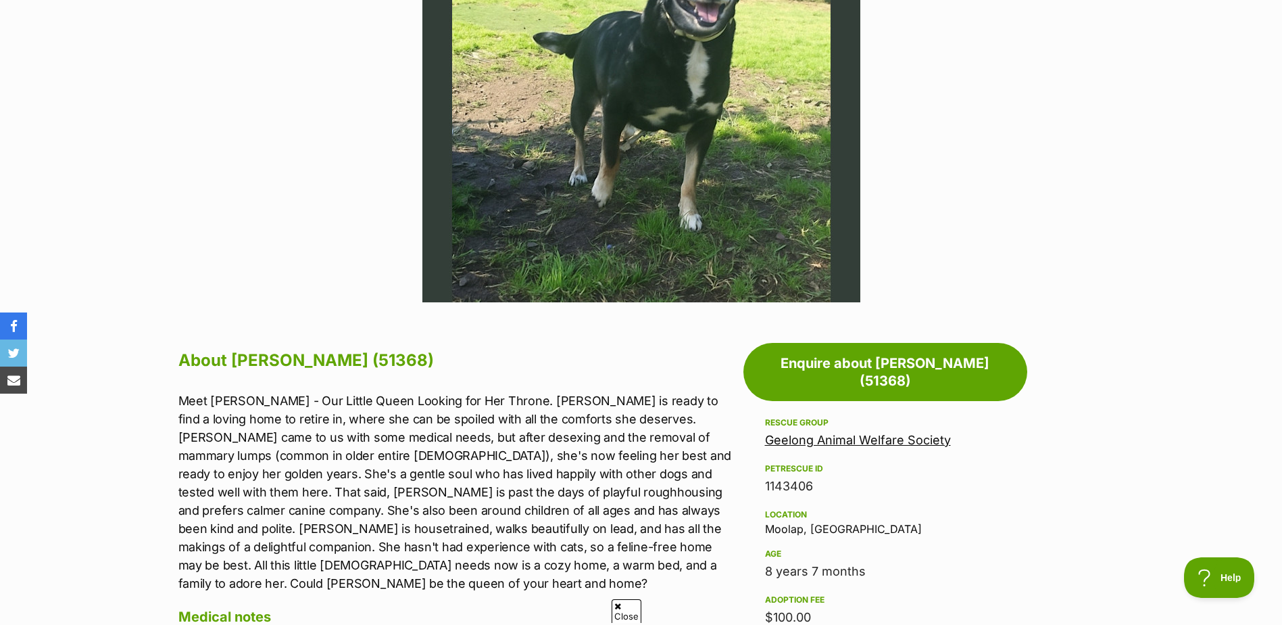
scroll to position [541, 0]
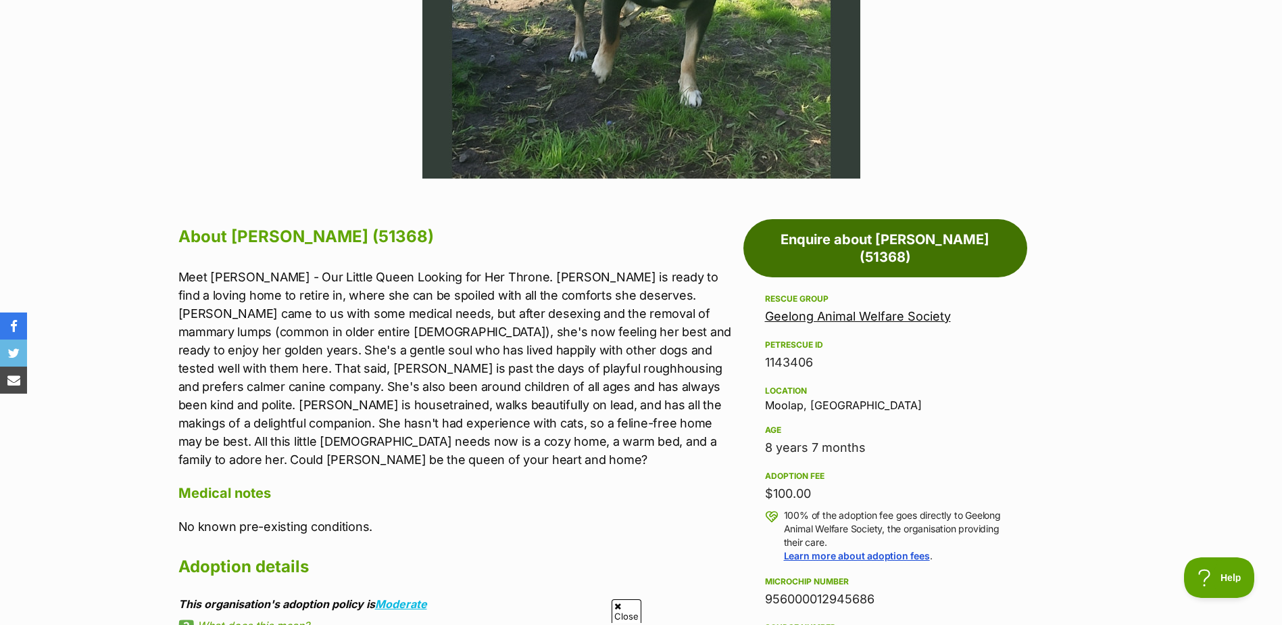
click at [880, 240] on link "Enquire about [PERSON_NAME] (51368)" at bounding box center [886, 248] width 284 height 58
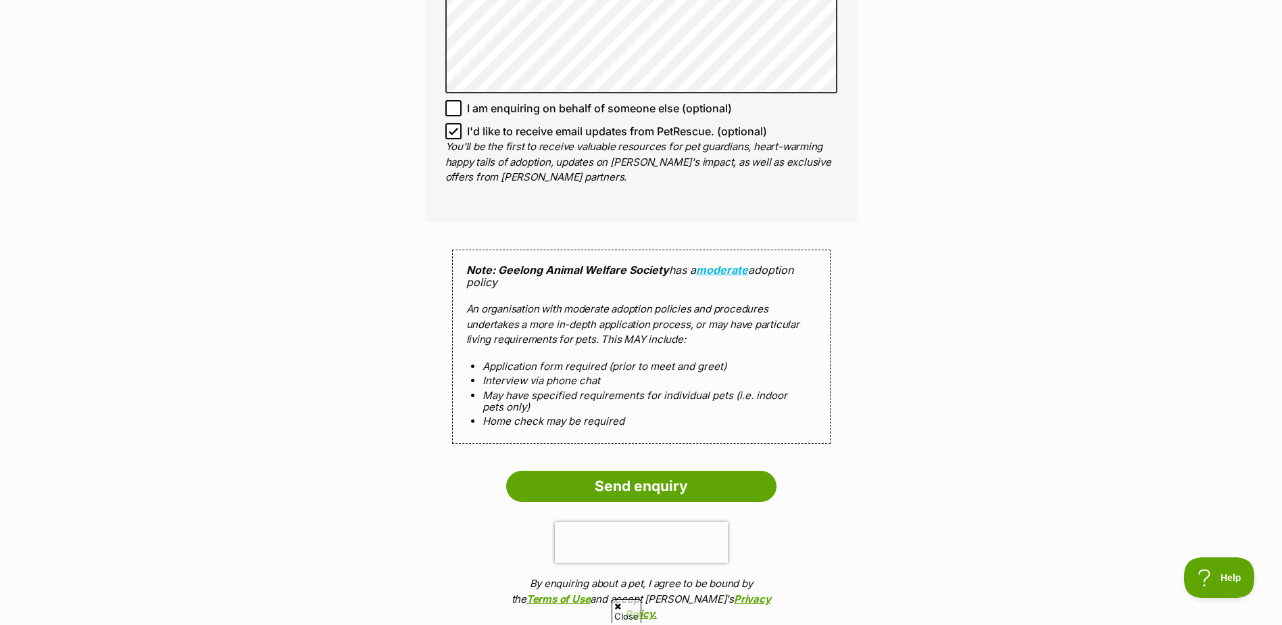
scroll to position [1149, 0]
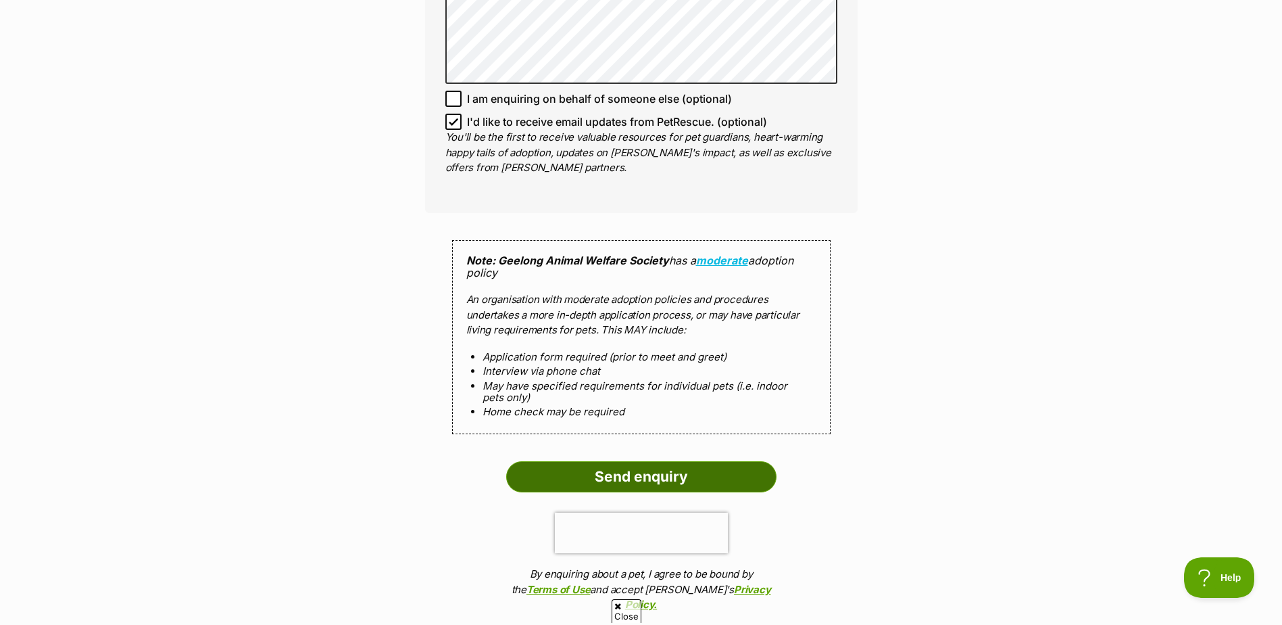
click at [640, 461] on input "Send enquiry" at bounding box center [641, 476] width 270 height 31
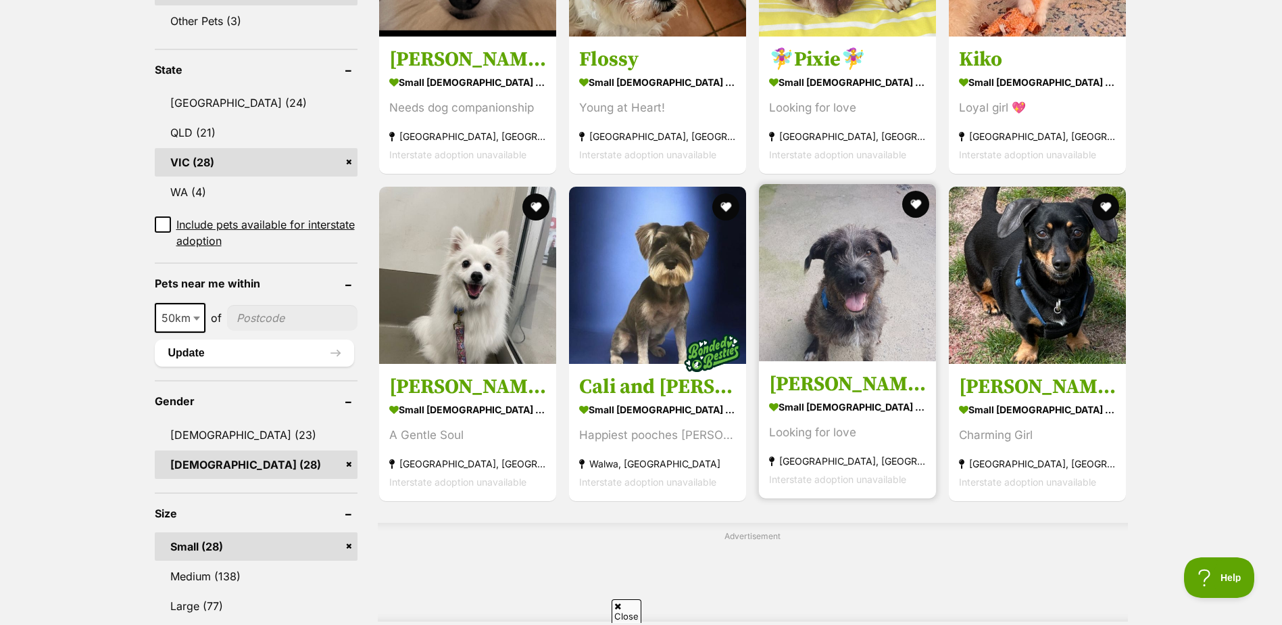
scroll to position [676, 0]
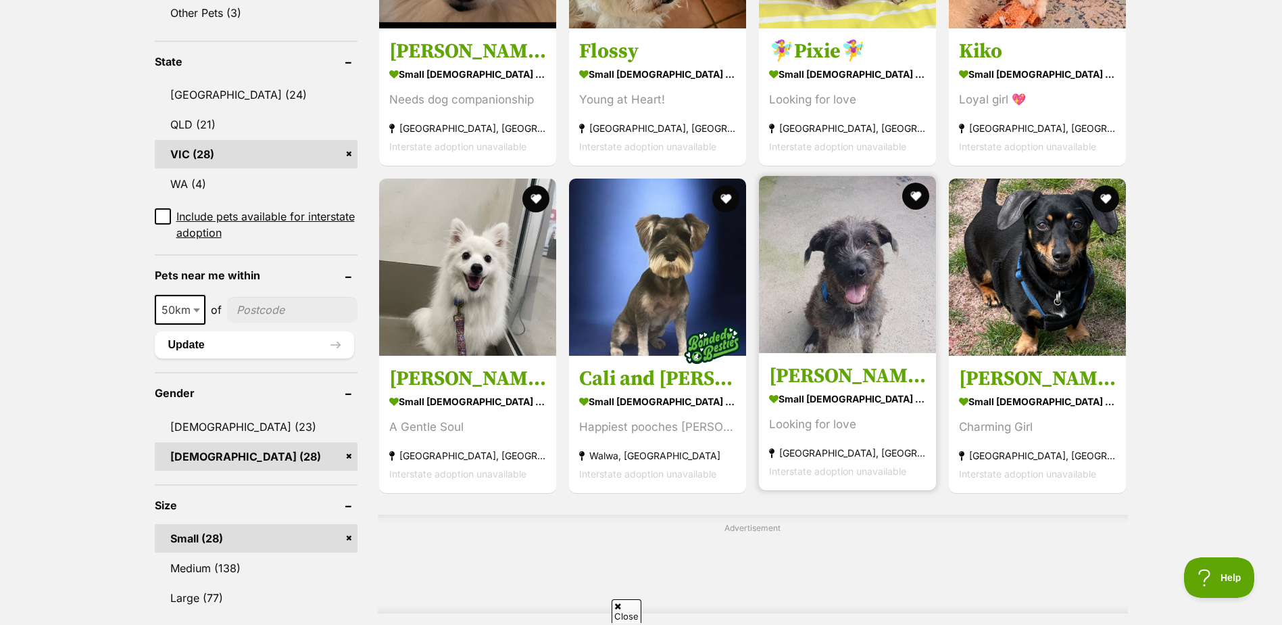
click at [839, 280] on img at bounding box center [847, 264] width 177 height 177
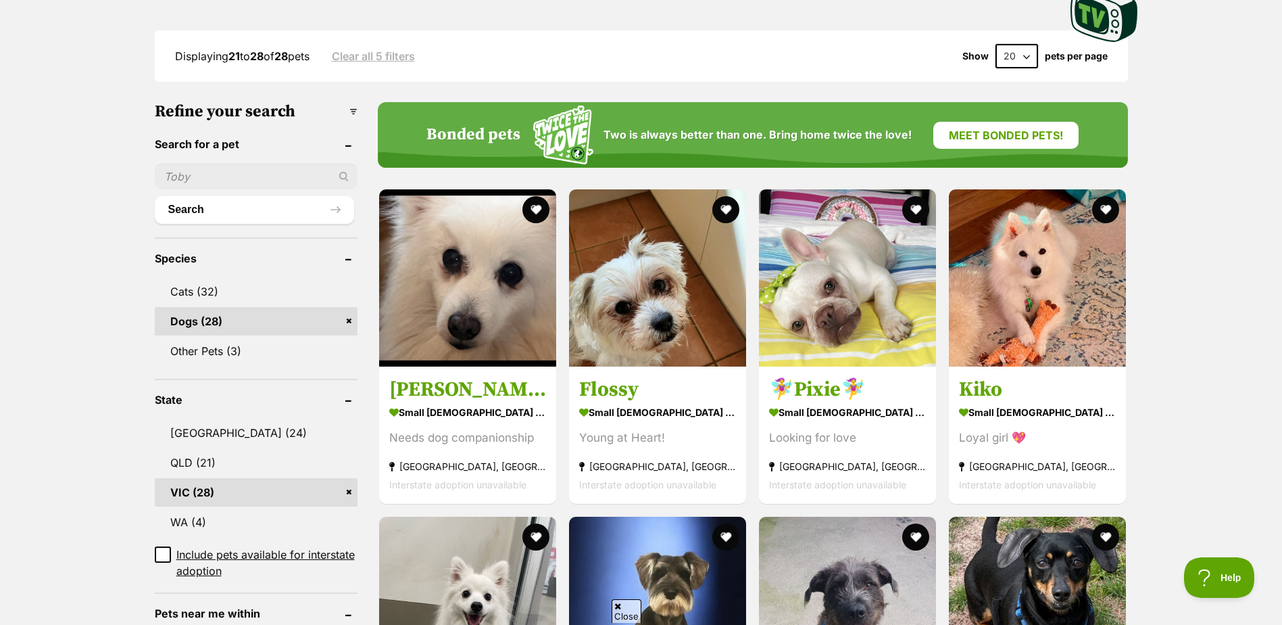
scroll to position [541, 0]
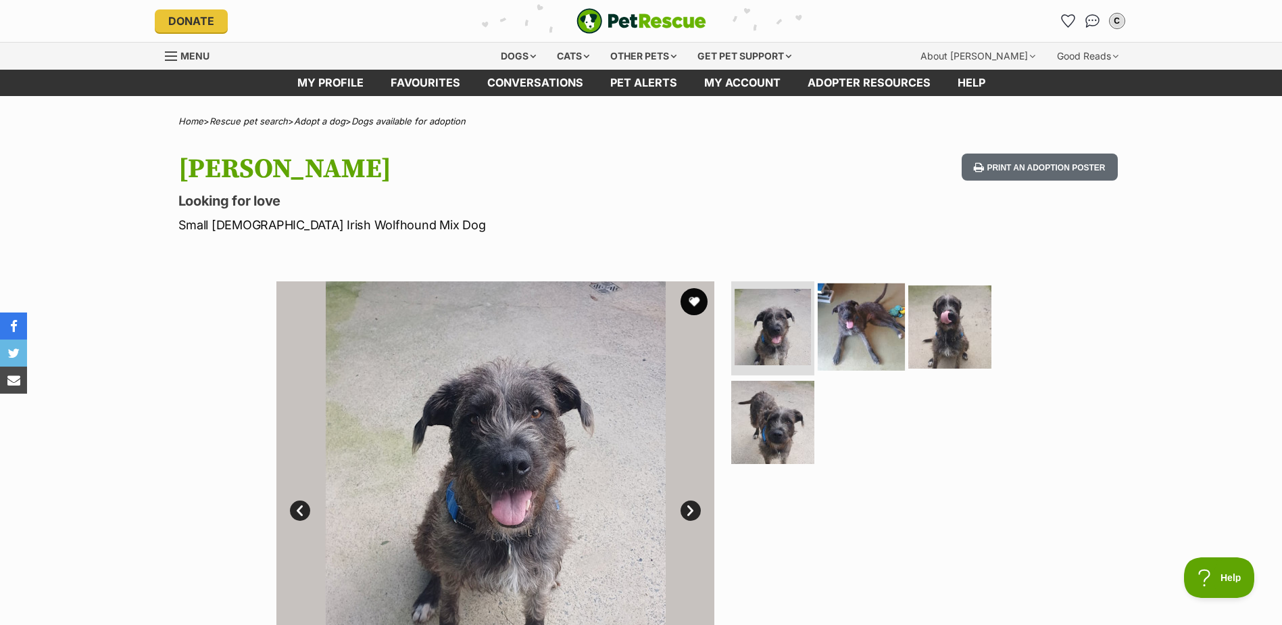
click at [850, 322] on img at bounding box center [861, 326] width 87 height 87
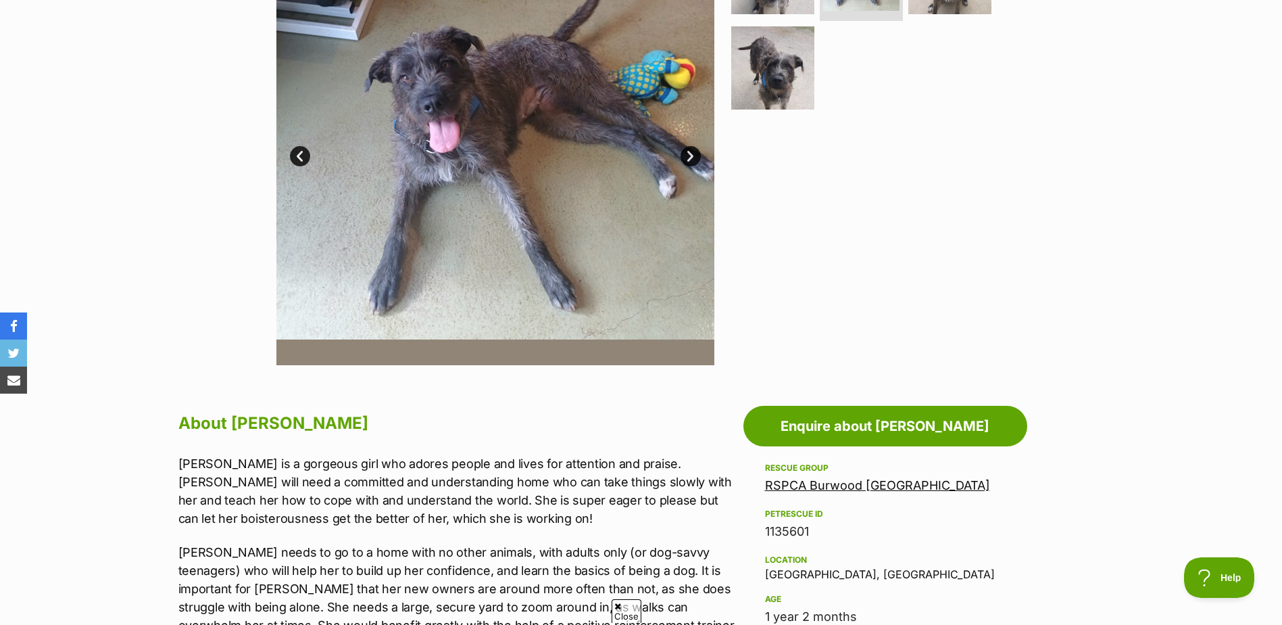
scroll to position [203, 0]
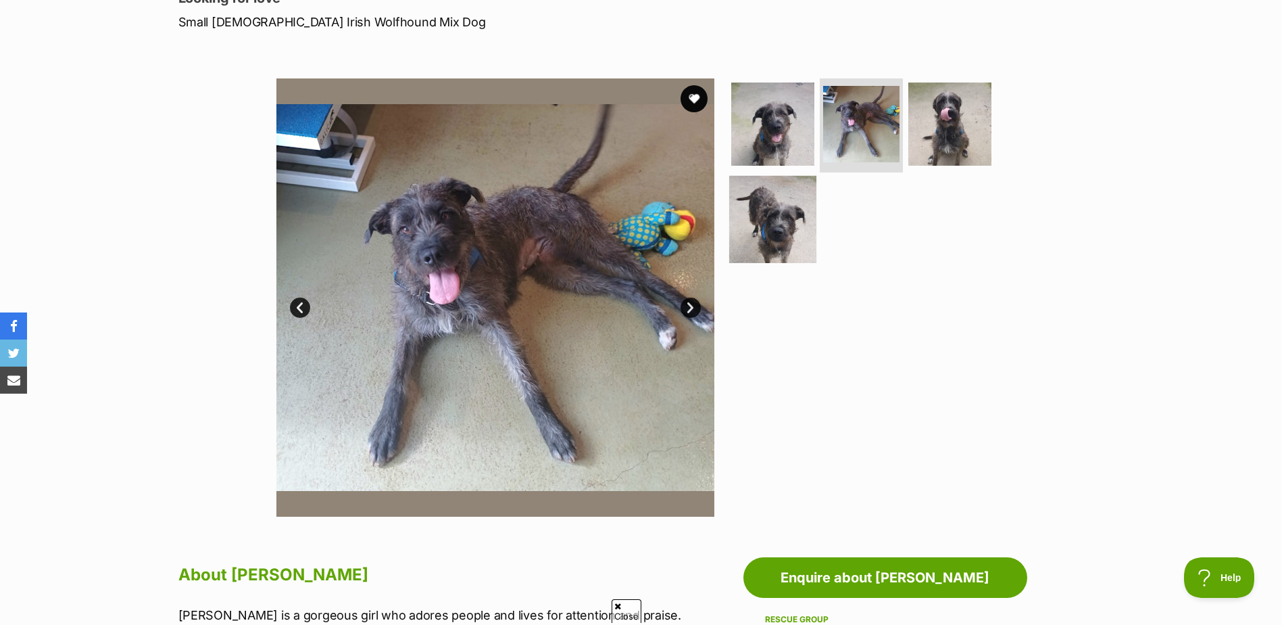
click at [767, 229] on img at bounding box center [772, 219] width 87 height 87
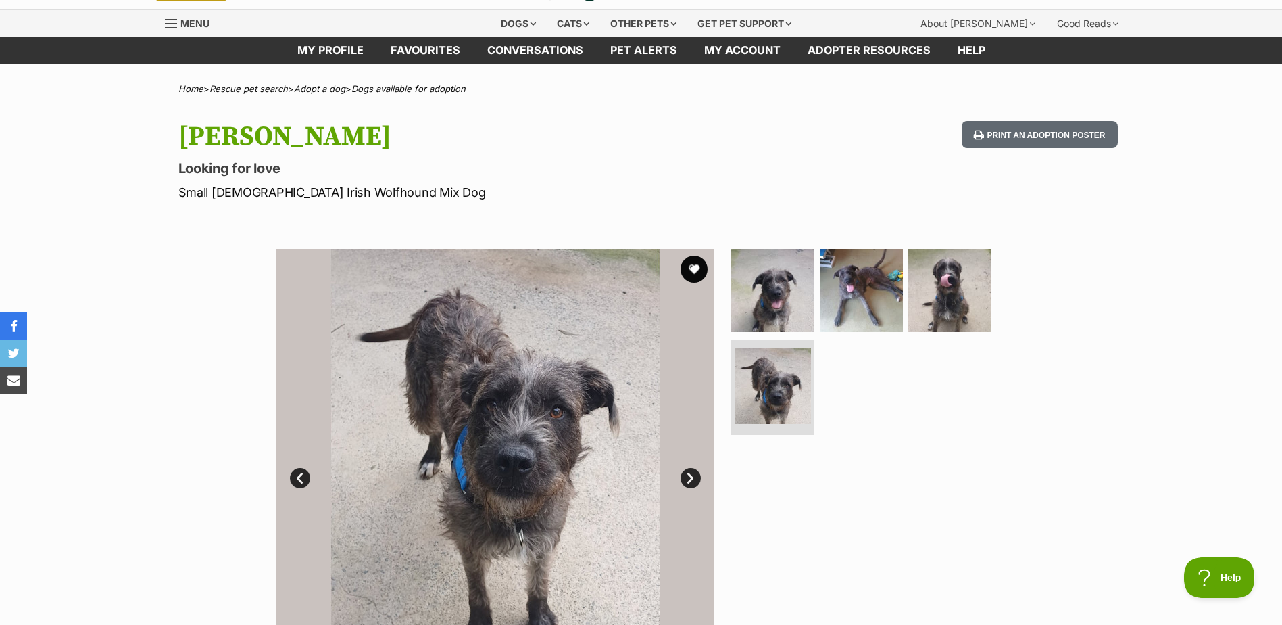
scroll to position [0, 0]
